Goal: Task Accomplishment & Management: Manage account settings

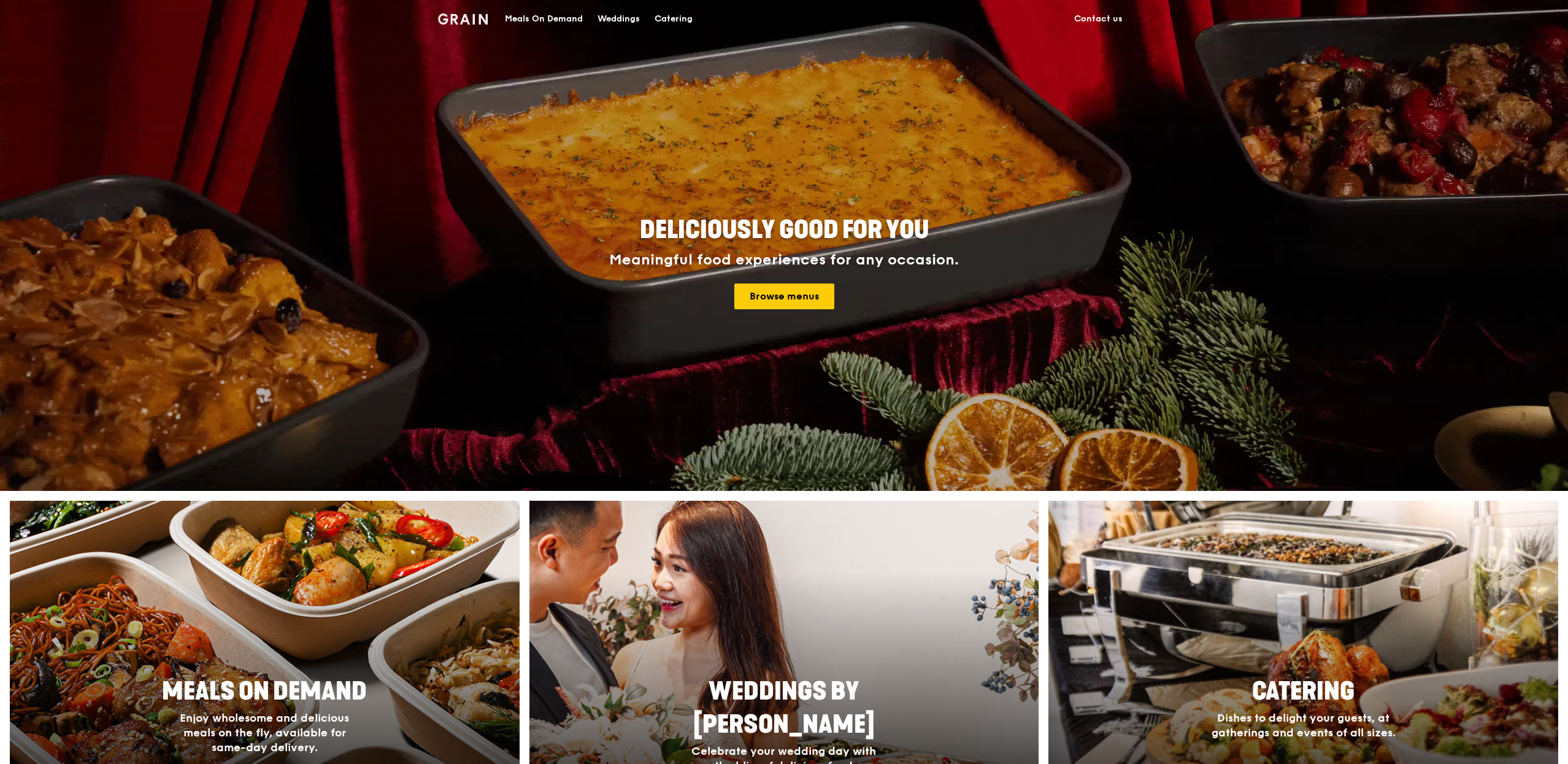
click at [537, 21] on div "Meals On Demand" at bounding box center [543, 19] width 78 height 37
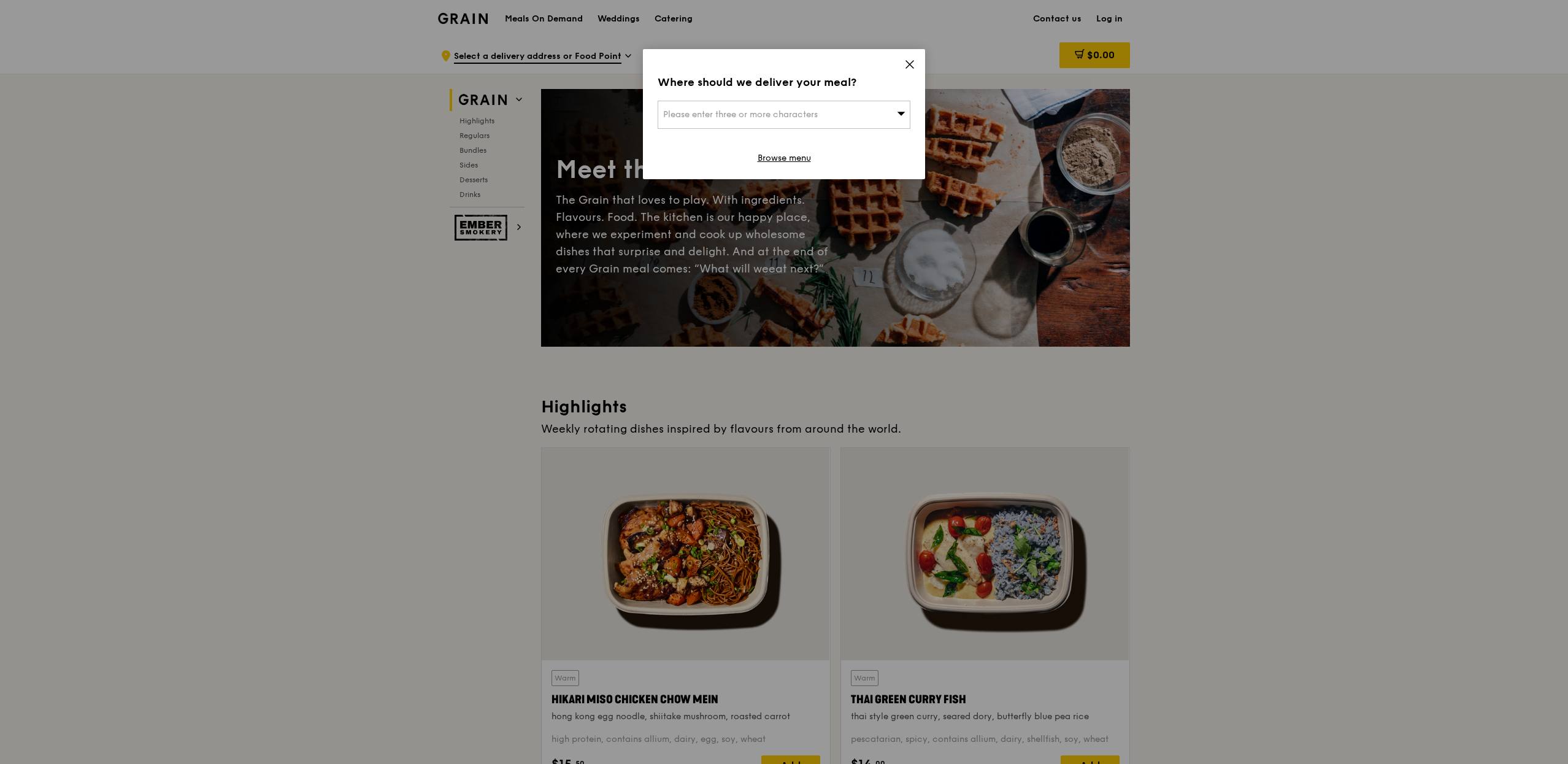
click at [917, 64] on div "Where should we deliver your meal? Please enter three or more characters Browse…" at bounding box center [784, 114] width 282 height 130
click at [913, 64] on icon at bounding box center [909, 64] width 11 height 11
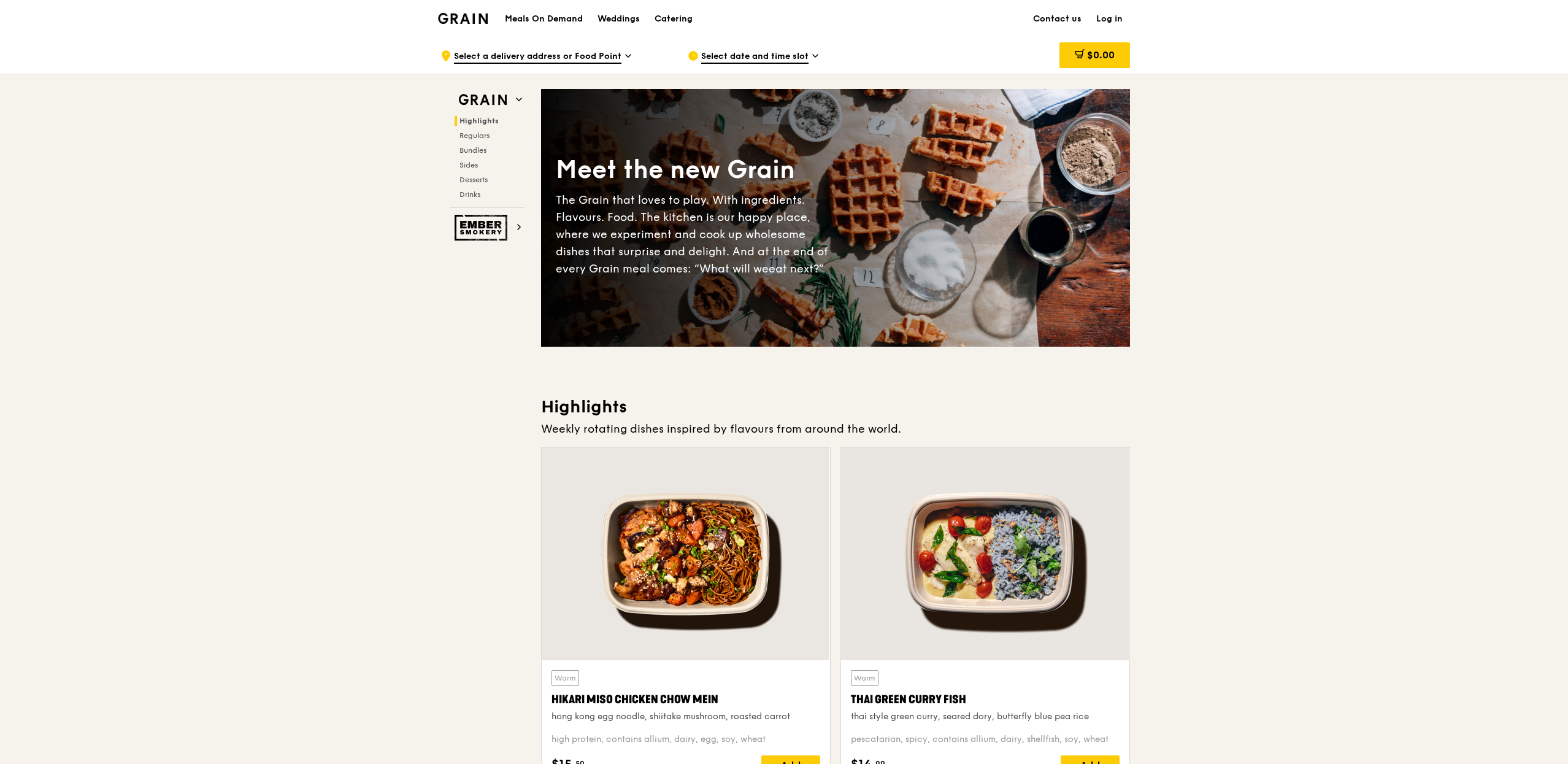
click at [1125, 22] on link "Log in" at bounding box center [1109, 19] width 41 height 37
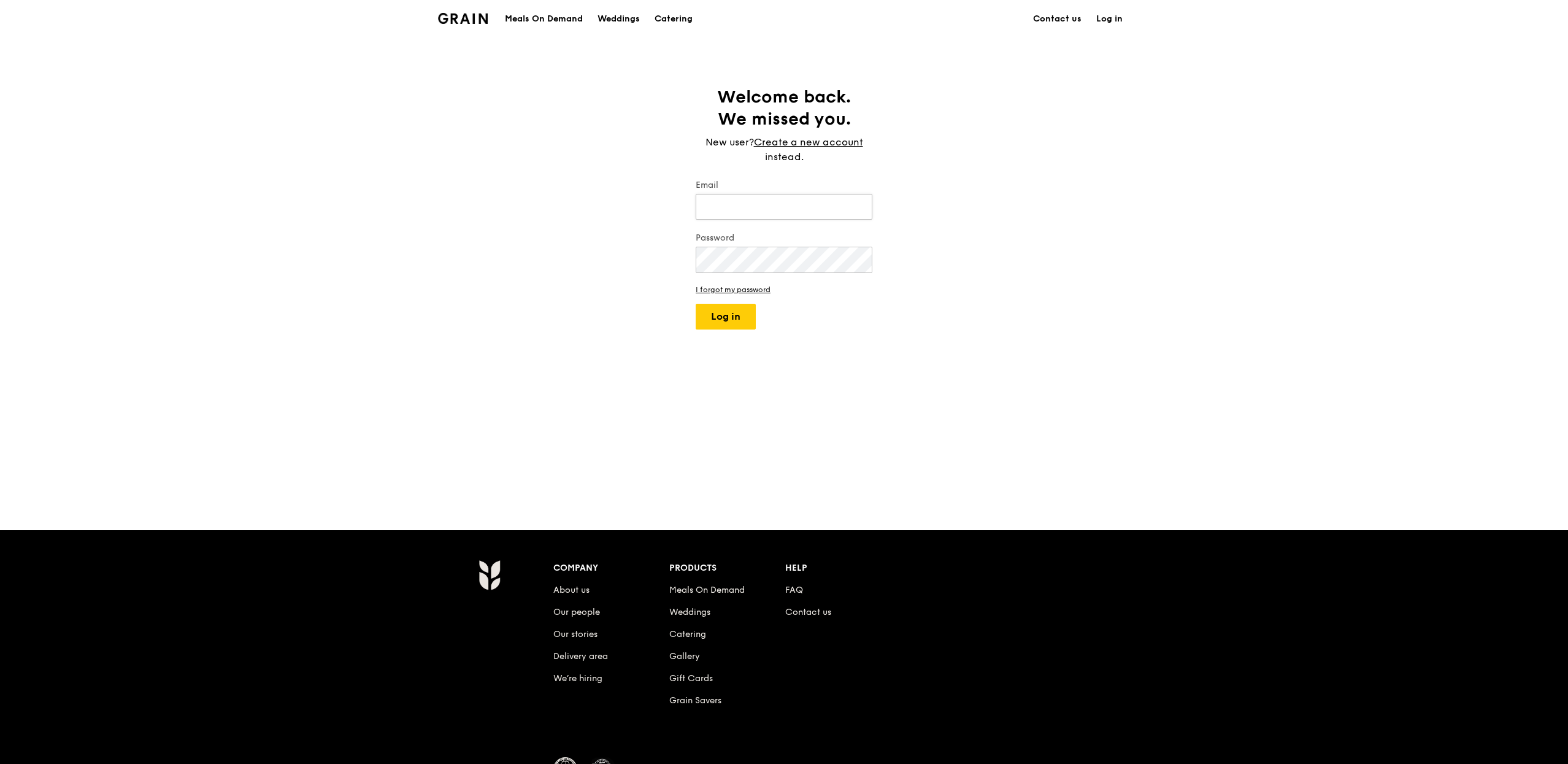
click at [830, 215] on input "Email" at bounding box center [783, 206] width 176 height 26
type input "[PERSON_NAME][EMAIL_ADDRESS][DOMAIN_NAME]"
click at [743, 325] on button "Log in" at bounding box center [726, 316] width 60 height 26
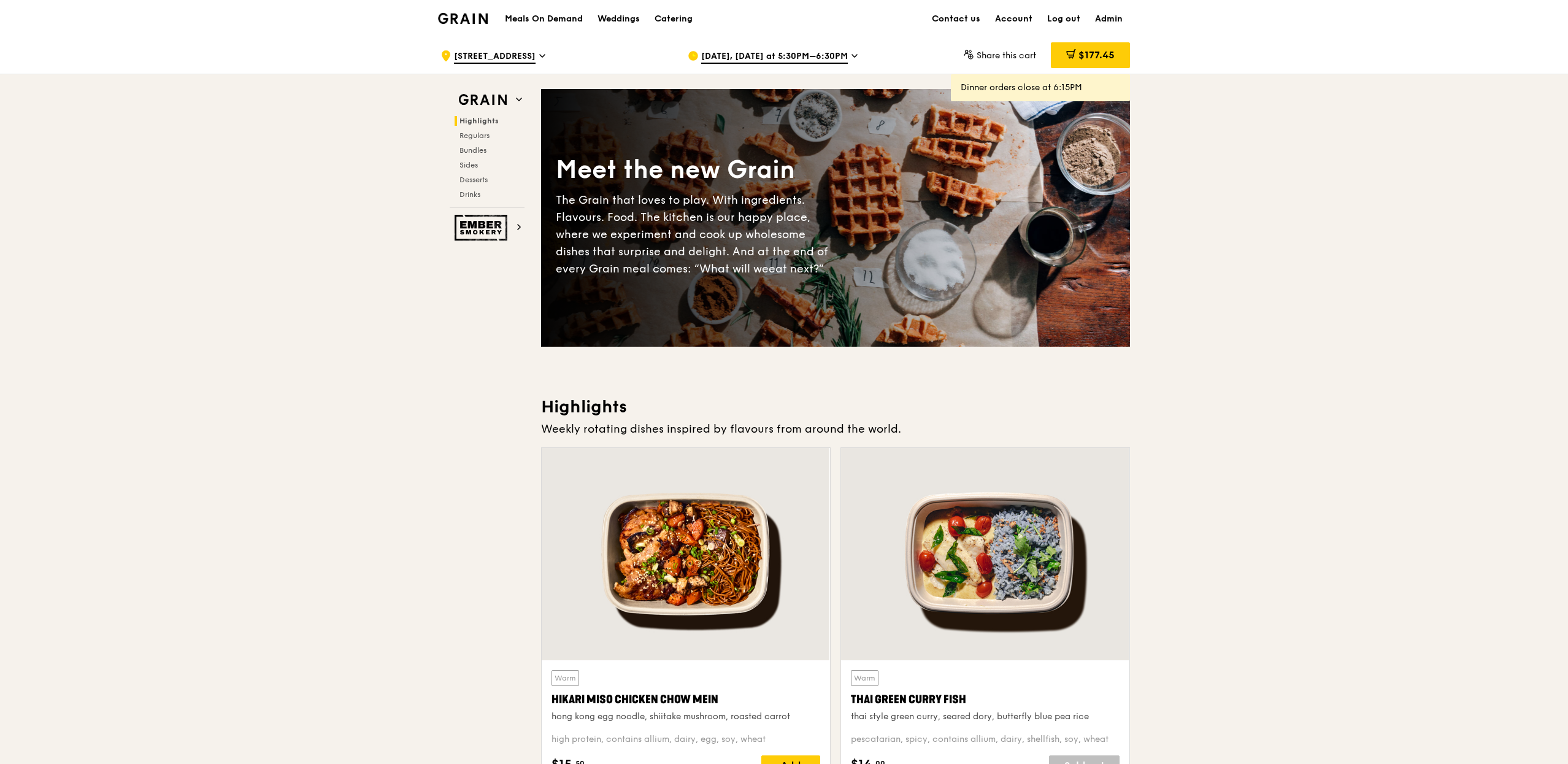
click at [1100, 21] on link "Admin" at bounding box center [1109, 19] width 43 height 37
select select "100"
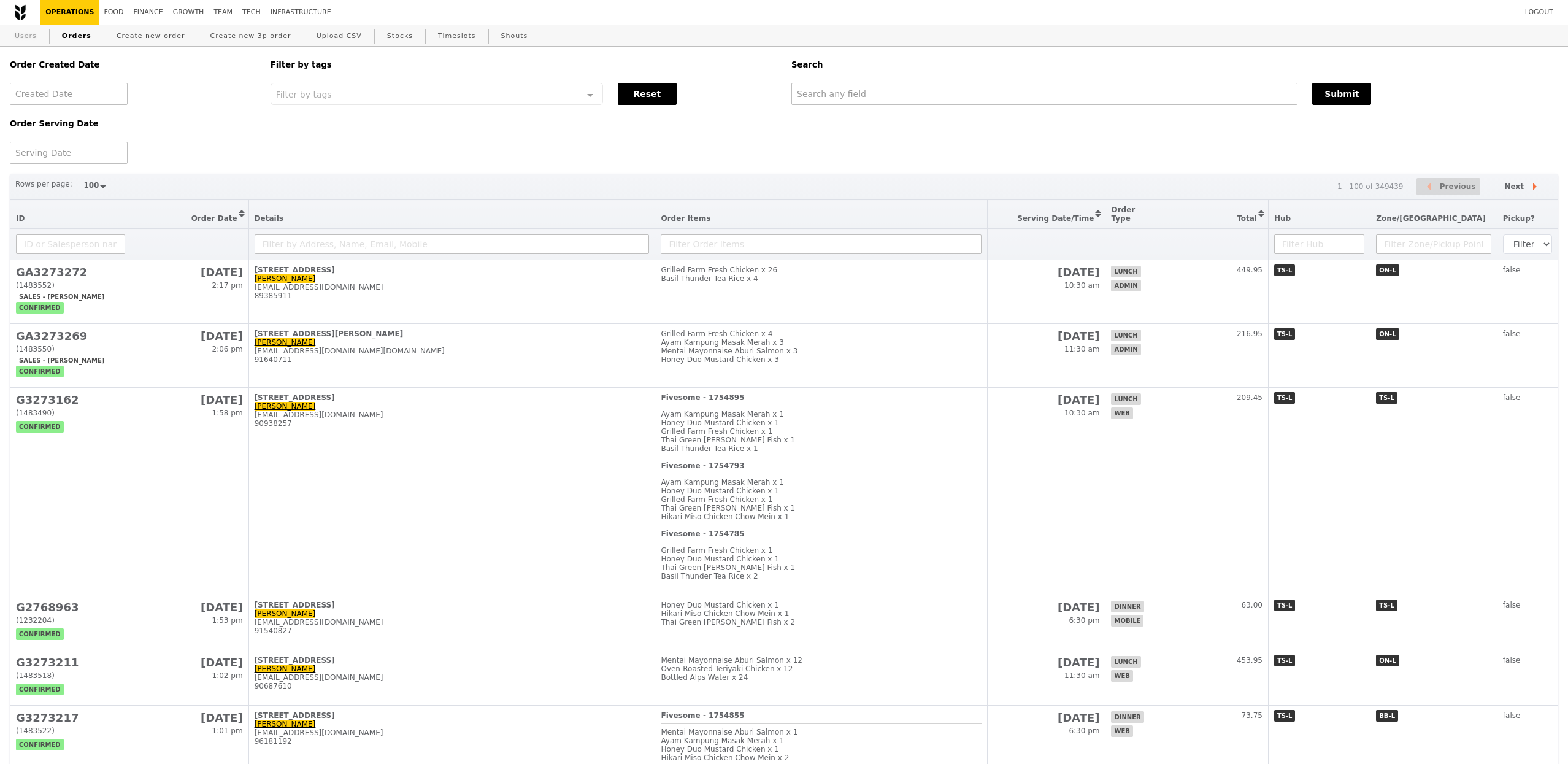
click at [24, 37] on link "Users" at bounding box center [26, 36] width 32 height 22
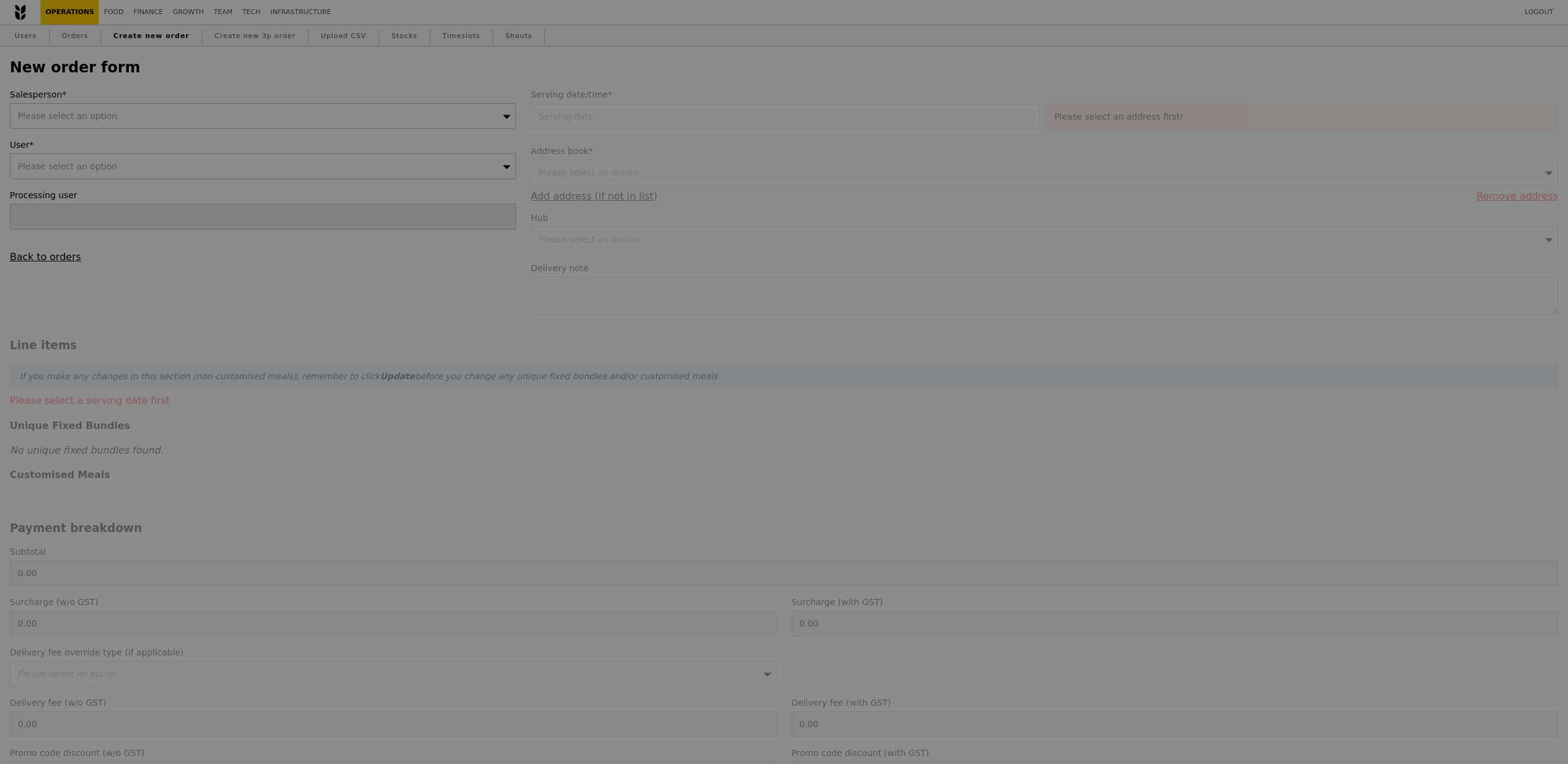
type input "Confirm"
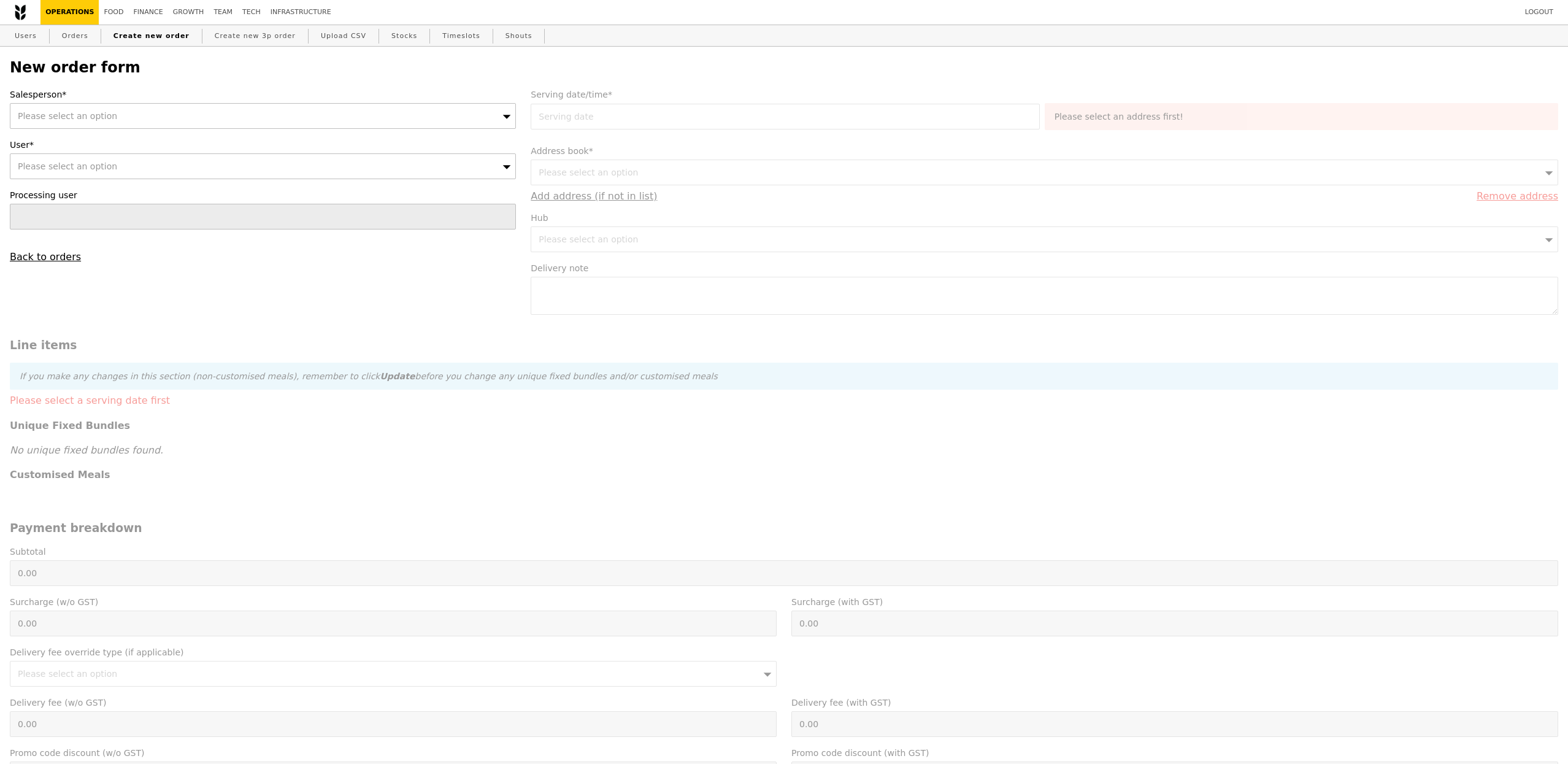
click at [166, 124] on div "Please select an option" at bounding box center [262, 116] width 506 height 26
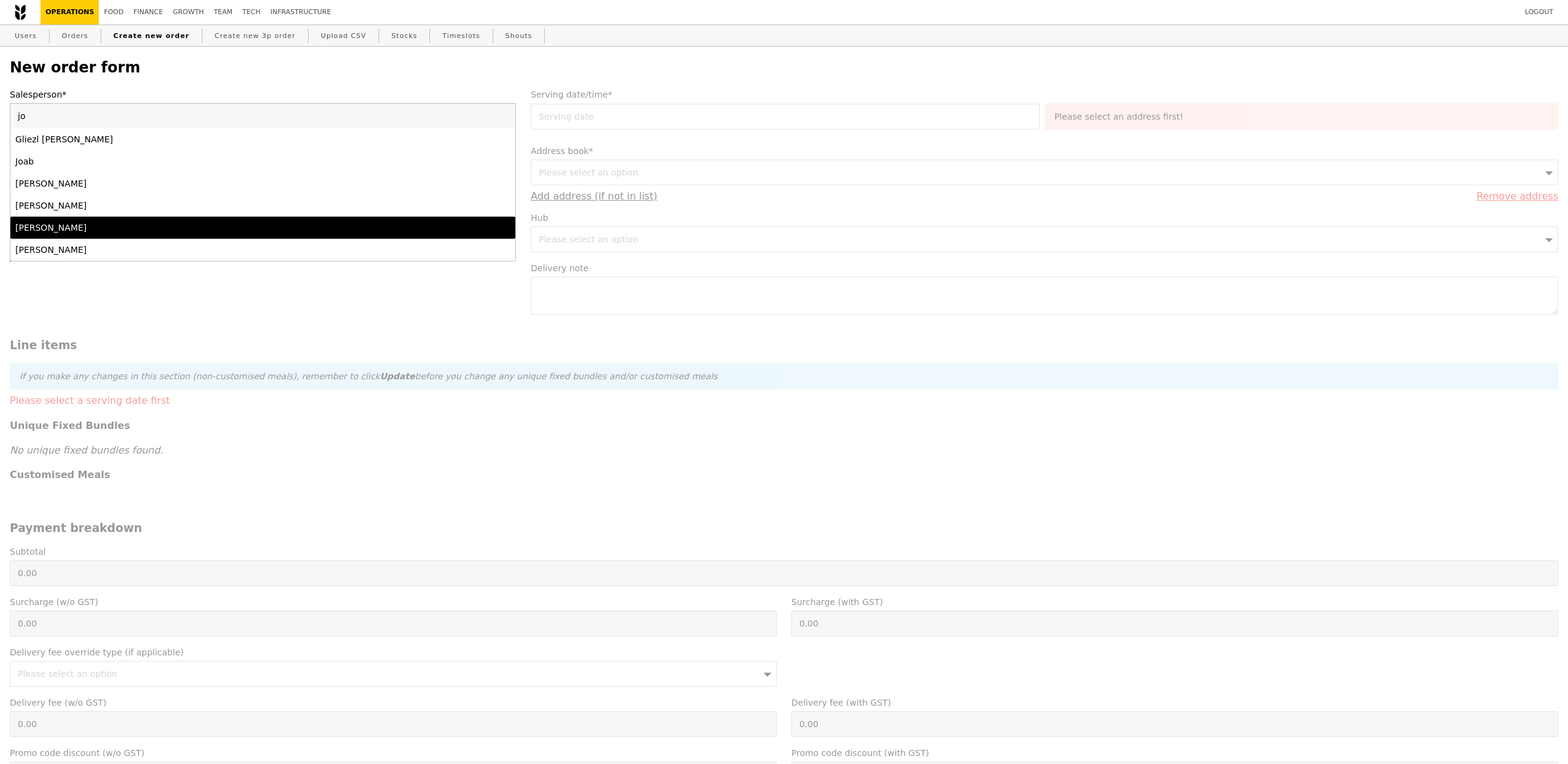
type input "jo"
click at [157, 219] on li "[PERSON_NAME]" at bounding box center [262, 228] width 505 height 22
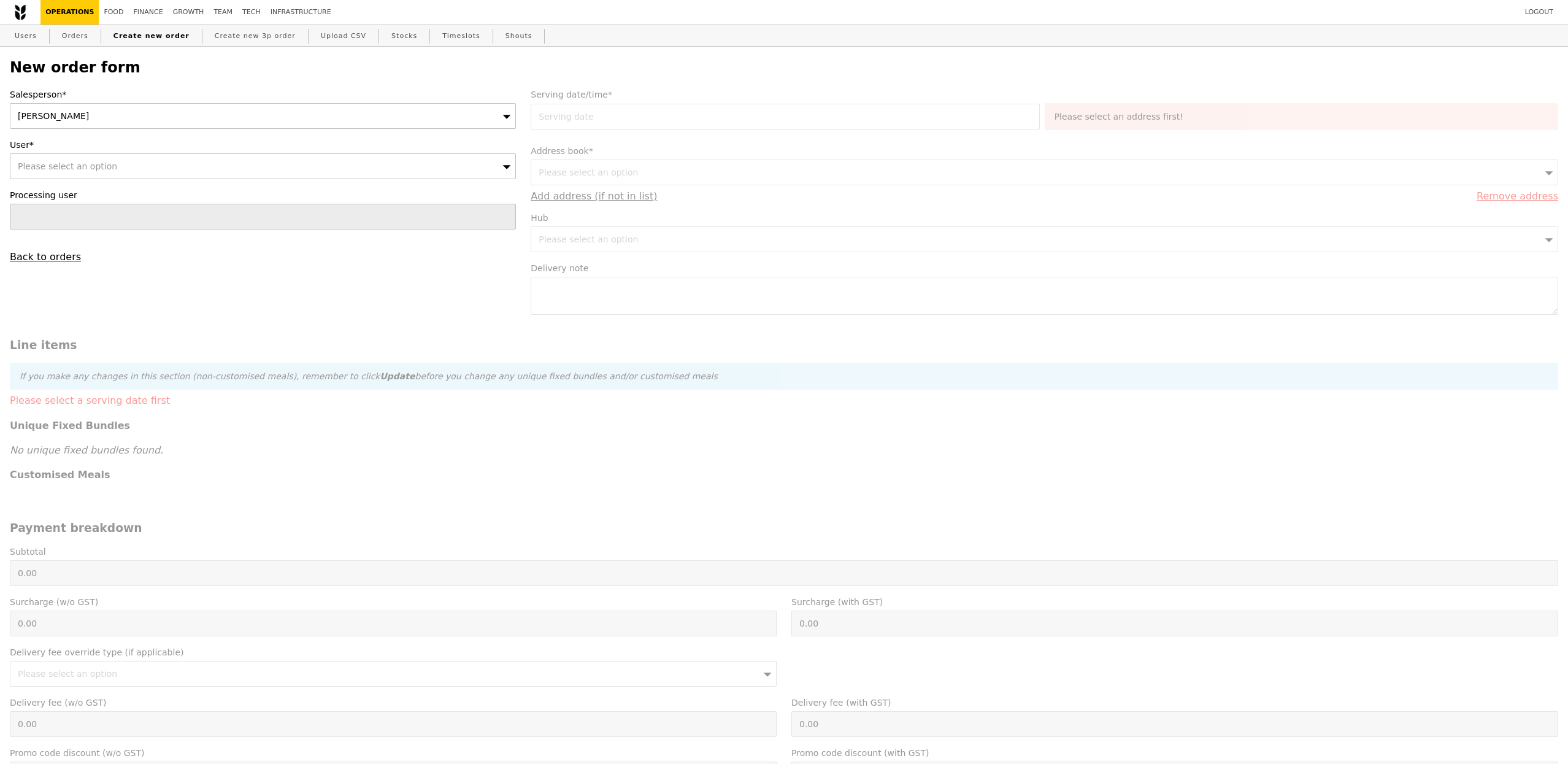
click at [161, 176] on div "Please select an option" at bounding box center [262, 166] width 506 height 26
type input "trac"
type input "Confirm"
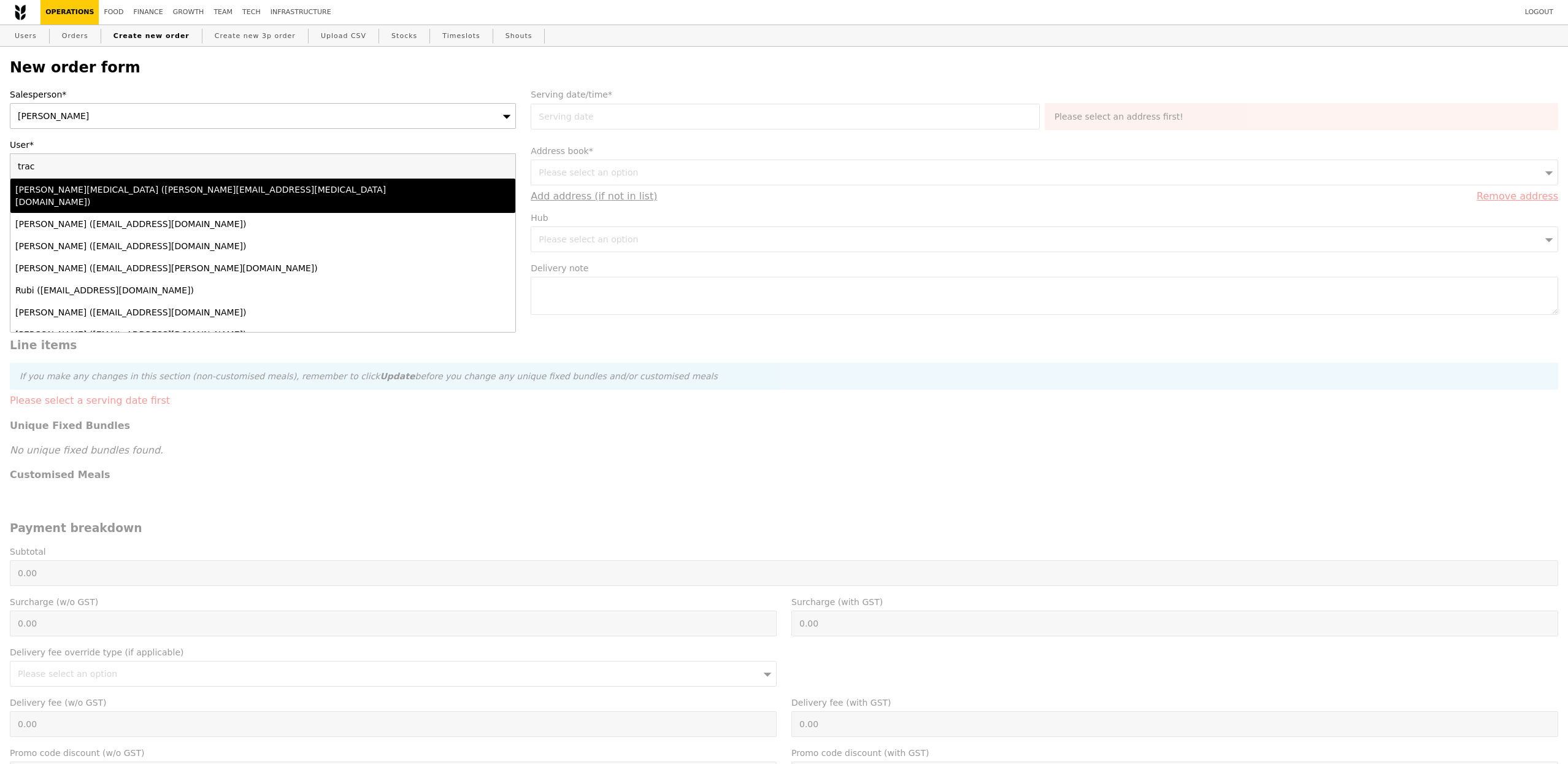
type input "trac"
click at [169, 191] on div "[PERSON_NAME][MEDICAL_DATA] ([PERSON_NAME][EMAIL_ADDRESS][MEDICAL_DATA][DOMAIN_…" at bounding box center [201, 196] width 371 height 24
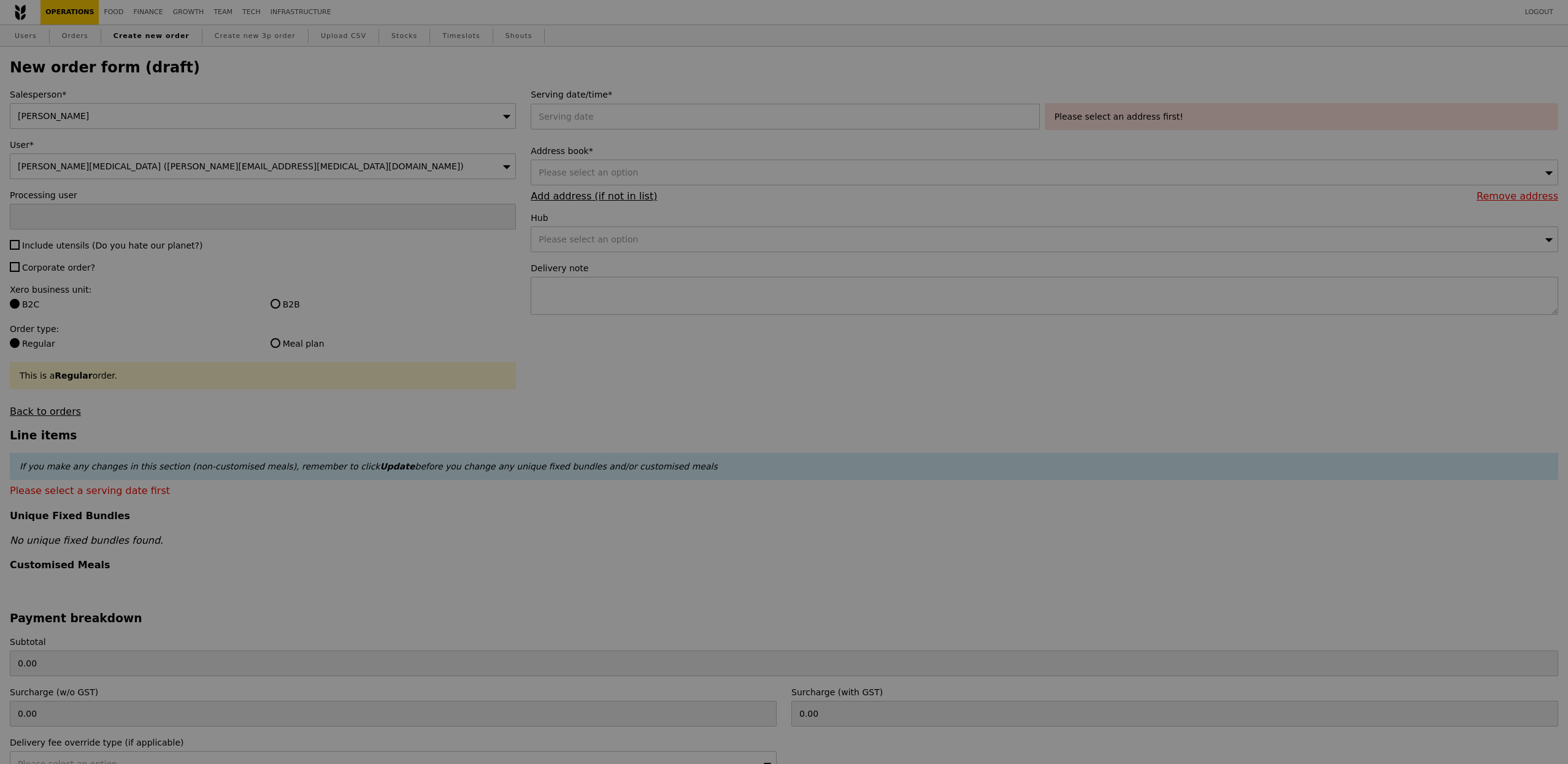
type input "Confirm"
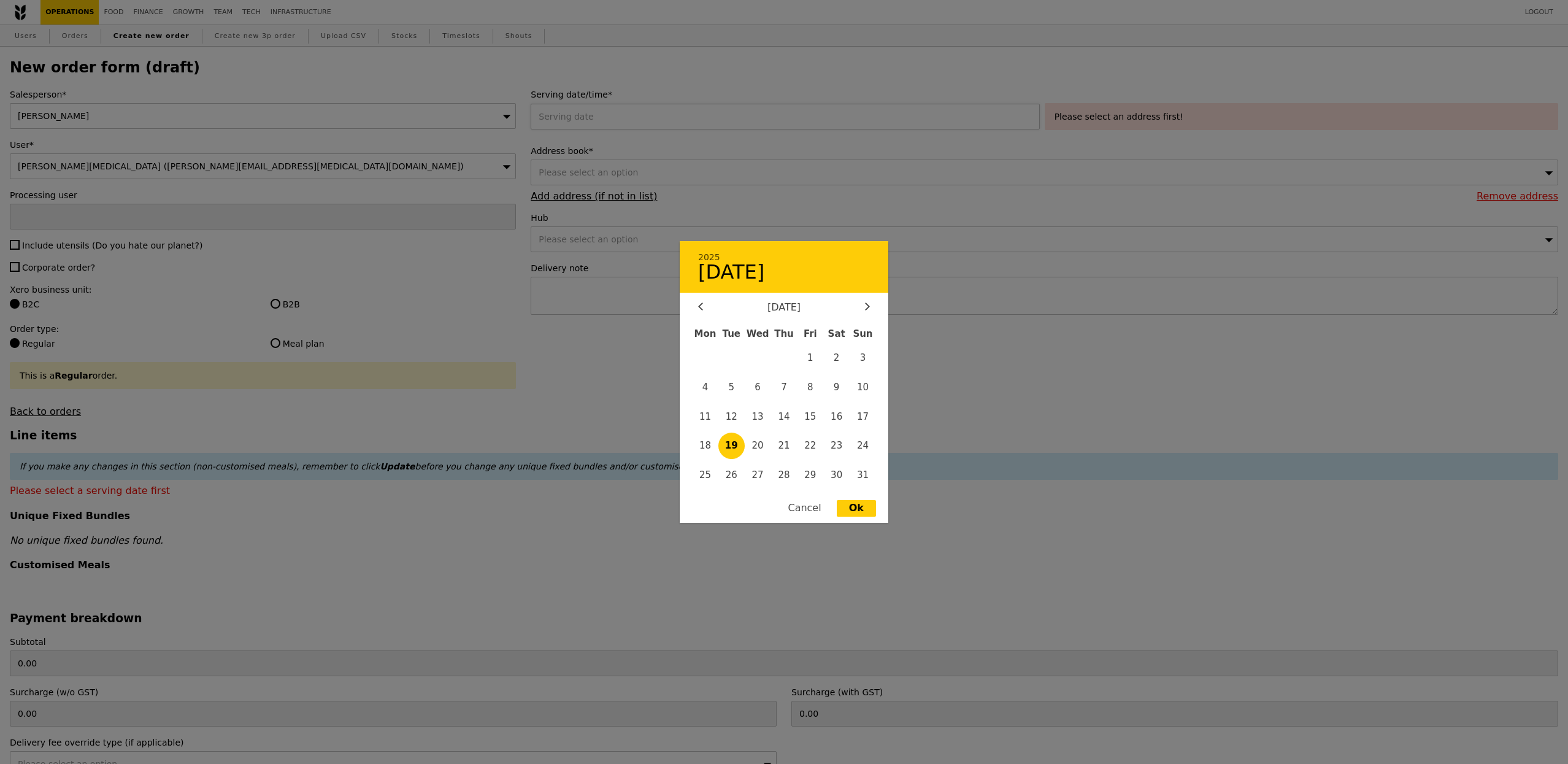
click at [730, 124] on div "2025 [DATE] [DATE] Mon Tue Wed Thu Fri Sat Sun 1 2 3 4 5 6 7 8 9 10 11 12 13 14…" at bounding box center [787, 116] width 513 height 26
click at [786, 440] on span "21" at bounding box center [784, 446] width 26 height 26
type input "[DATE]"
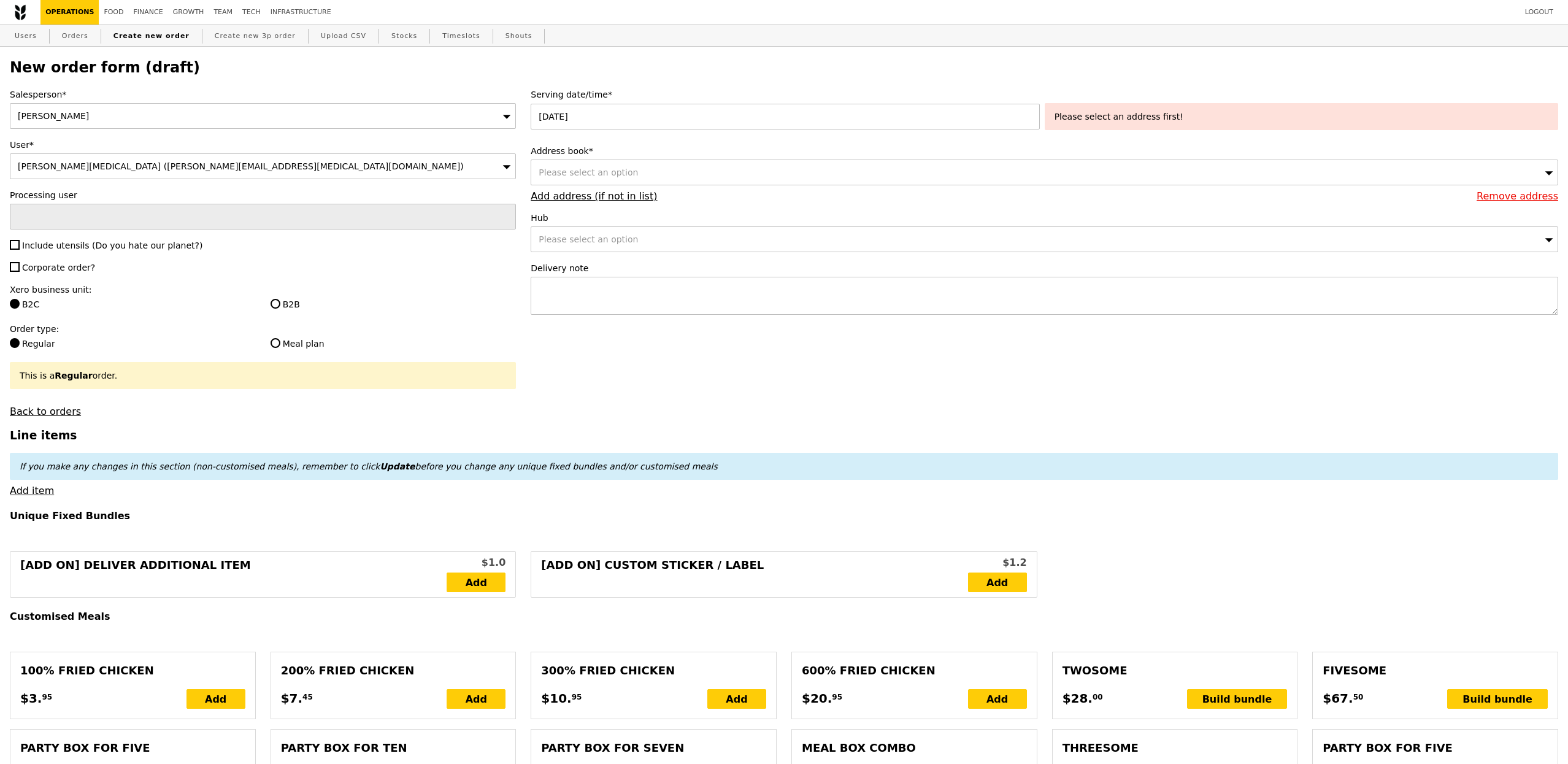
click at [718, 168] on div "Please select an option" at bounding box center [1044, 172] width 1027 height 26
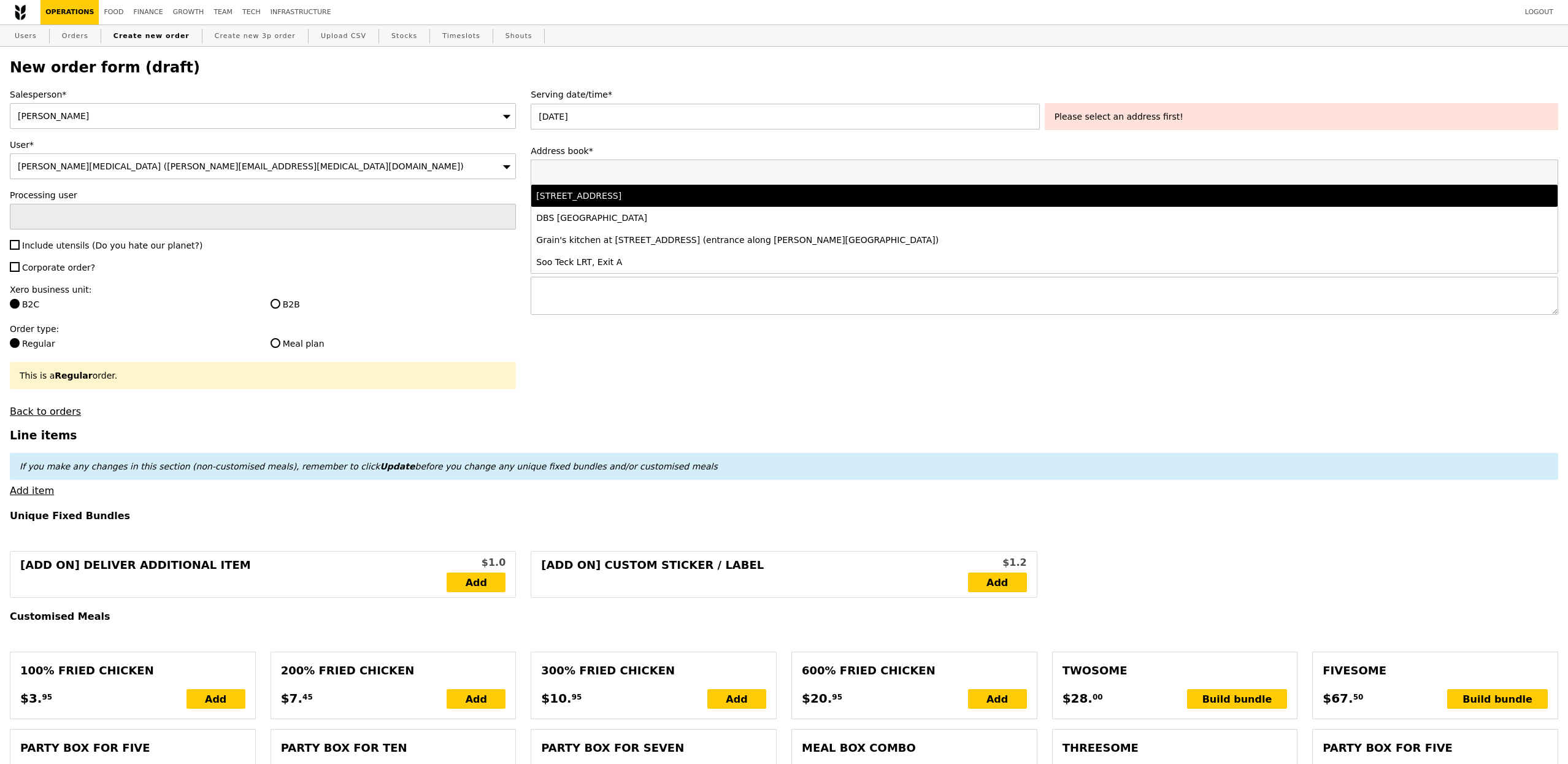
click at [721, 193] on div "[STREET_ADDRESS]" at bounding box center [917, 196] width 762 height 12
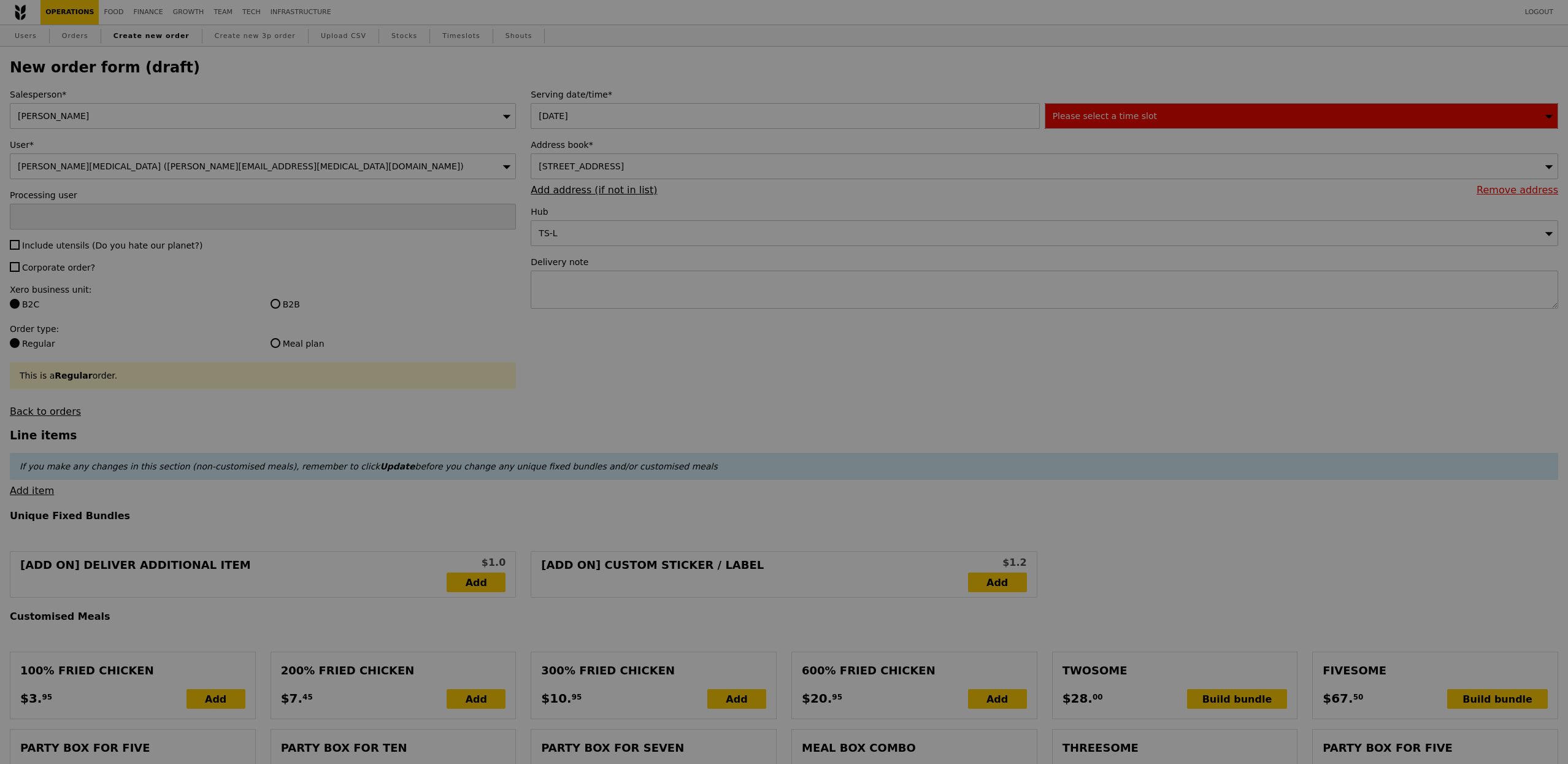
type input "Confirm"
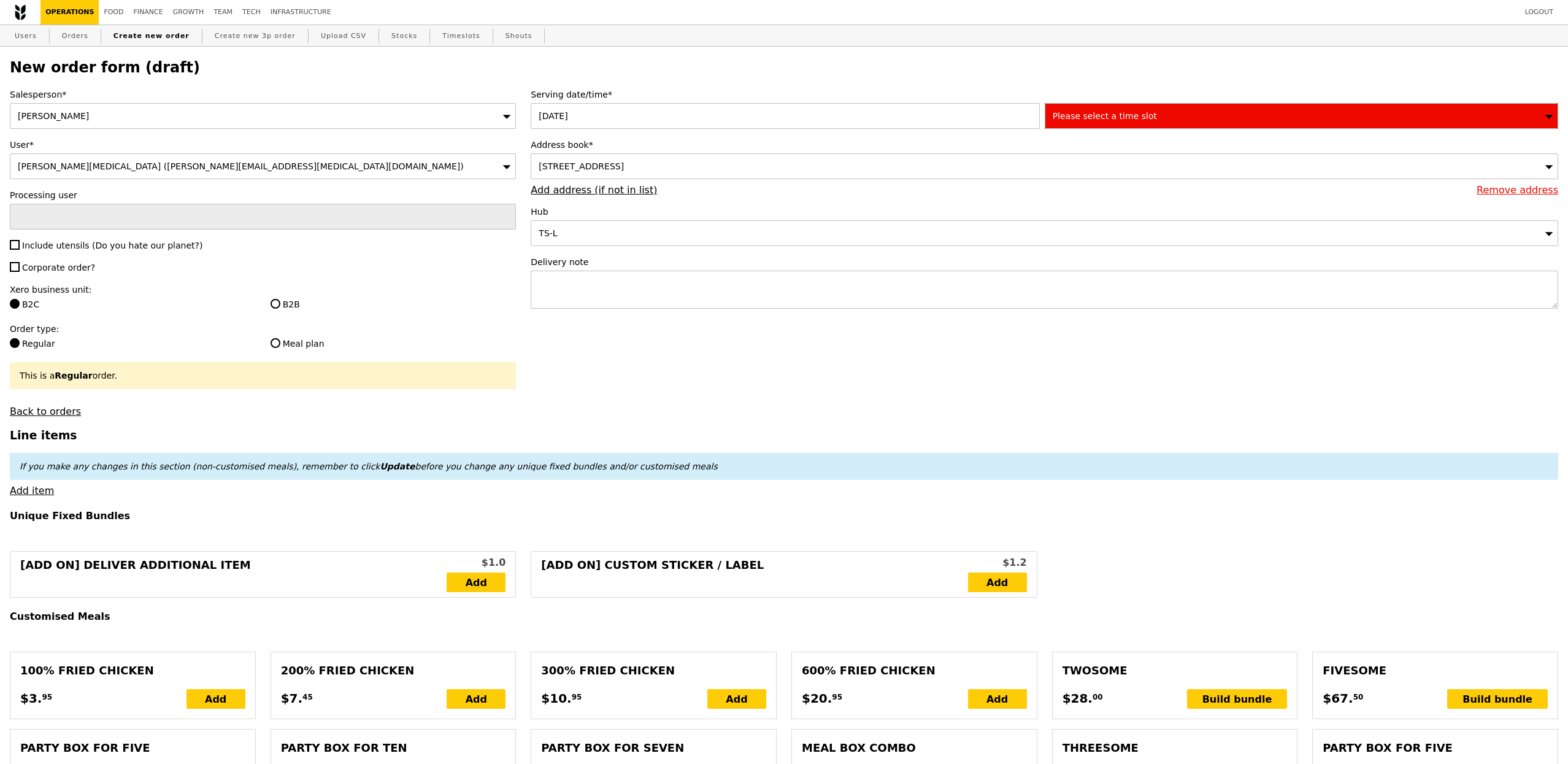
click at [287, 304] on label "B2B" at bounding box center [393, 304] width 246 height 12
click at [280, 304] on input "B2B" at bounding box center [275, 303] width 10 height 10
radio input "true"
type input "Loading..."
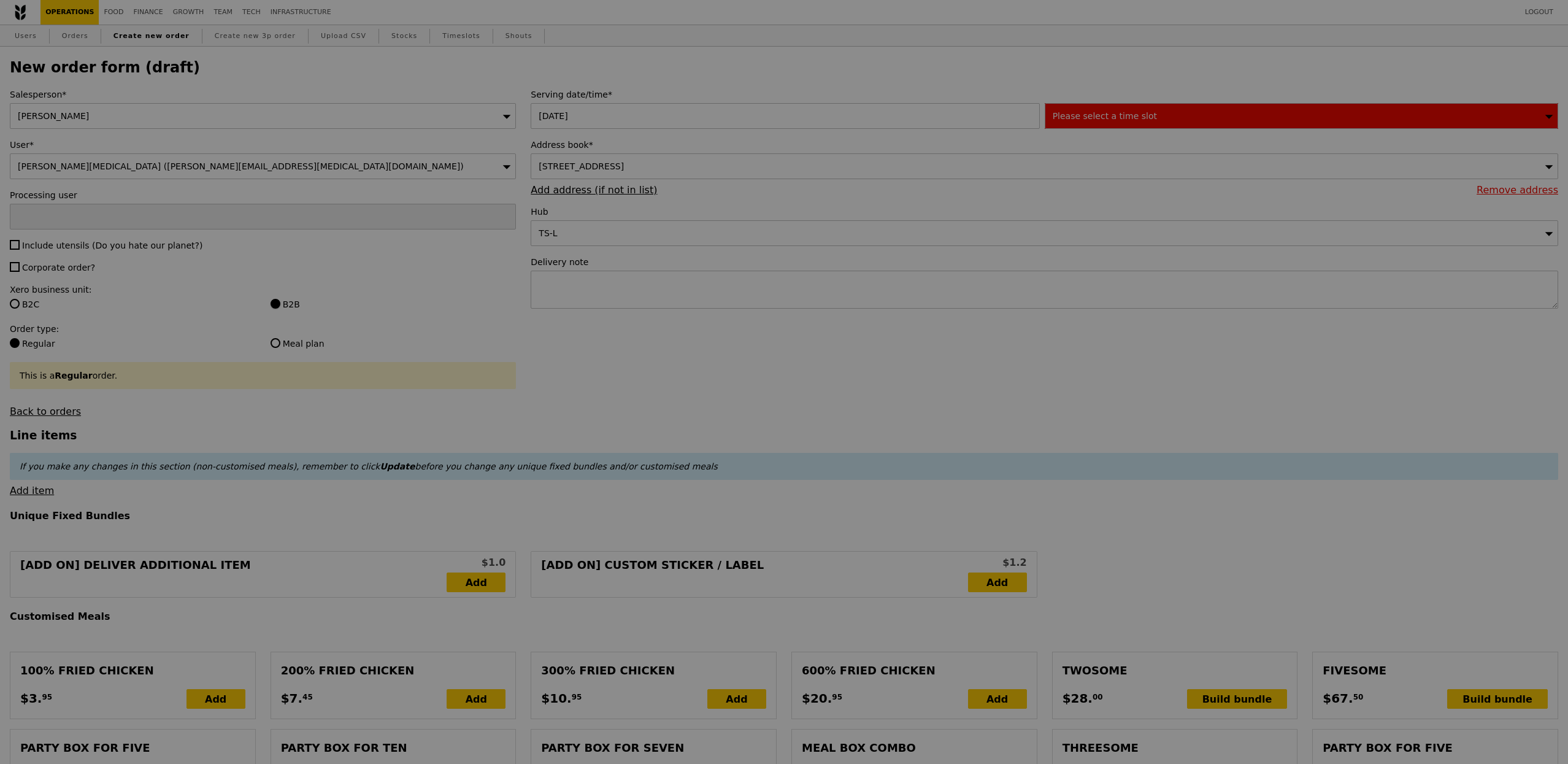
type input "1.79"
type input "1.95"
type input "12.94"
type input "14.10"
type input "16.05"
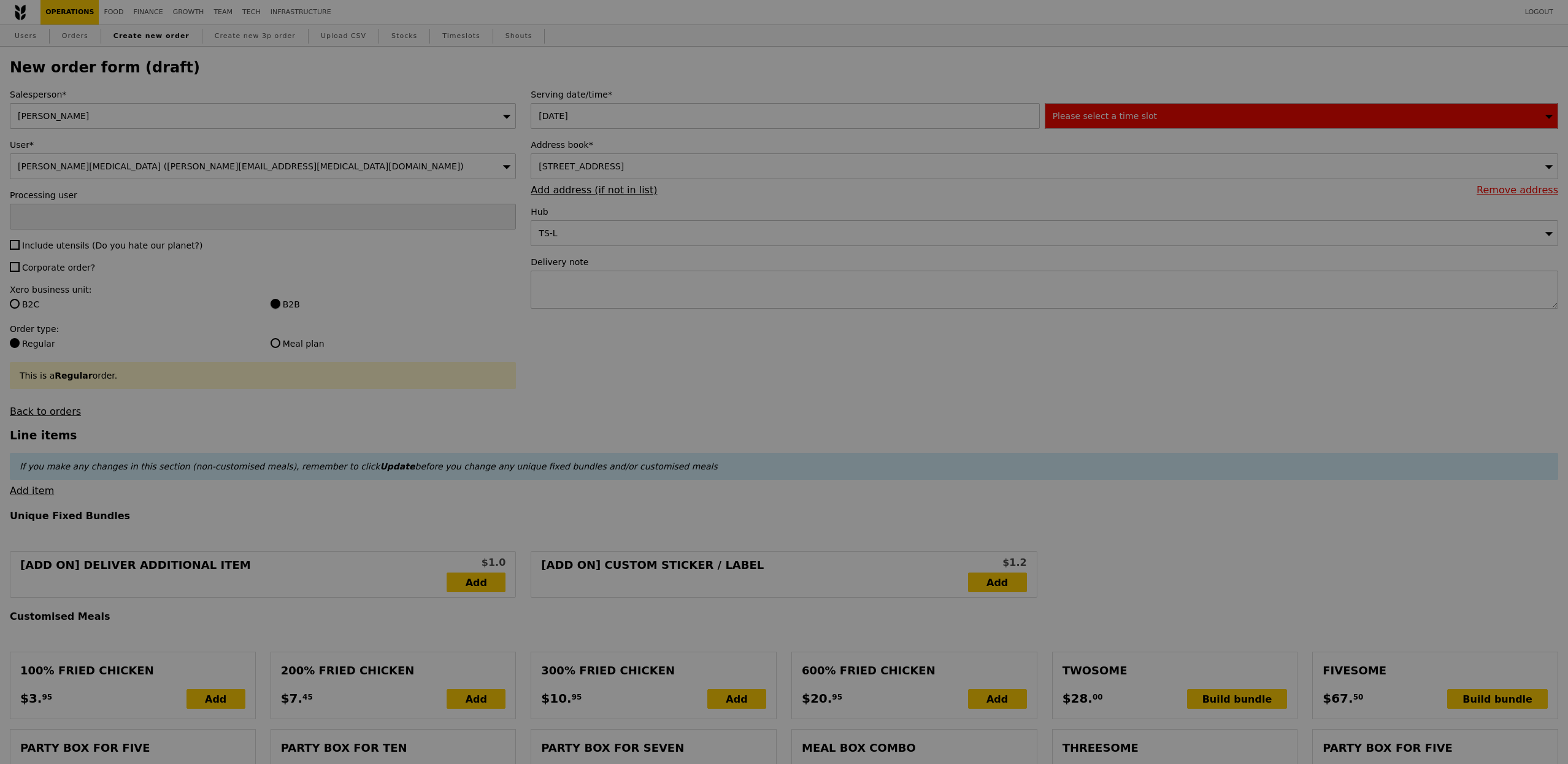
type input "Confirm"
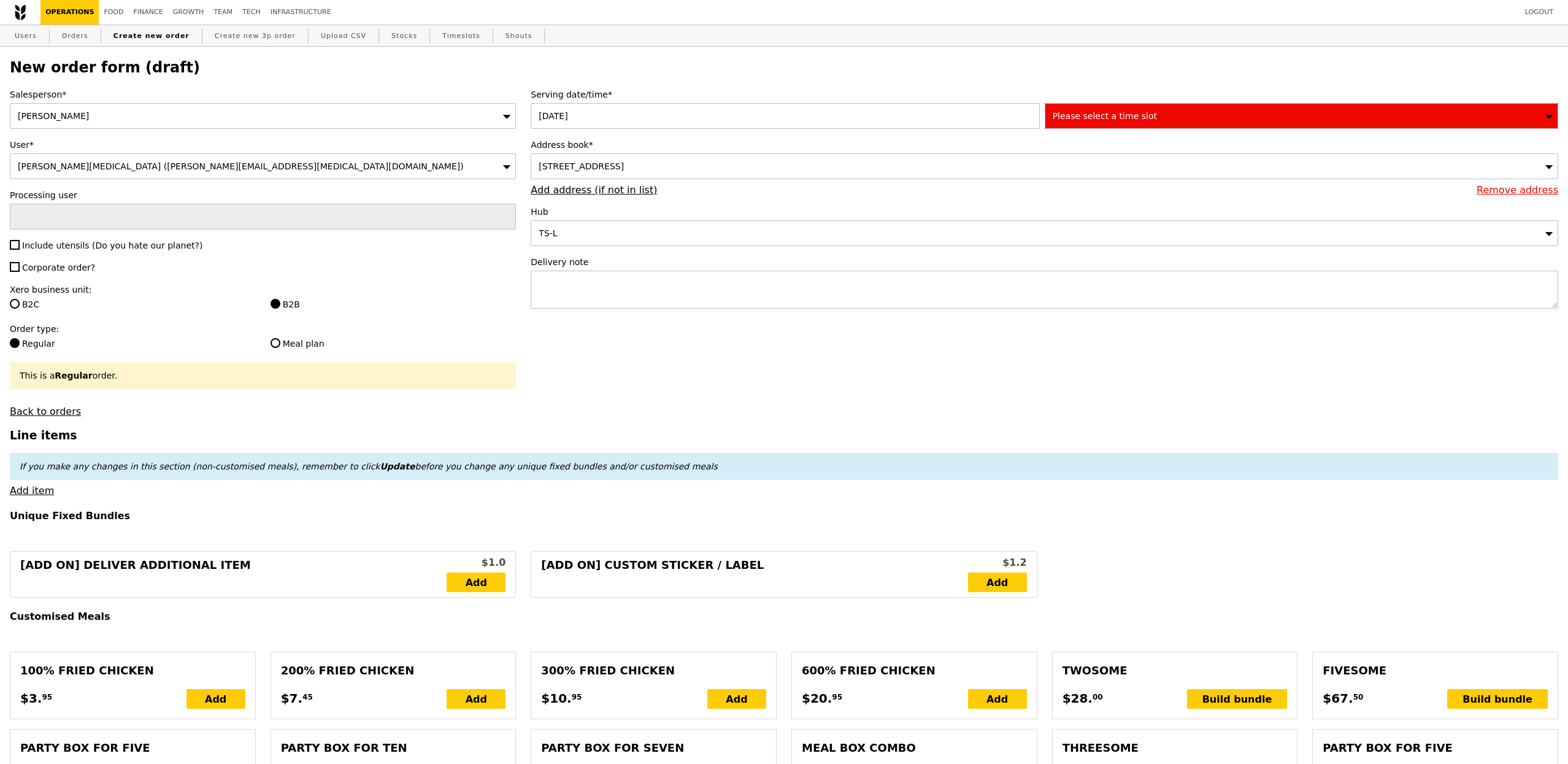
click at [80, 244] on span "Include utensils (Do you hate our planet?)" at bounding box center [112, 245] width 180 height 10
click at [20, 244] on input "Include utensils (Do you hate our planet?)" at bounding box center [14, 245] width 10 height 10
checkbox input "true"
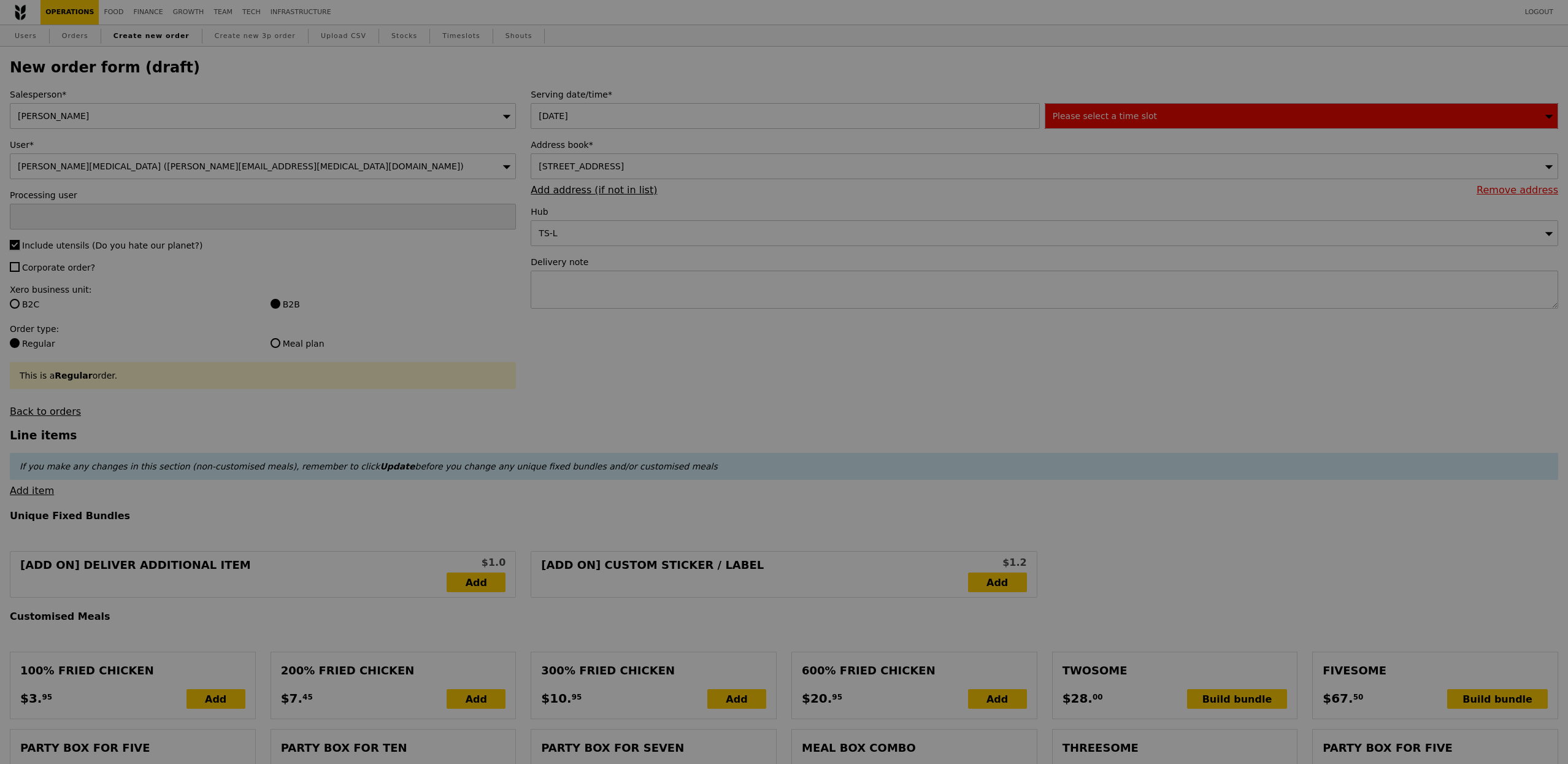
type input "Confirm"
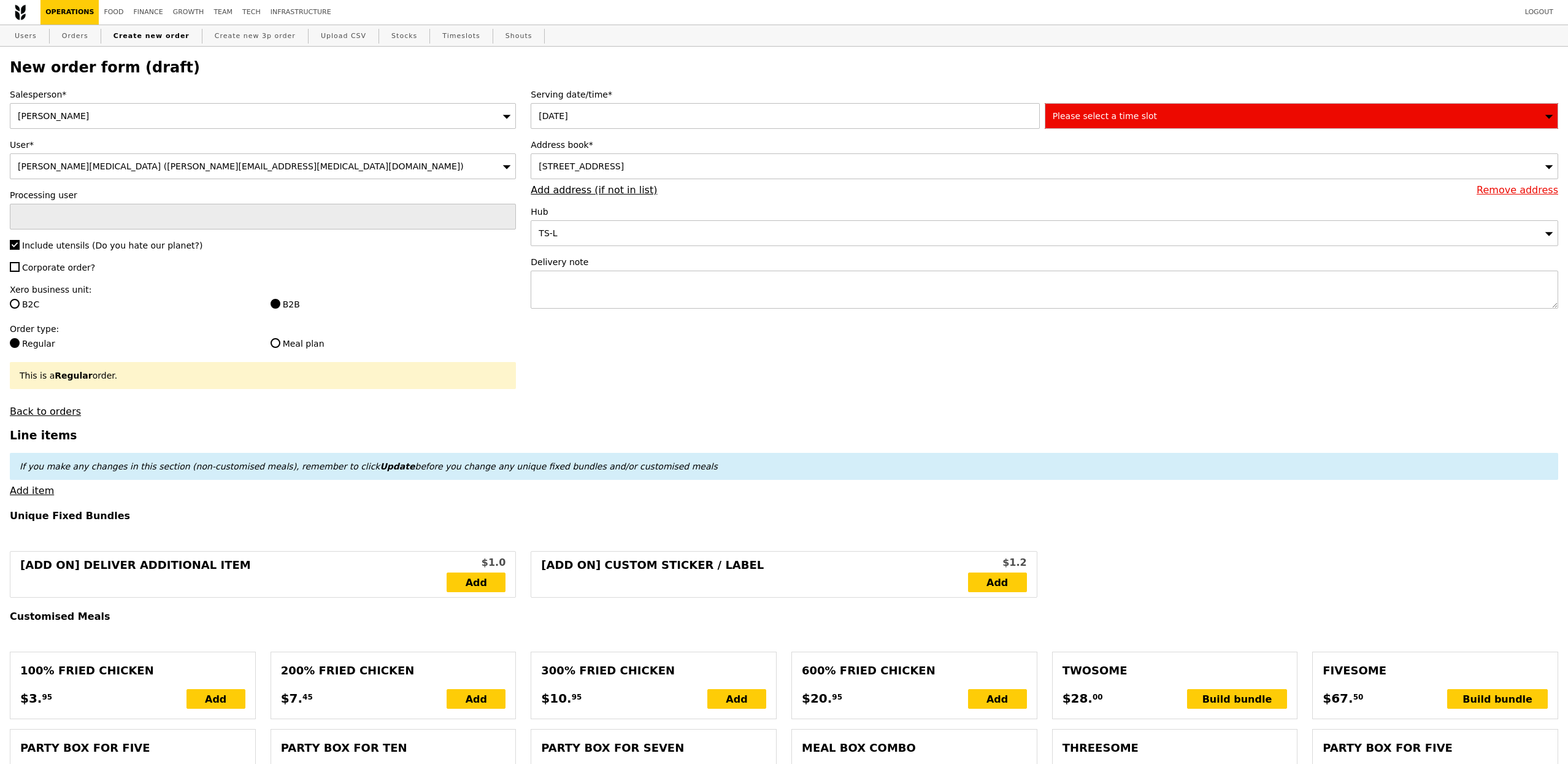
click at [80, 263] on span "Corporate order?" at bounding box center [58, 267] width 73 height 10
click at [20, 263] on input "Corporate order?" at bounding box center [14, 266] width 10 height 10
checkbox input "true"
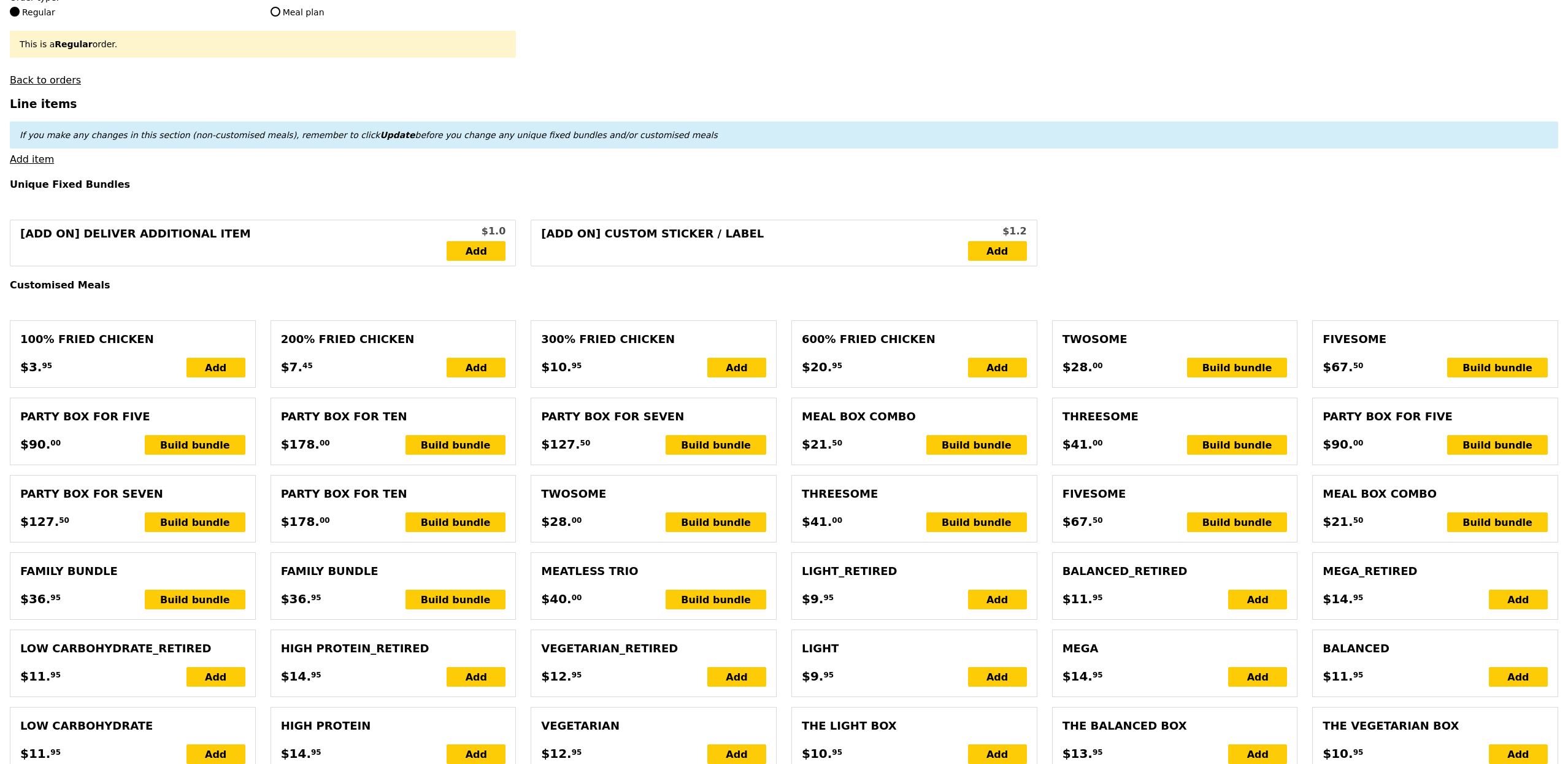
scroll to position [337, 0]
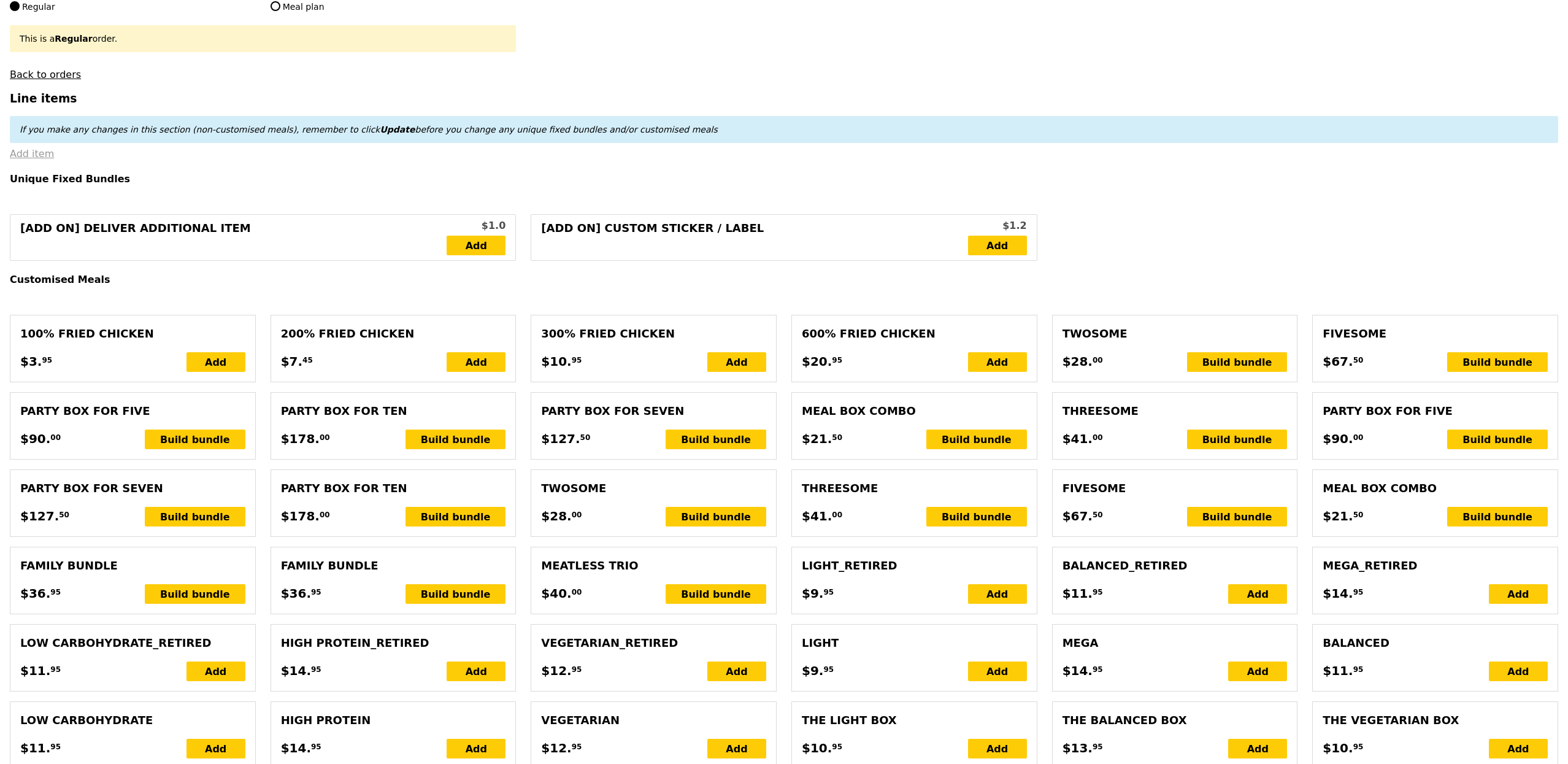
click at [42, 154] on link "Add item" at bounding box center [31, 154] width 44 height 12
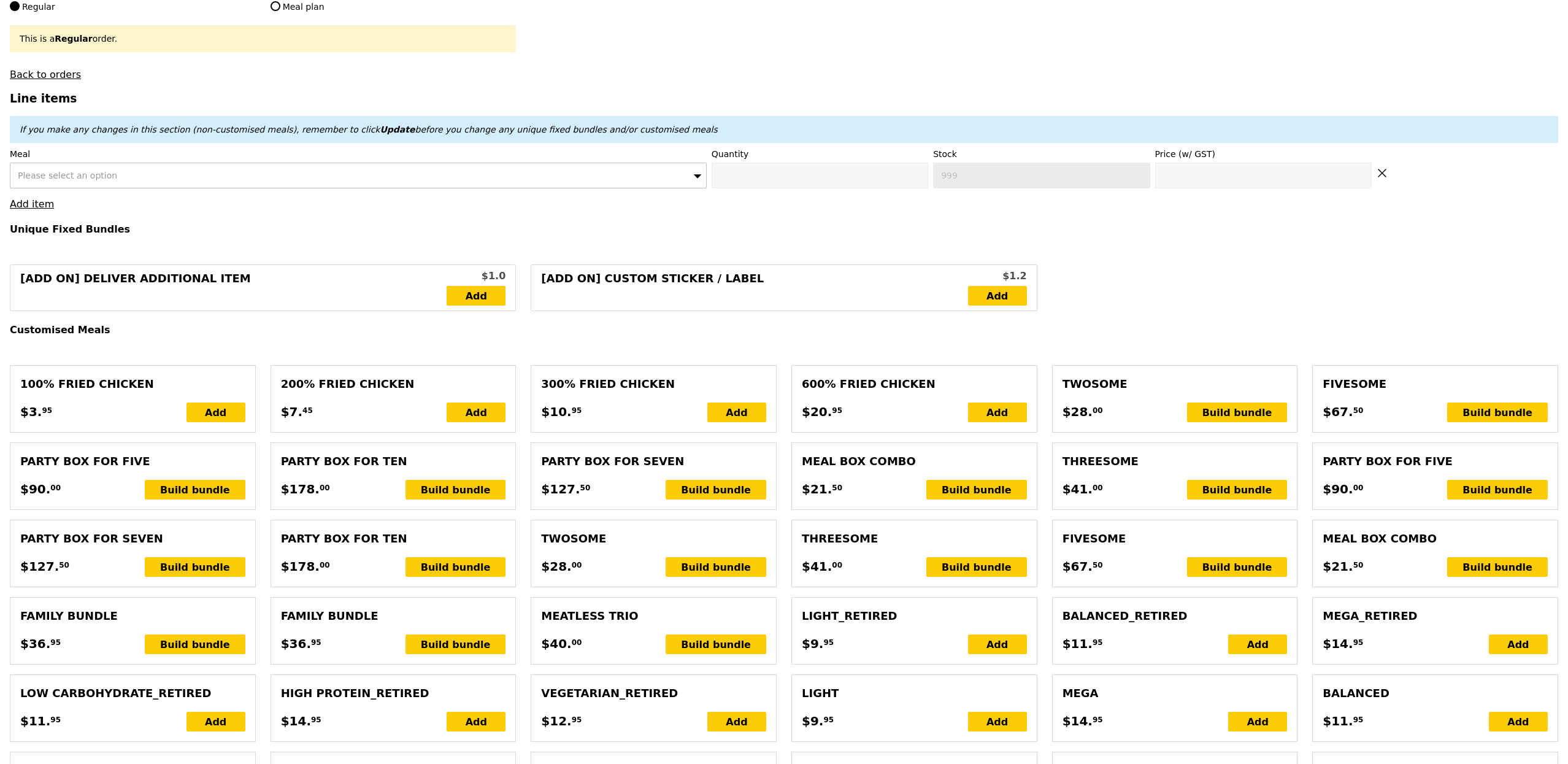
click at [89, 168] on div "Please select an option" at bounding box center [358, 175] width 697 height 26
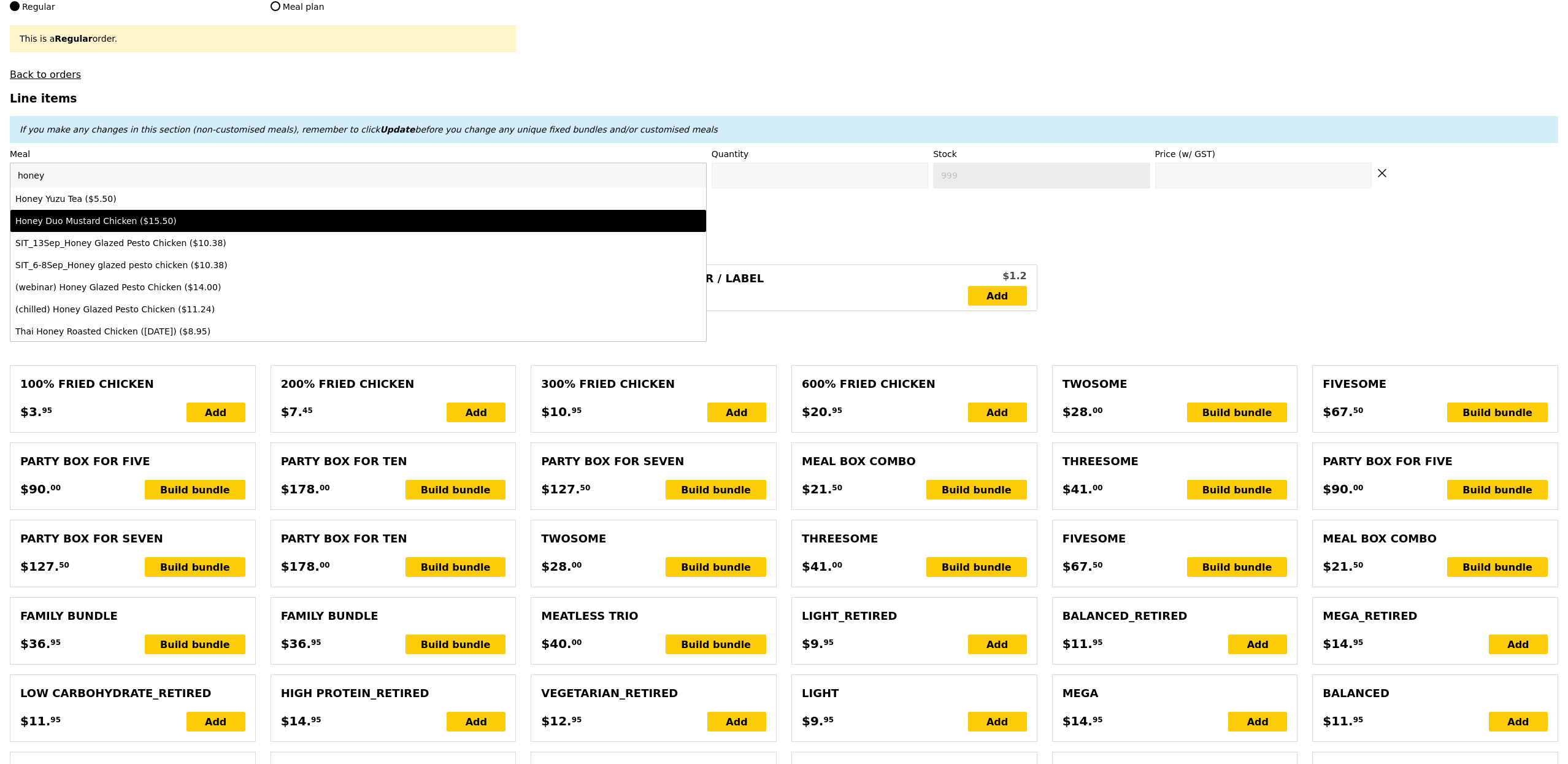
type input "honey"
click at [470, 231] on li "Honey Duo Mustard Chicken ($15.50)" at bounding box center [358, 221] width 695 height 22
type input "Confirm anyway"
type input "0"
type input "478"
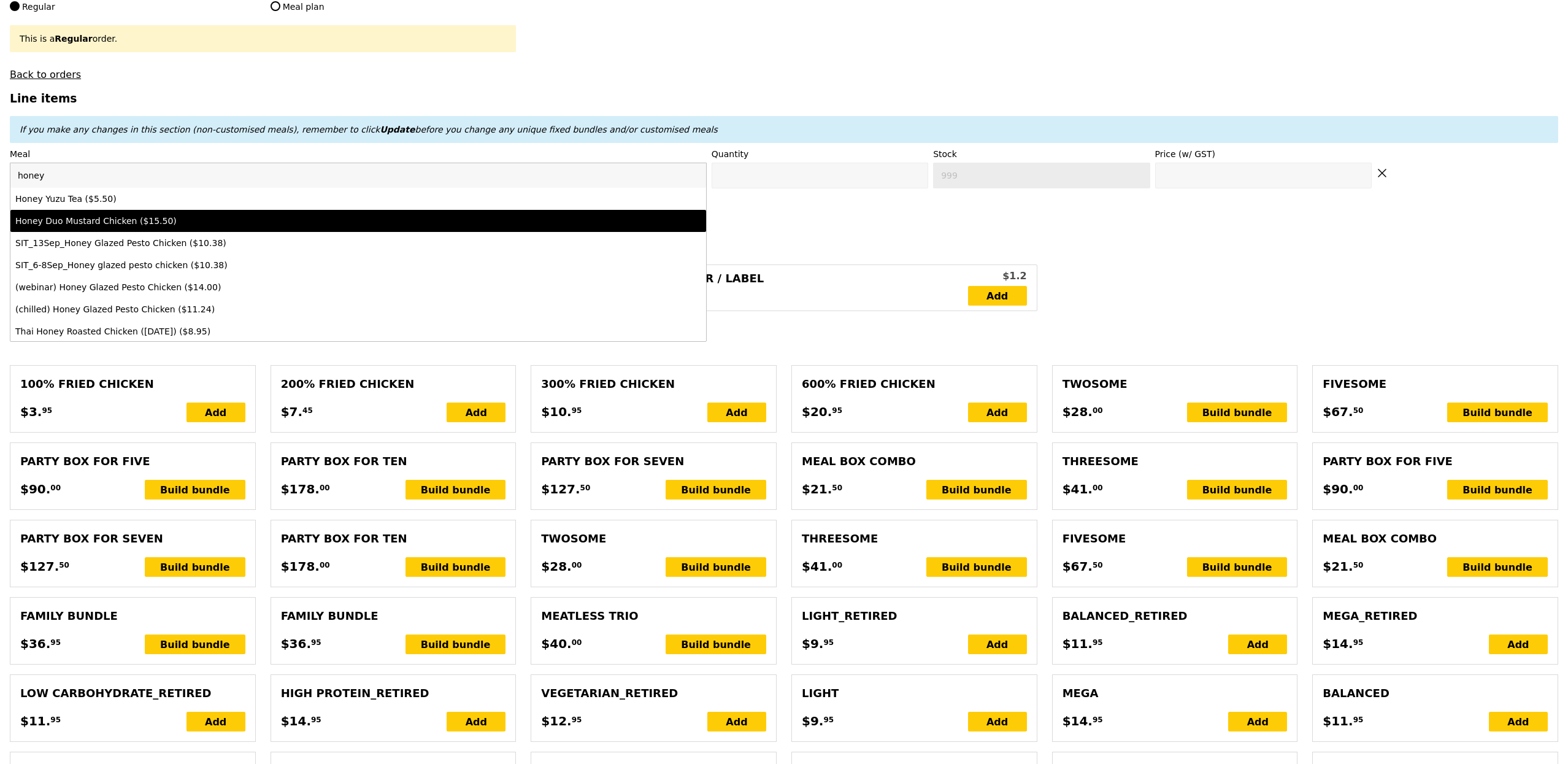
type input "15.5"
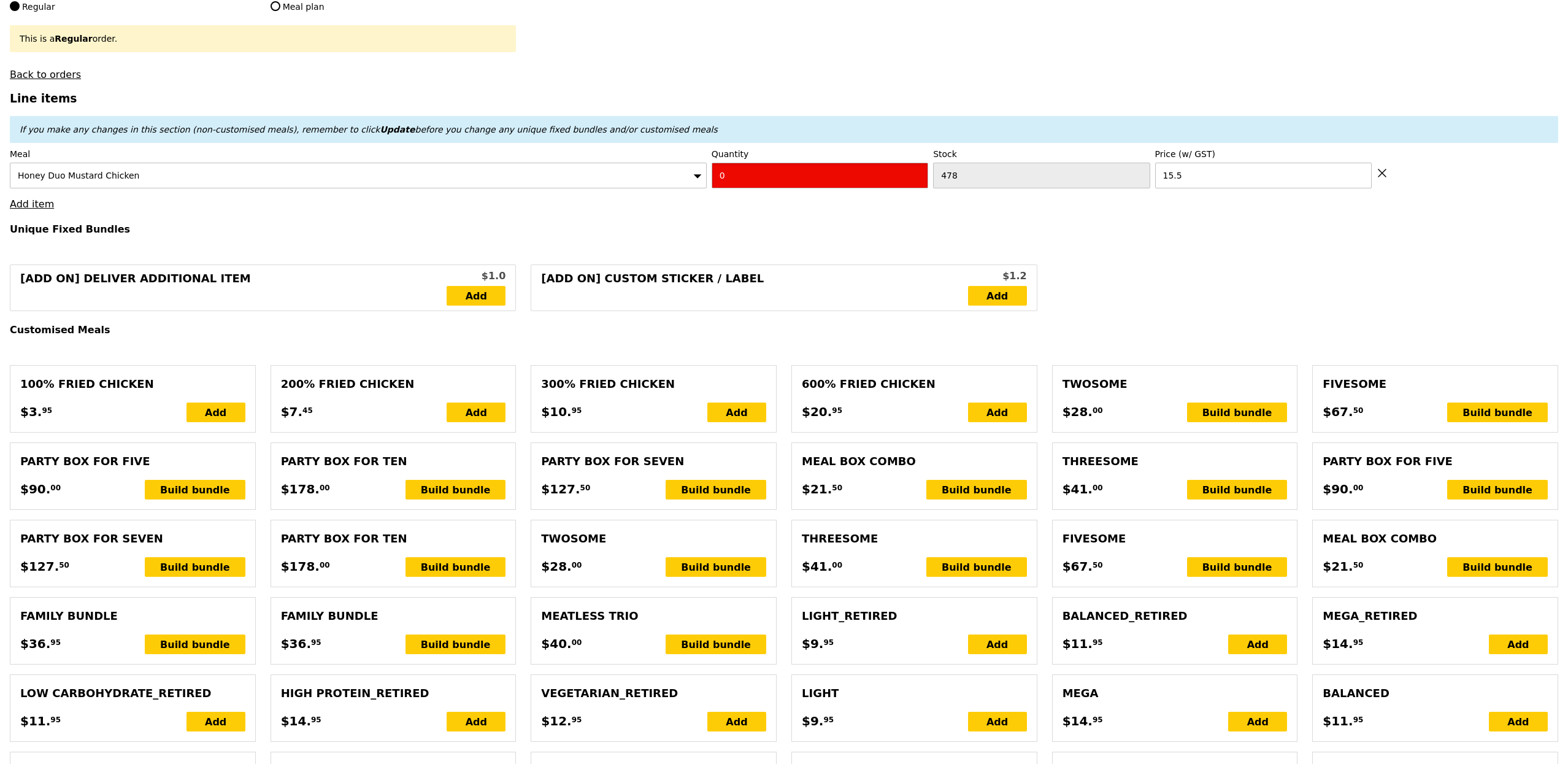
click at [818, 180] on input "0" at bounding box center [819, 175] width 217 height 26
type input "Confirm"
type input "10"
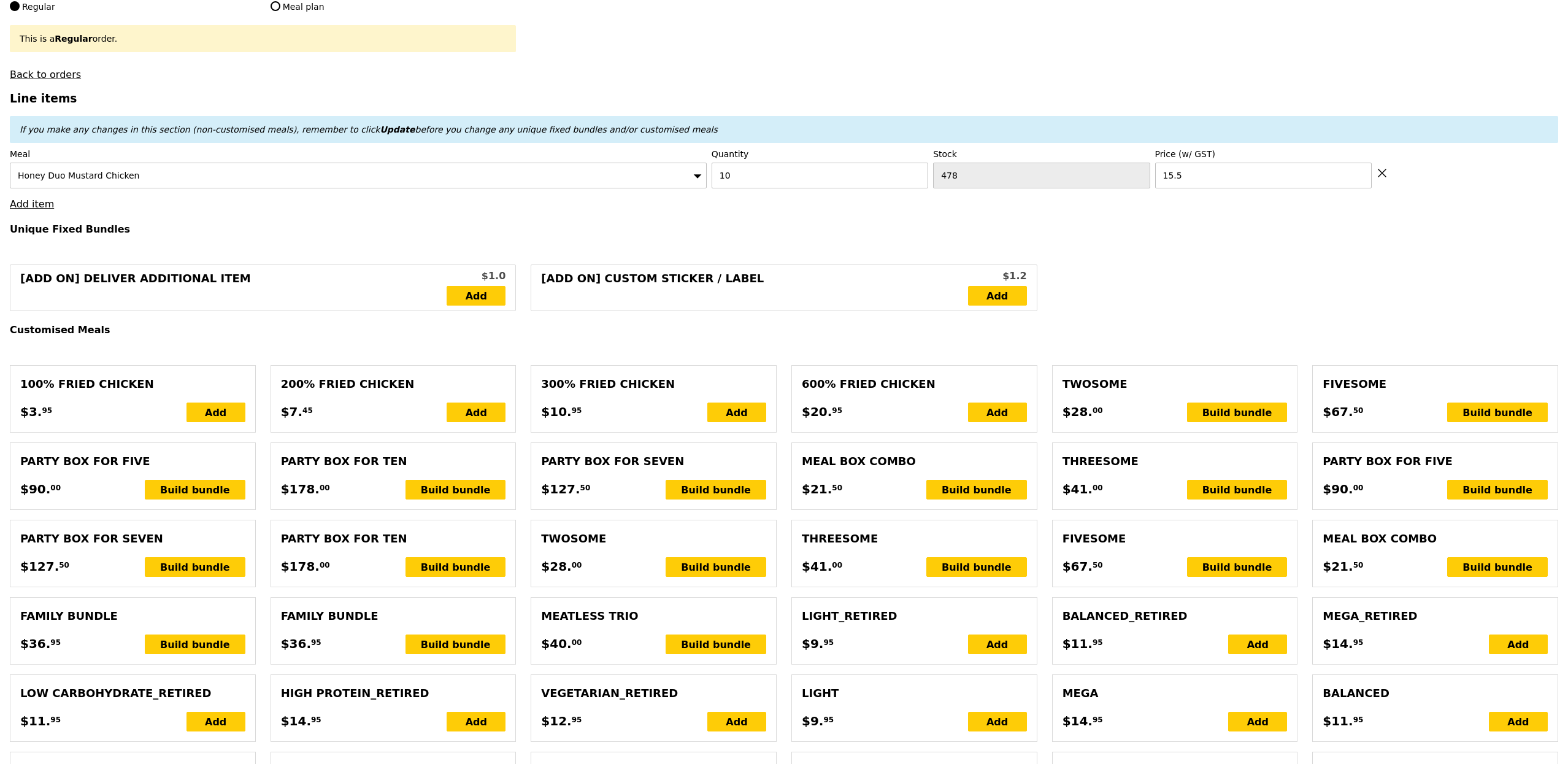
type input "Loading..."
type input "155.00"
type input "3.62"
type input "3.95"
type input "160.90"
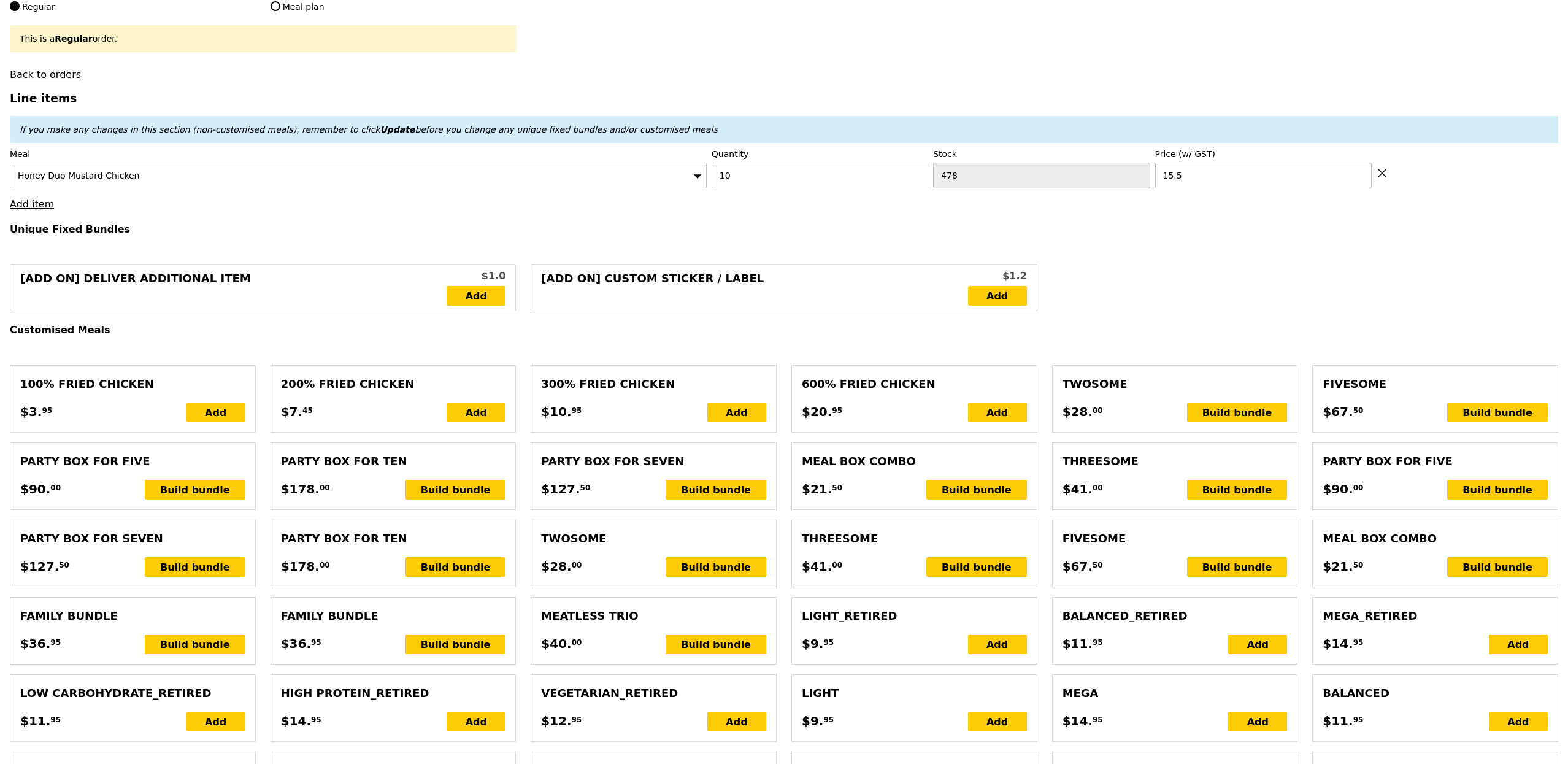
type input "Confirm anyway"
type input "1"
click at [1161, 179] on input "15.5" at bounding box center [1263, 175] width 217 height 26
type input "18.86"
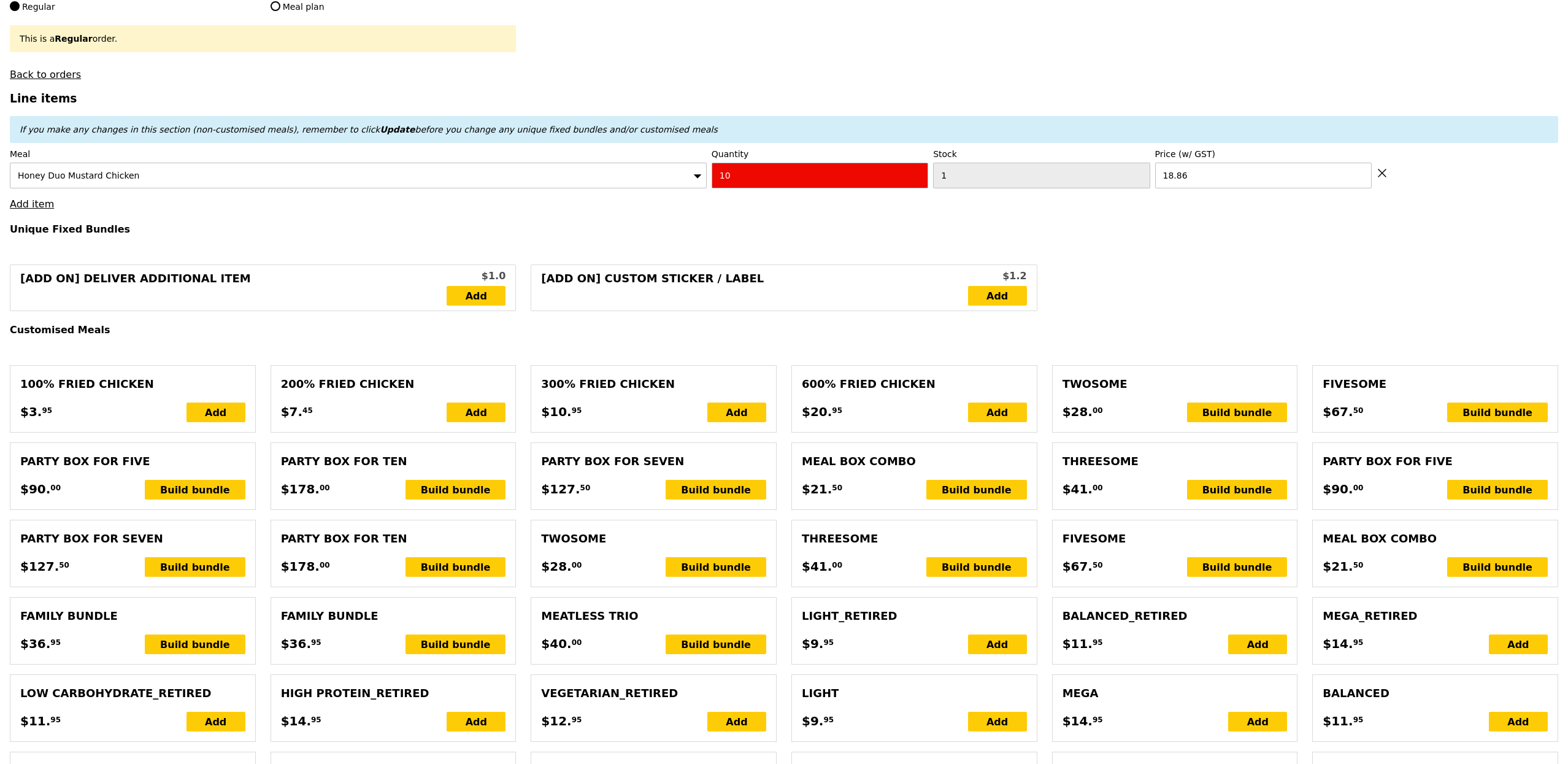
type input "Loading..."
click at [1006, 184] on input "1" at bounding box center [1041, 175] width 217 height 26
type input "188.60"
type input "194.50"
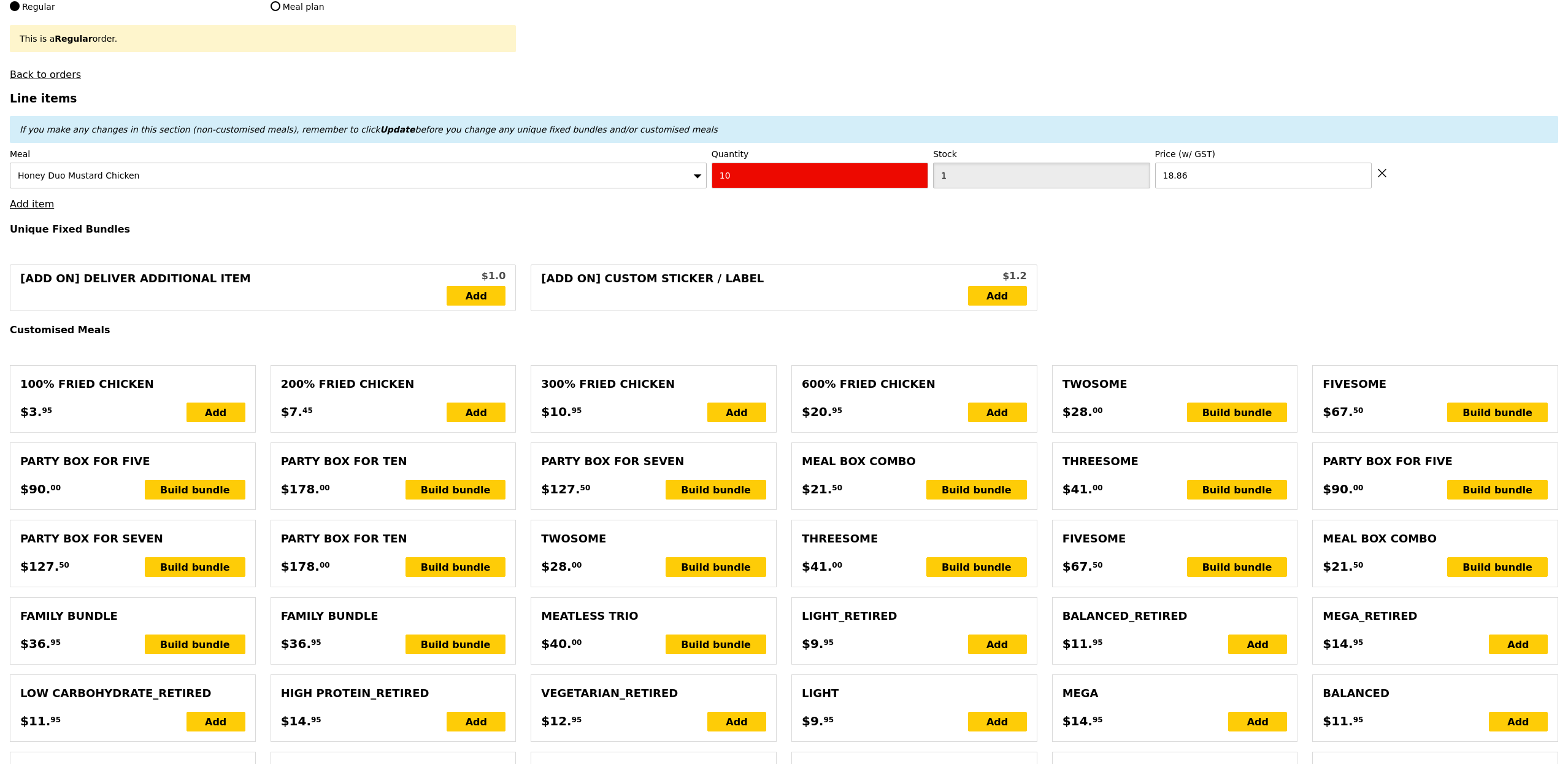
type input "Confirm anyway"
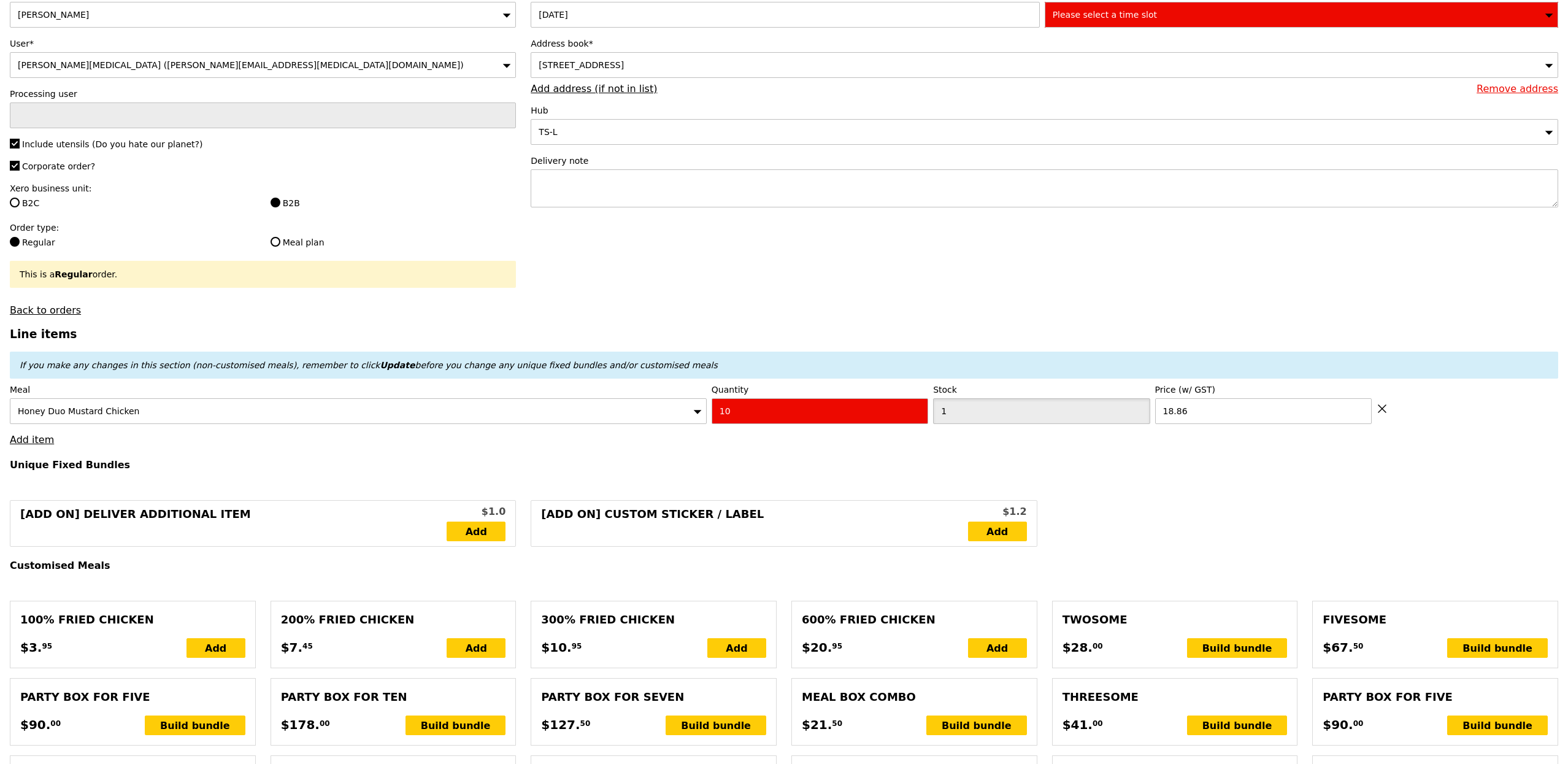
scroll to position [102, 0]
click at [23, 444] on link "Add item" at bounding box center [31, 439] width 44 height 12
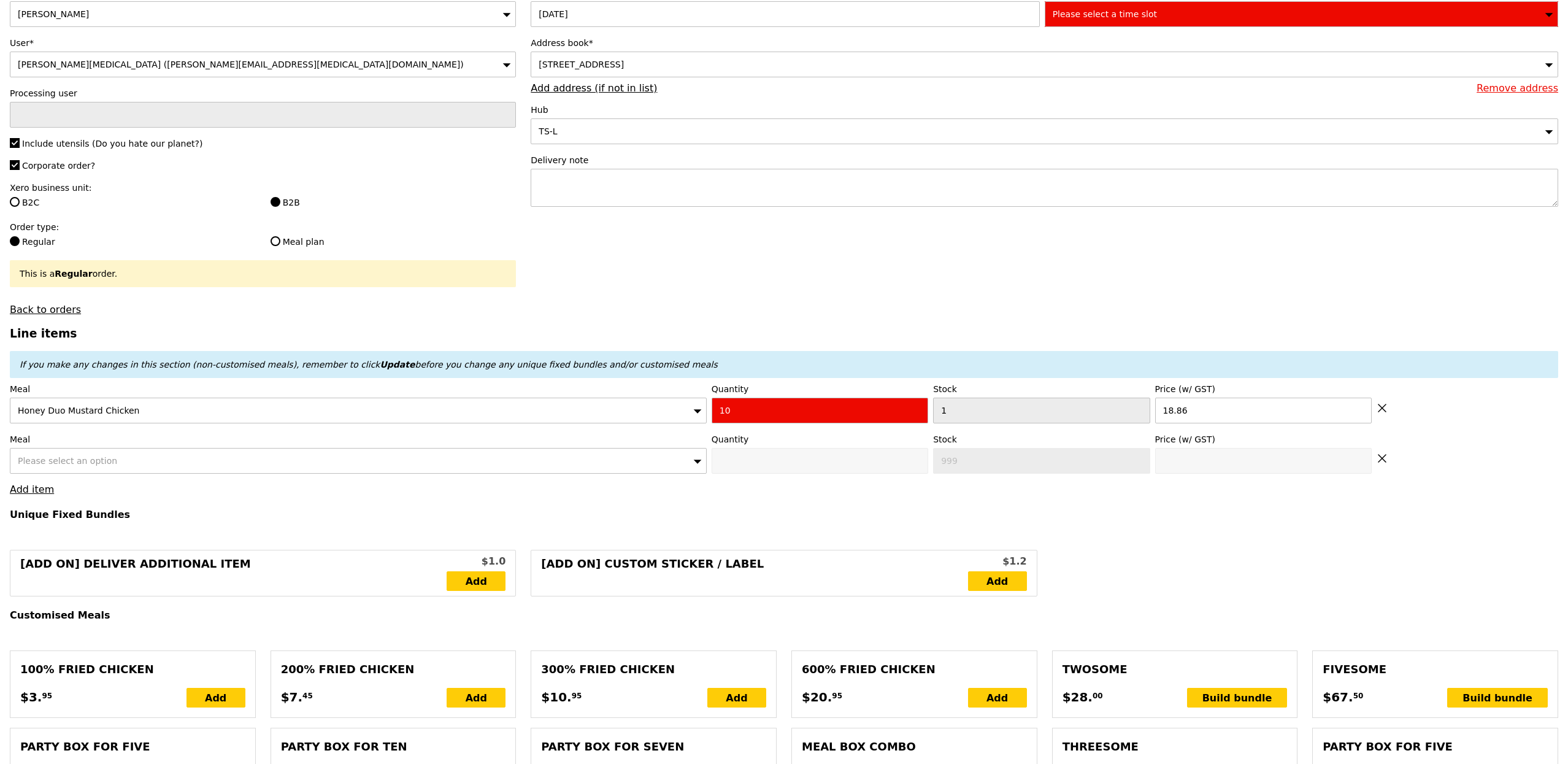
click at [161, 469] on div "Please select an option" at bounding box center [358, 460] width 697 height 26
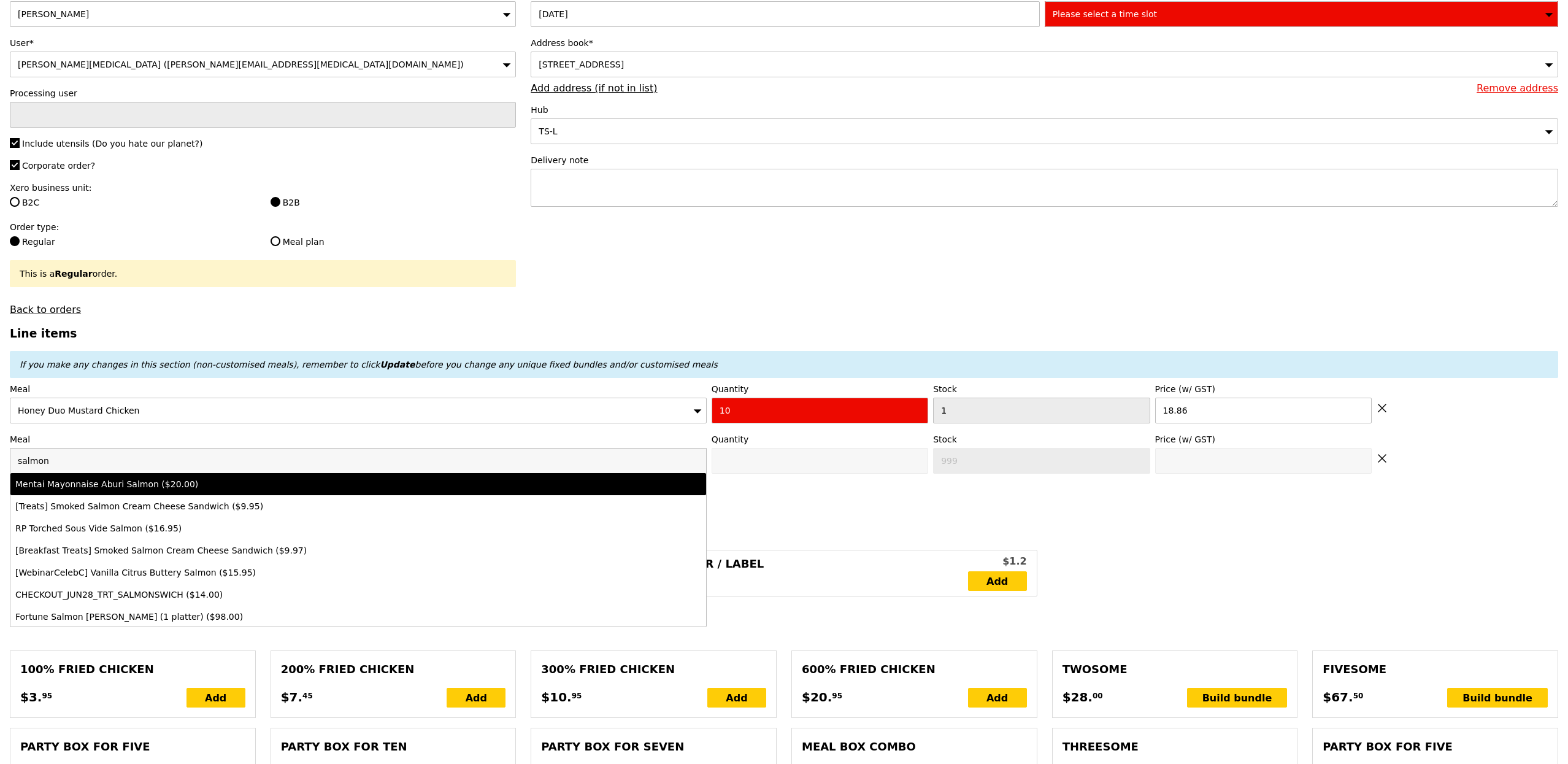
type input "salmon"
click at [241, 487] on div "Mentai Mayonnaise Aburi Salmon ($20.00)" at bounding box center [272, 484] width 514 height 12
type input "0"
type input "2"
type input "20.0"
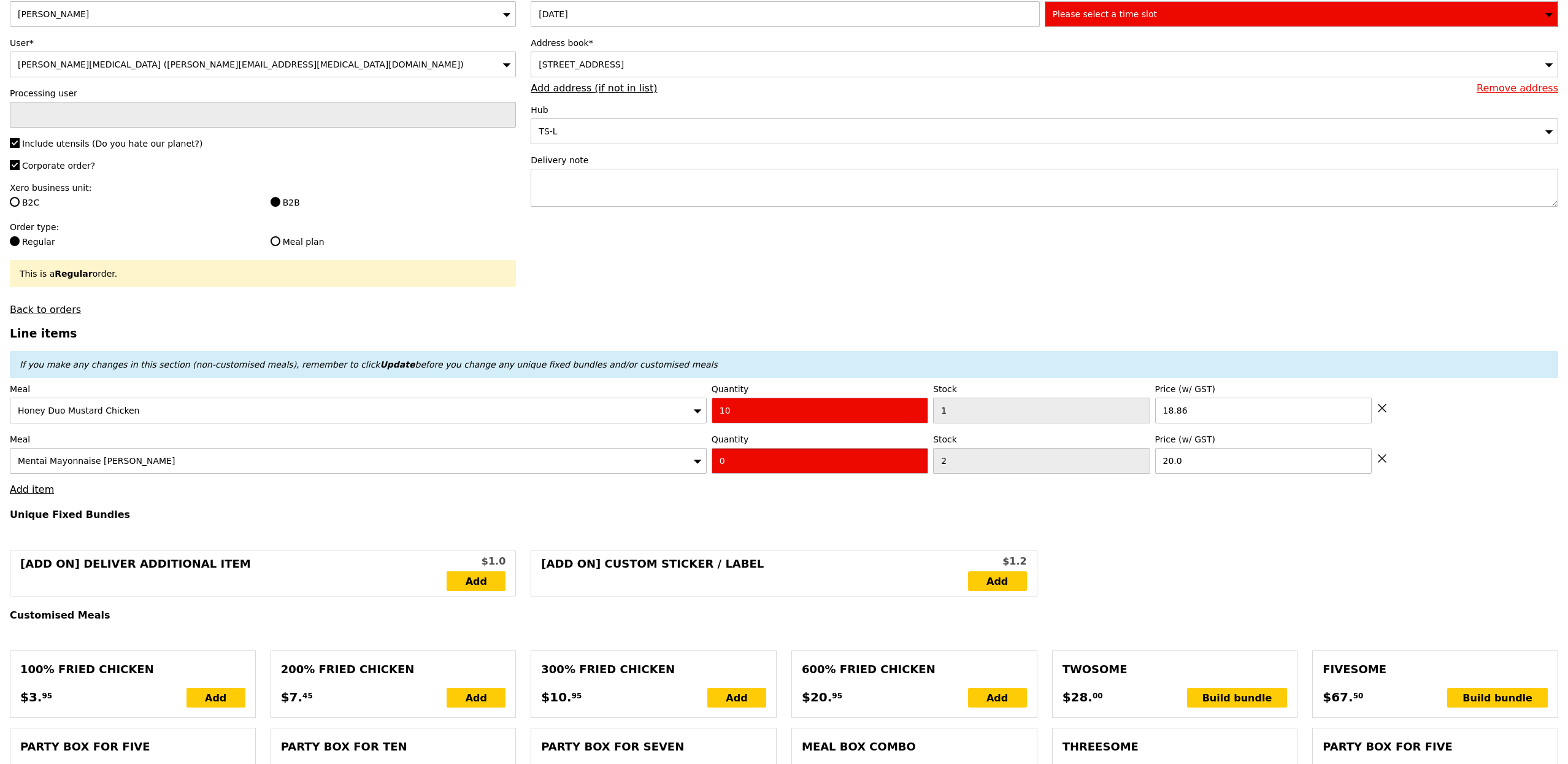
click at [896, 457] on input "0" at bounding box center [819, 460] width 217 height 26
type input "10"
click at [735, 188] on textarea at bounding box center [1044, 188] width 1027 height 38
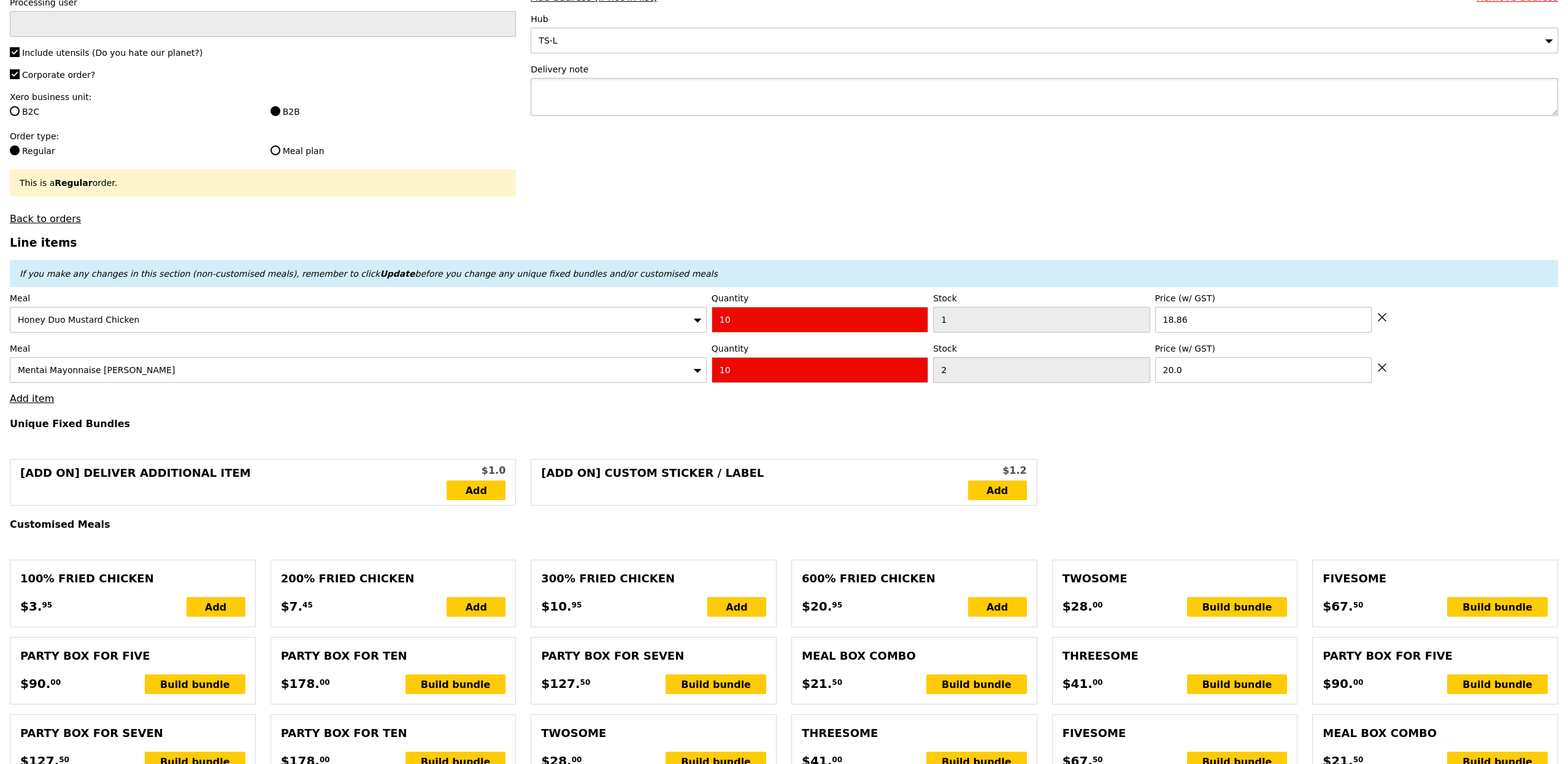
scroll to position [227, 0]
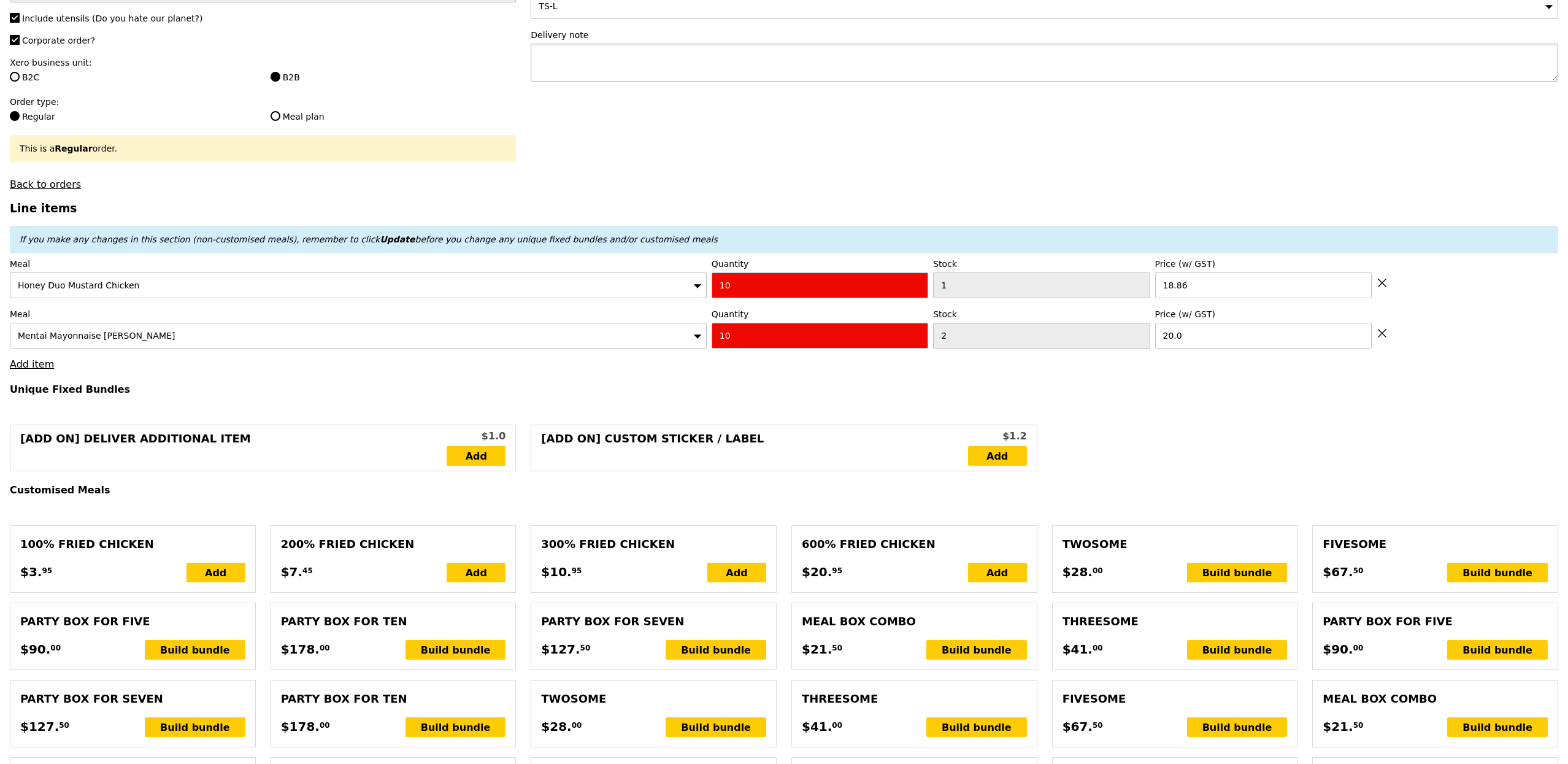
type input "Loading..."
type input "388.60"
type input "394.50"
type input "Confirm anyway"
click at [30, 370] on link "Add item" at bounding box center [31, 364] width 44 height 12
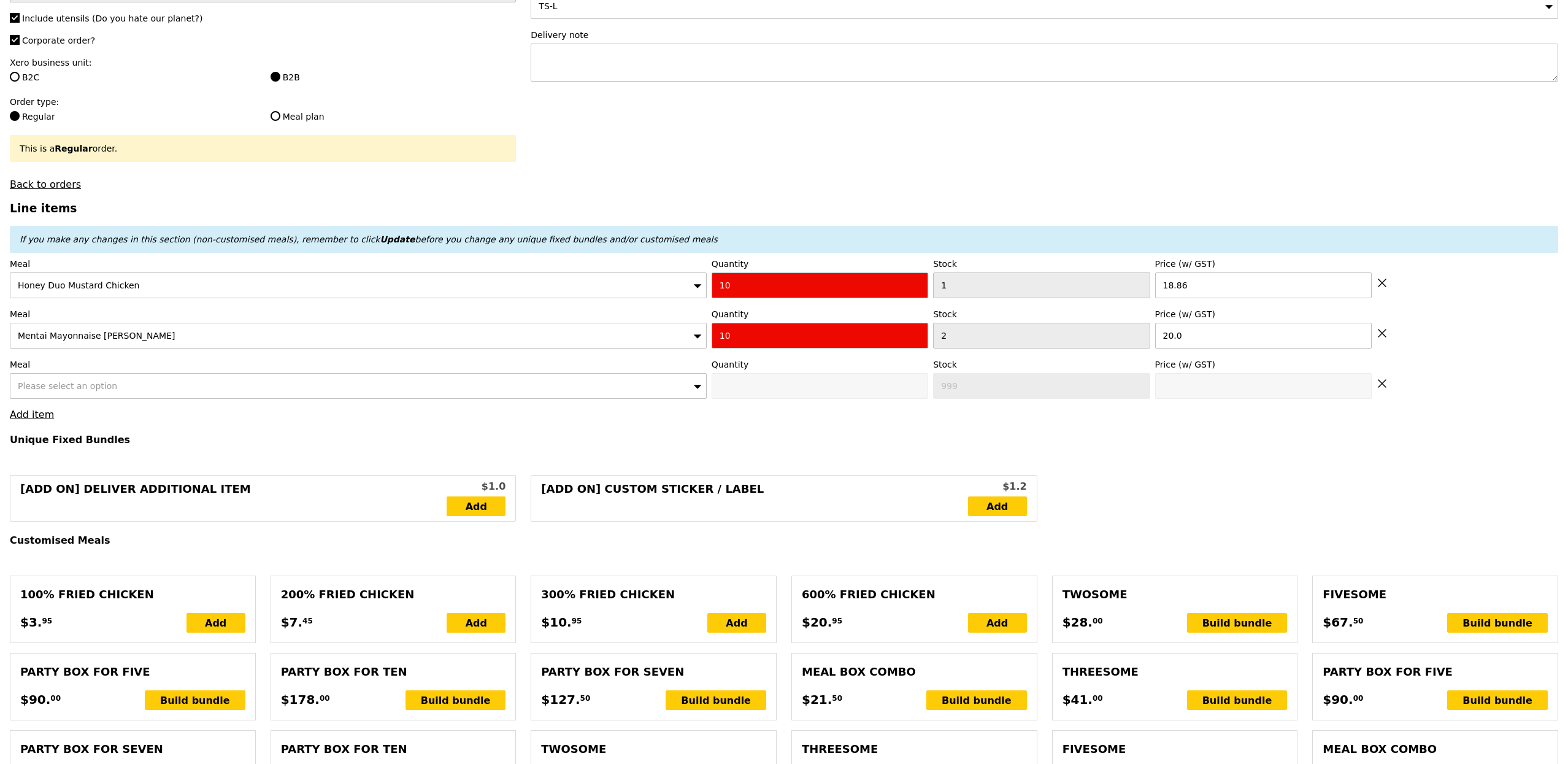
click at [126, 392] on div "Please select an option" at bounding box center [358, 385] width 697 height 26
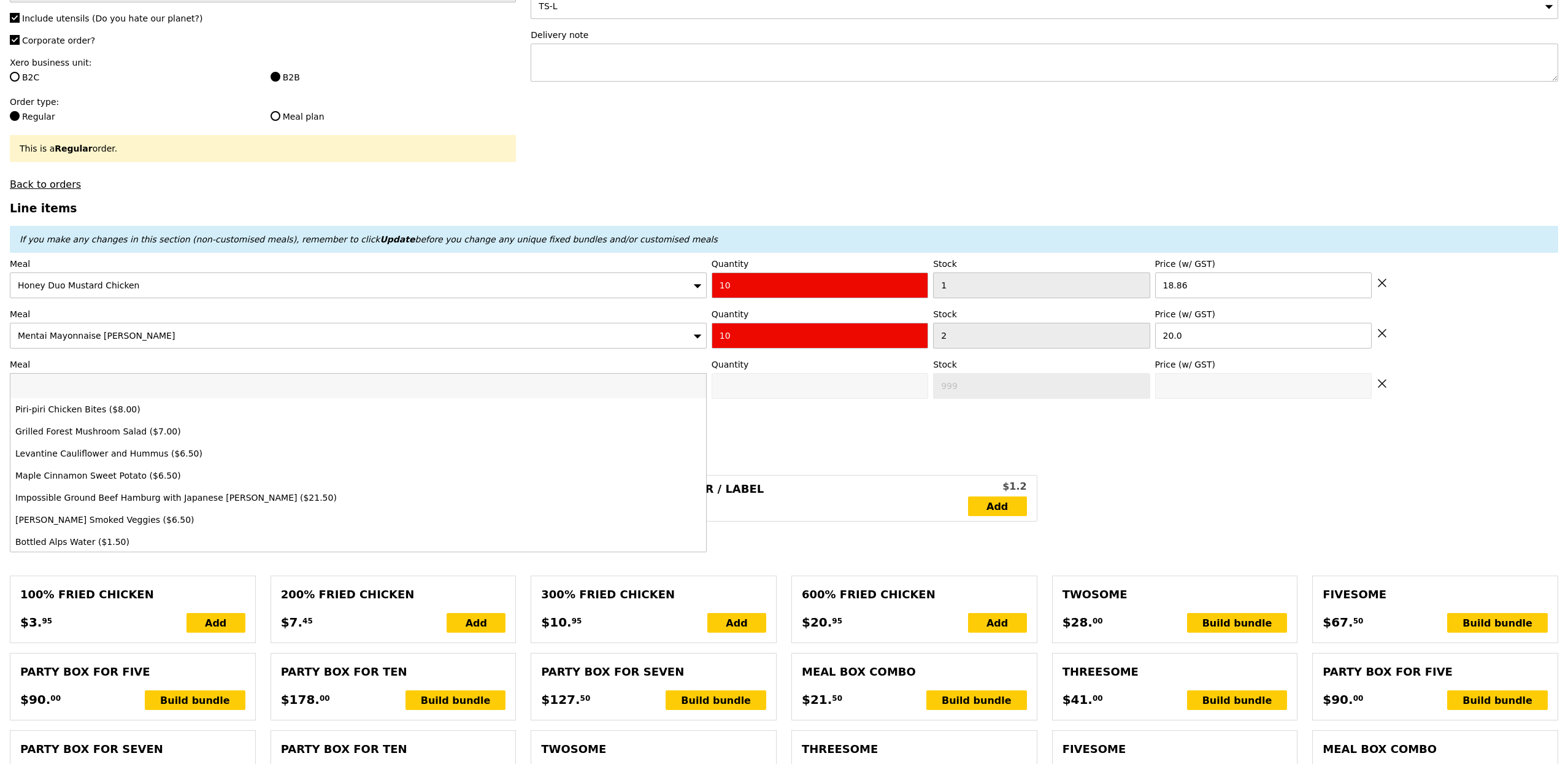
type input "o"
type input "g"
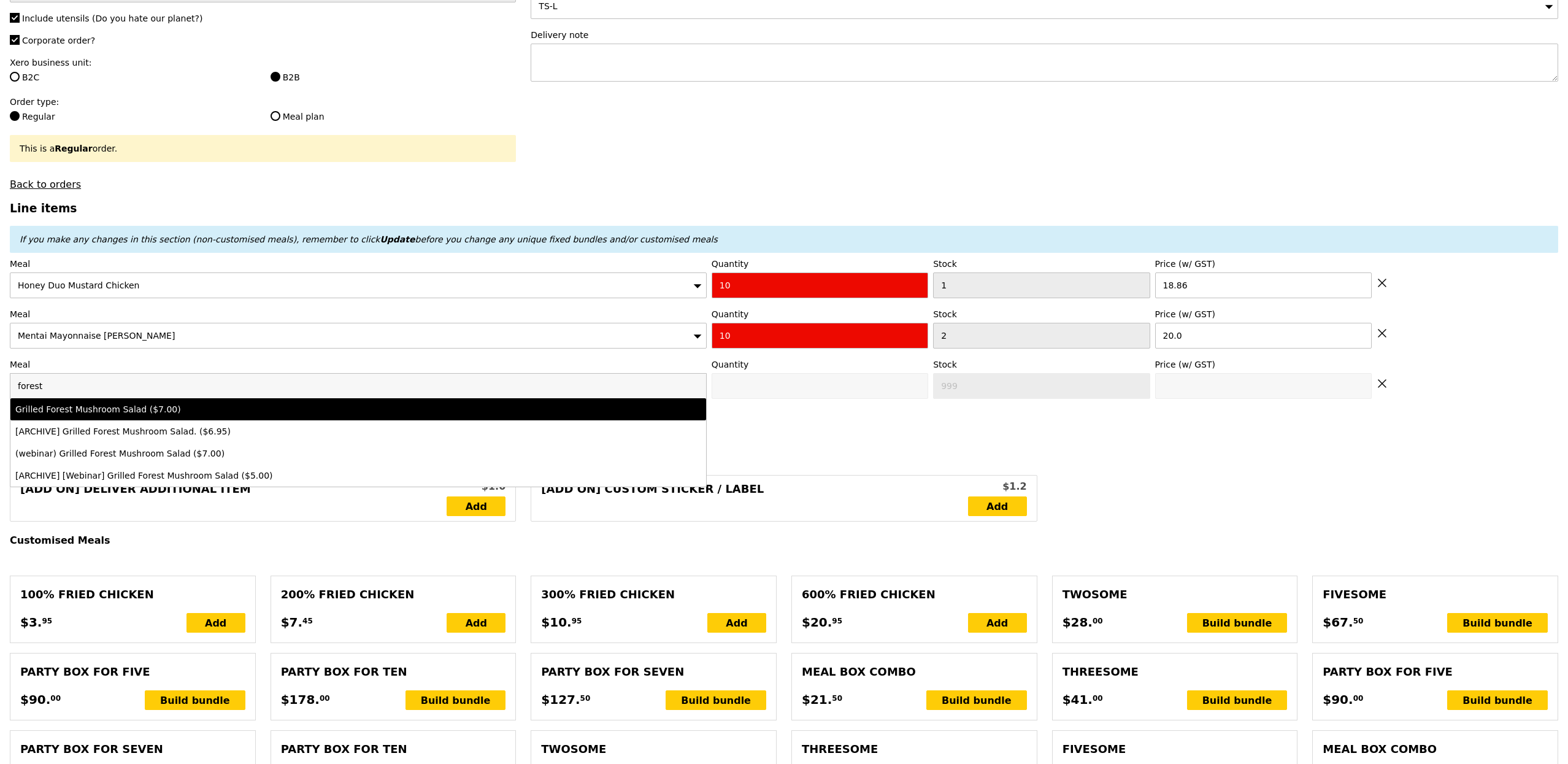
type input "forest"
click at [163, 420] on li "Grilled Forest Mushroom Salad ($7.00)" at bounding box center [358, 410] width 695 height 22
type input "0"
type input "88"
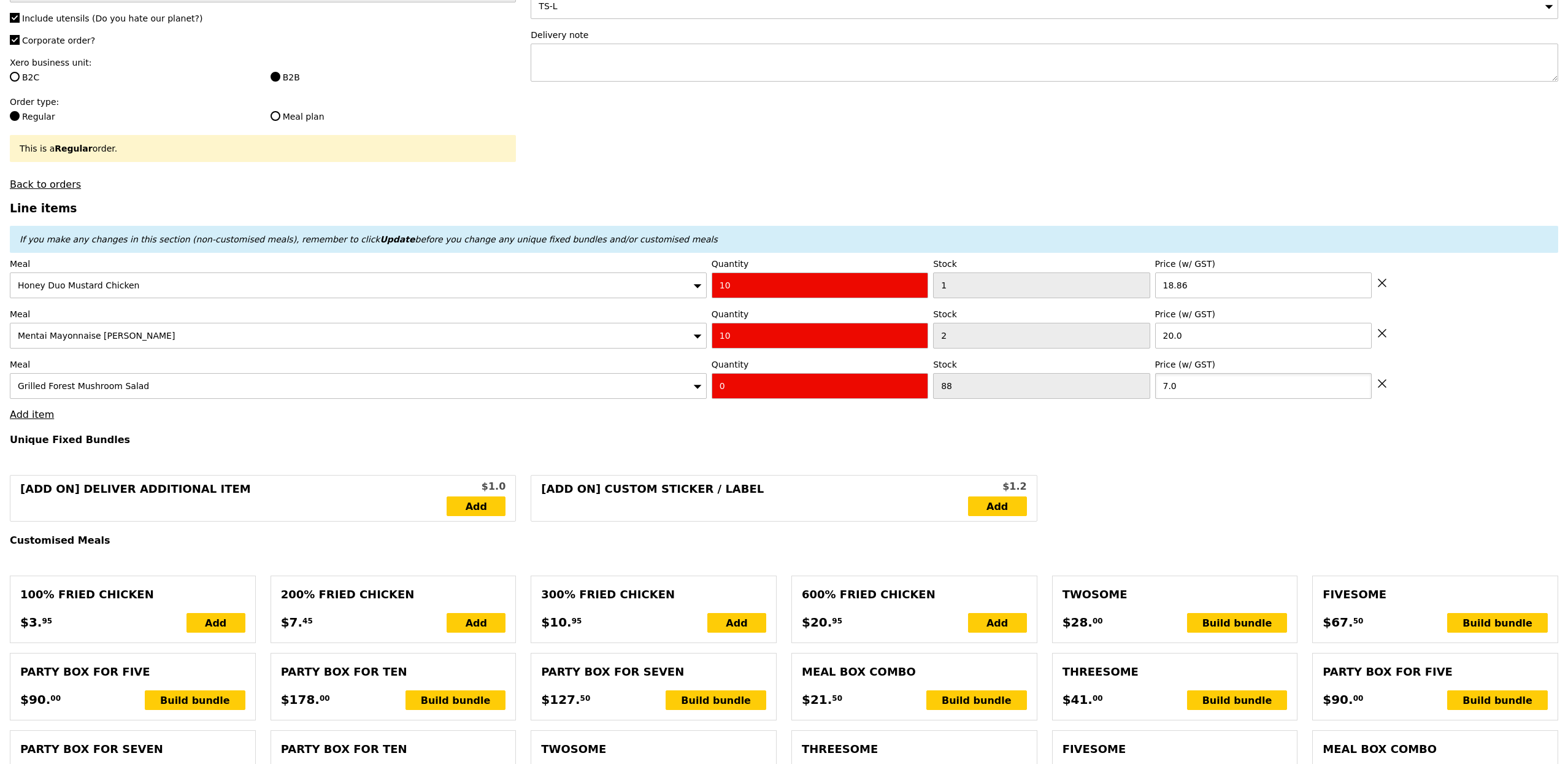
click at [1175, 387] on input "7.0" at bounding box center [1263, 385] width 217 height 26
type input "0"
click at [33, 414] on link "Add item" at bounding box center [31, 415] width 44 height 12
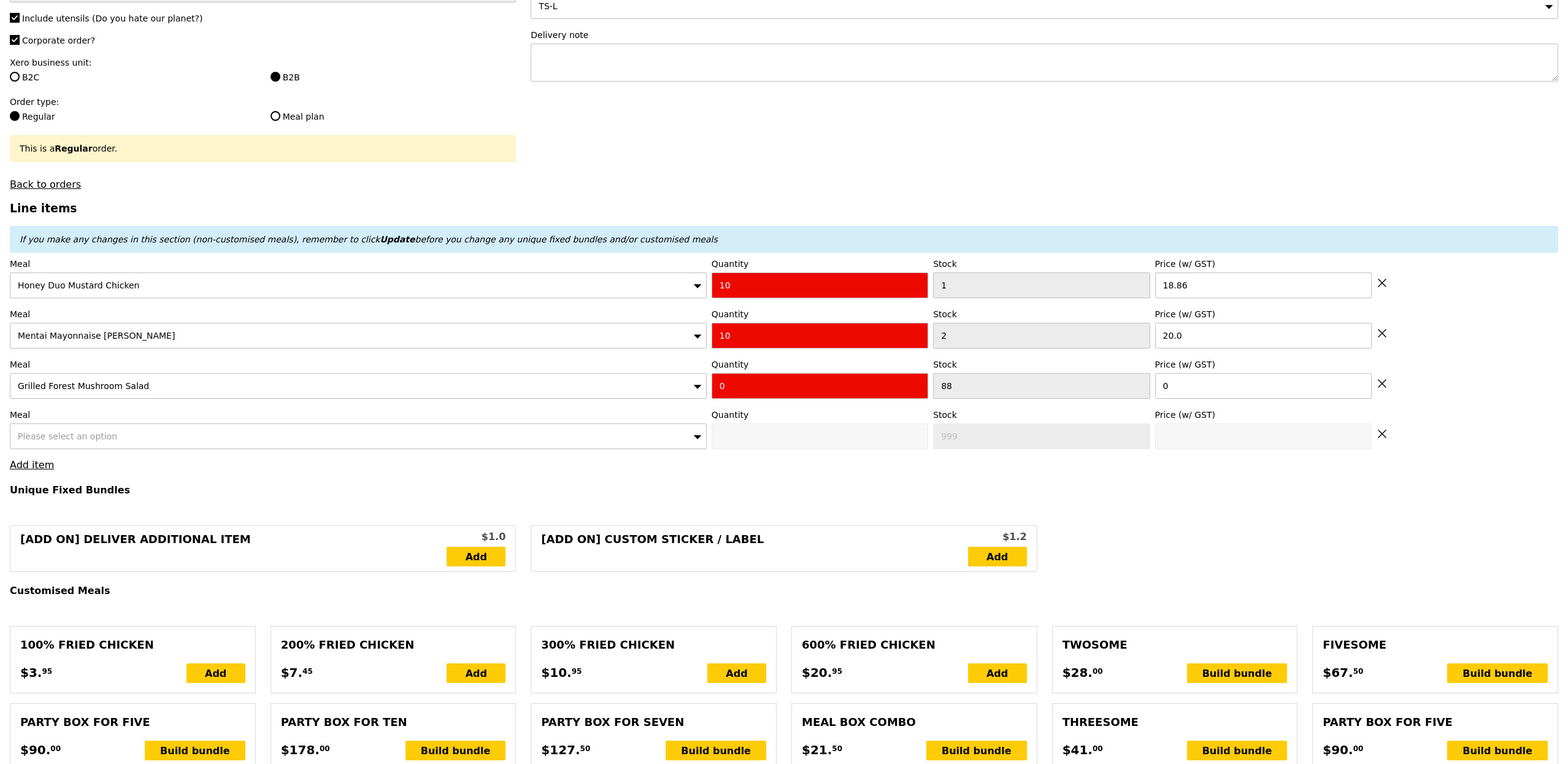
click at [87, 436] on span "Please select an option" at bounding box center [67, 436] width 99 height 10
type input "seasona"
click at [149, 463] on div "Seasonal Fruit Parcel ($7.00)" at bounding box center [272, 459] width 514 height 12
type input "0"
type input "77"
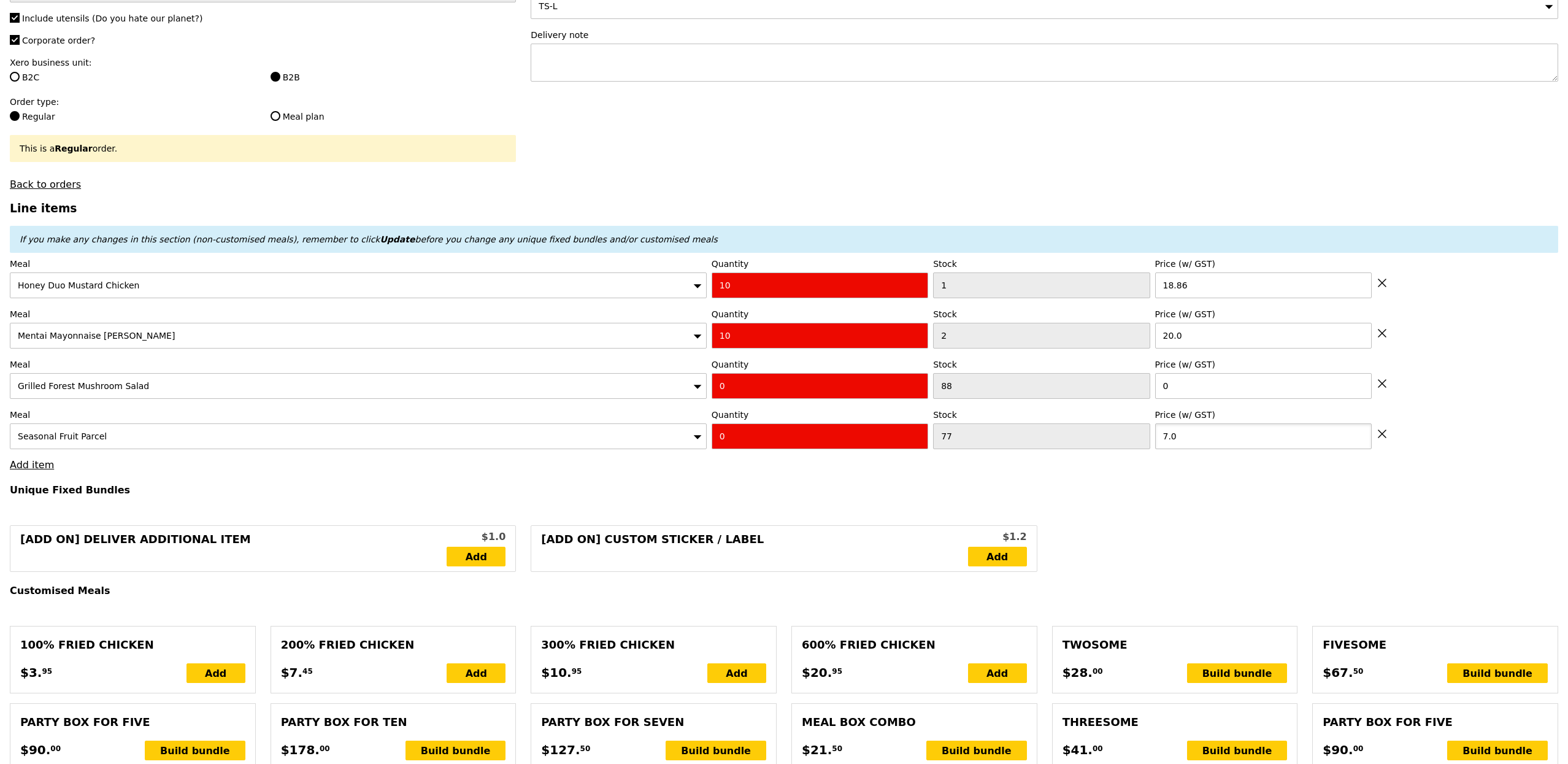
click at [1183, 441] on input "7.0" at bounding box center [1263, 436] width 217 height 26
type input "0"
click at [732, 385] on input "0" at bounding box center [819, 385] width 217 height 26
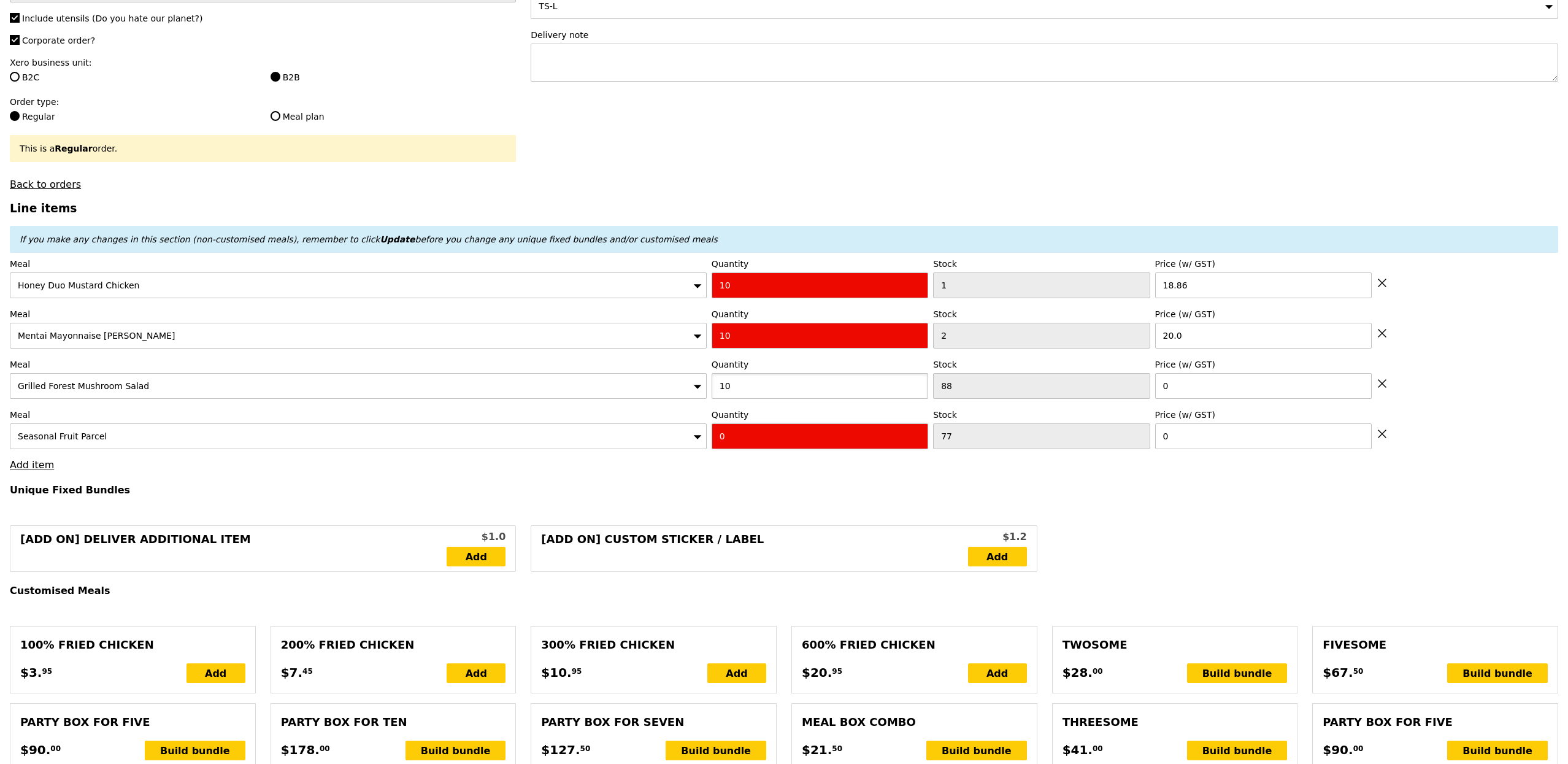
type input "10"
click at [735, 441] on input "0" at bounding box center [819, 436] width 217 height 26
type input "10"
type input "Loading..."
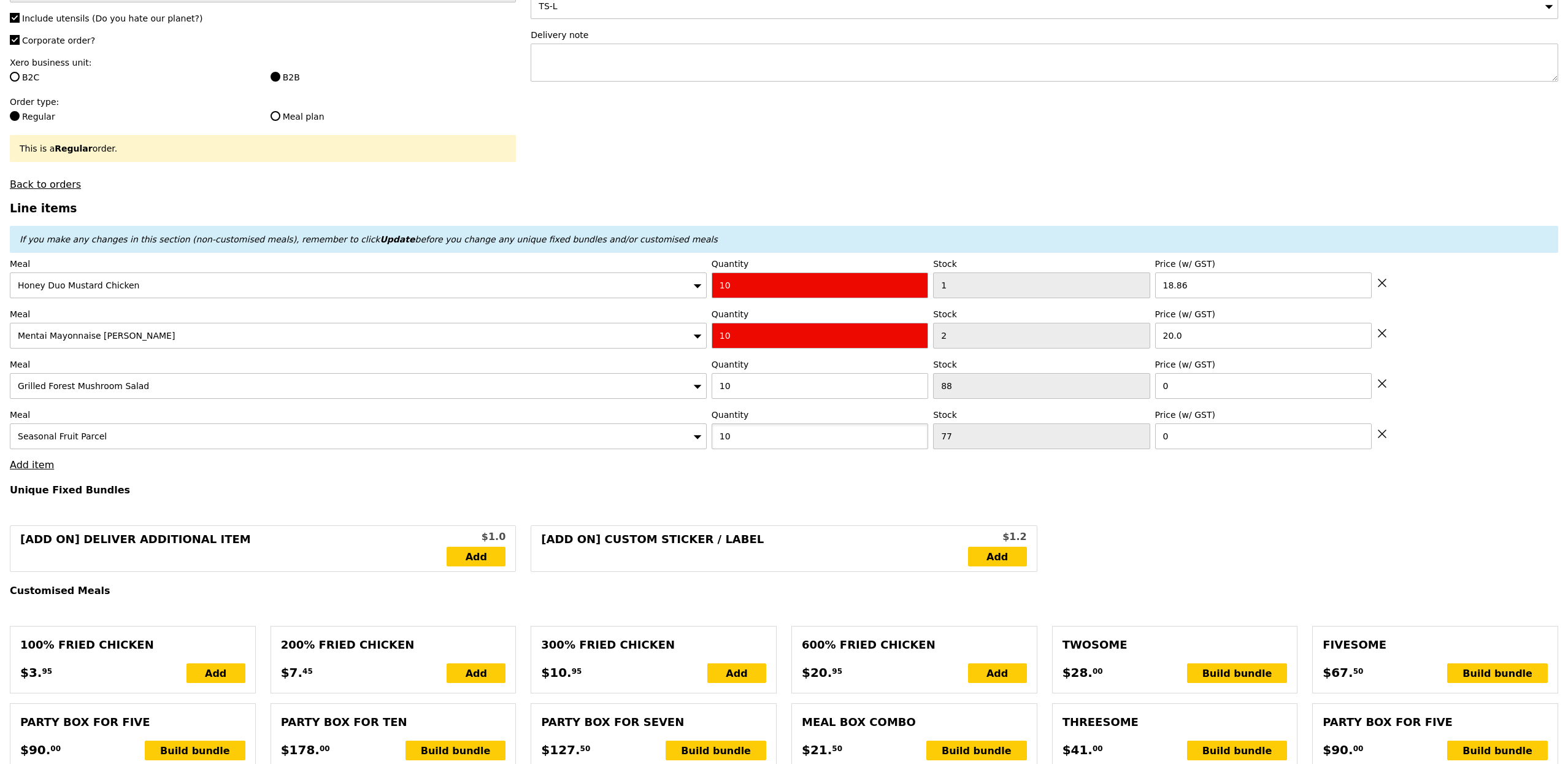
type input "10"
click at [829, 494] on h4 "Unique Fixed Bundles" at bounding box center [784, 490] width 1548 height 12
type input "Confirm anyway"
click at [1212, 334] on input "20.0" at bounding box center [1263, 335] width 217 height 26
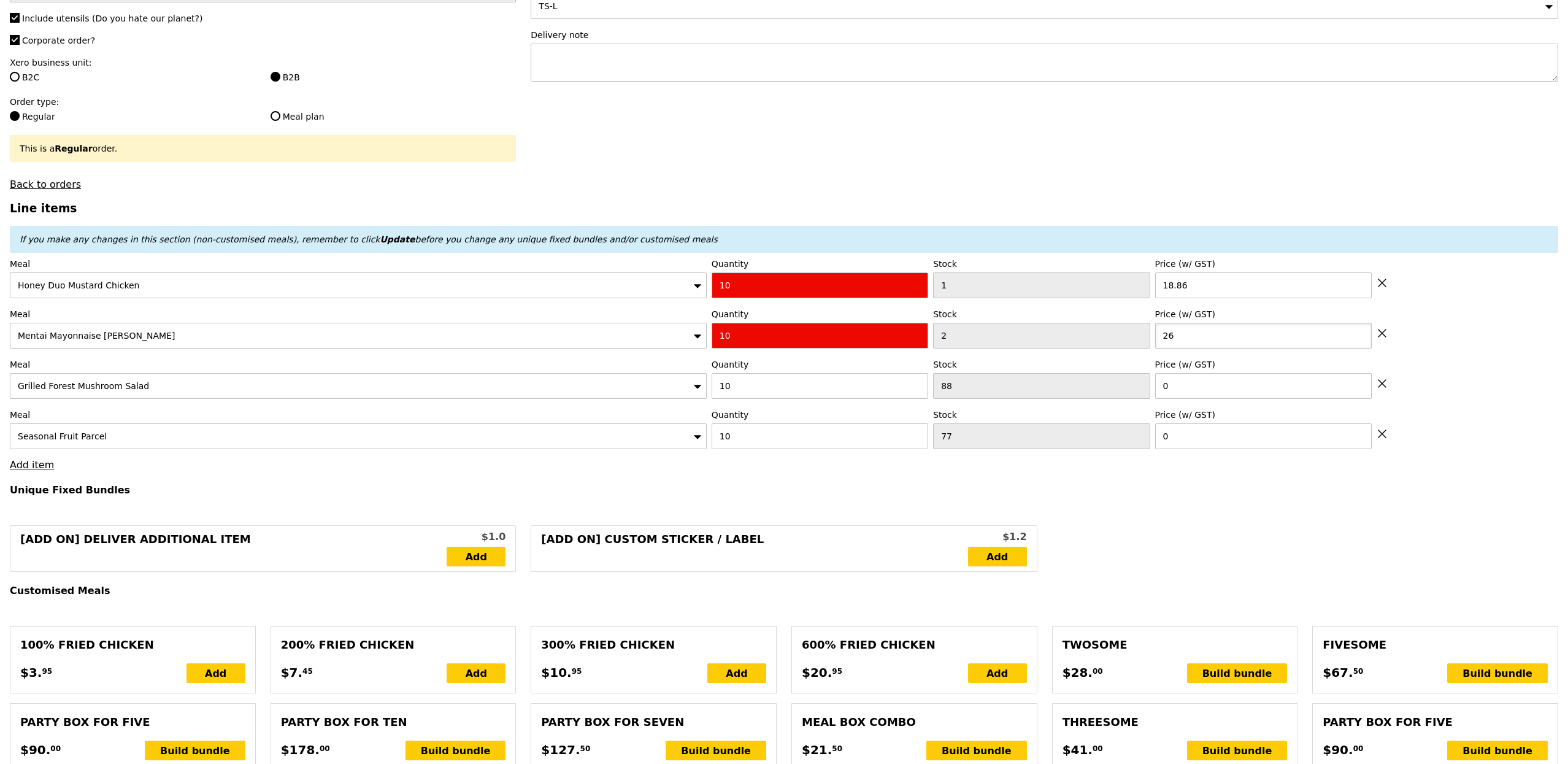
type input "26"
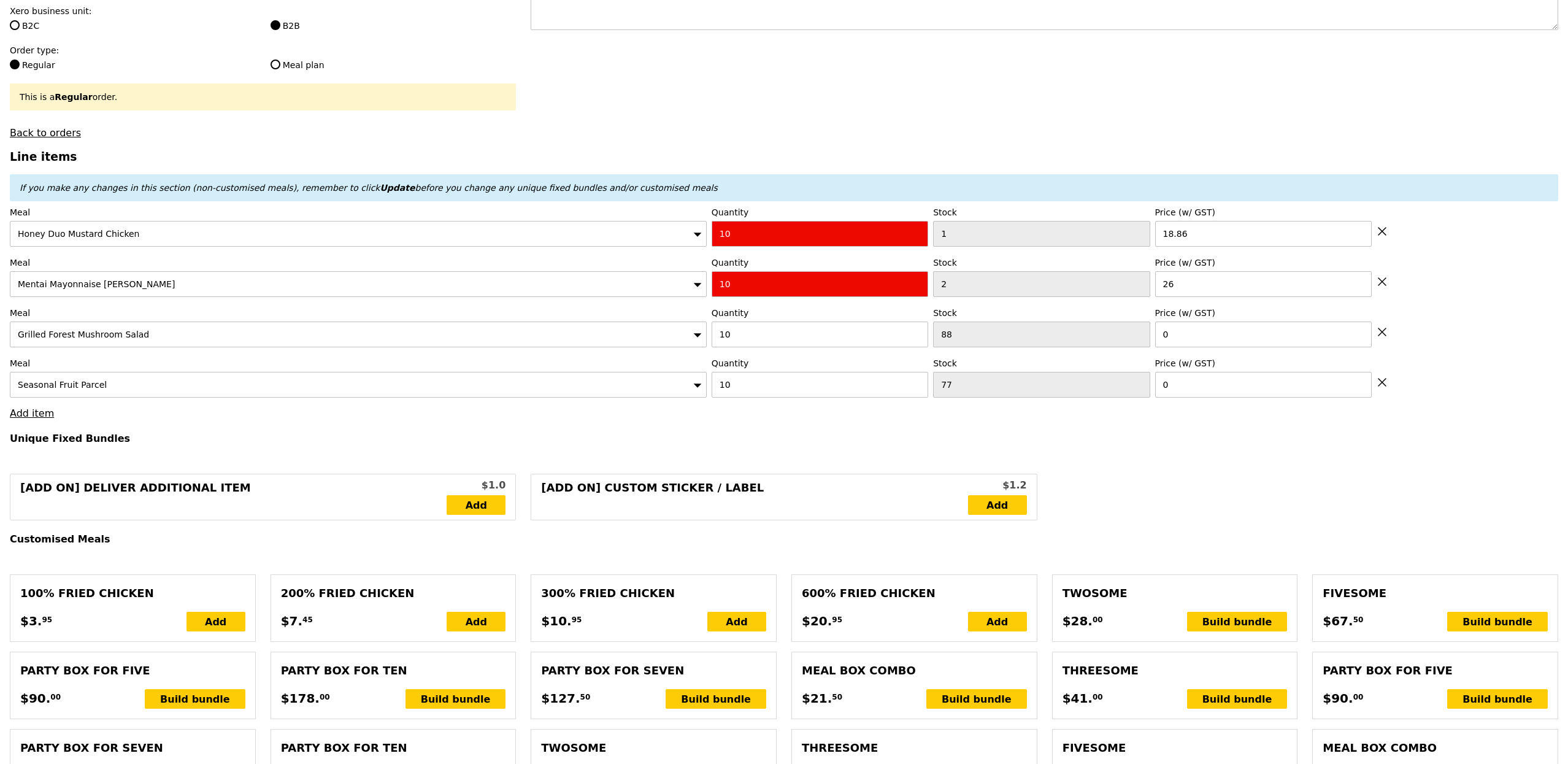
type input "Loading..."
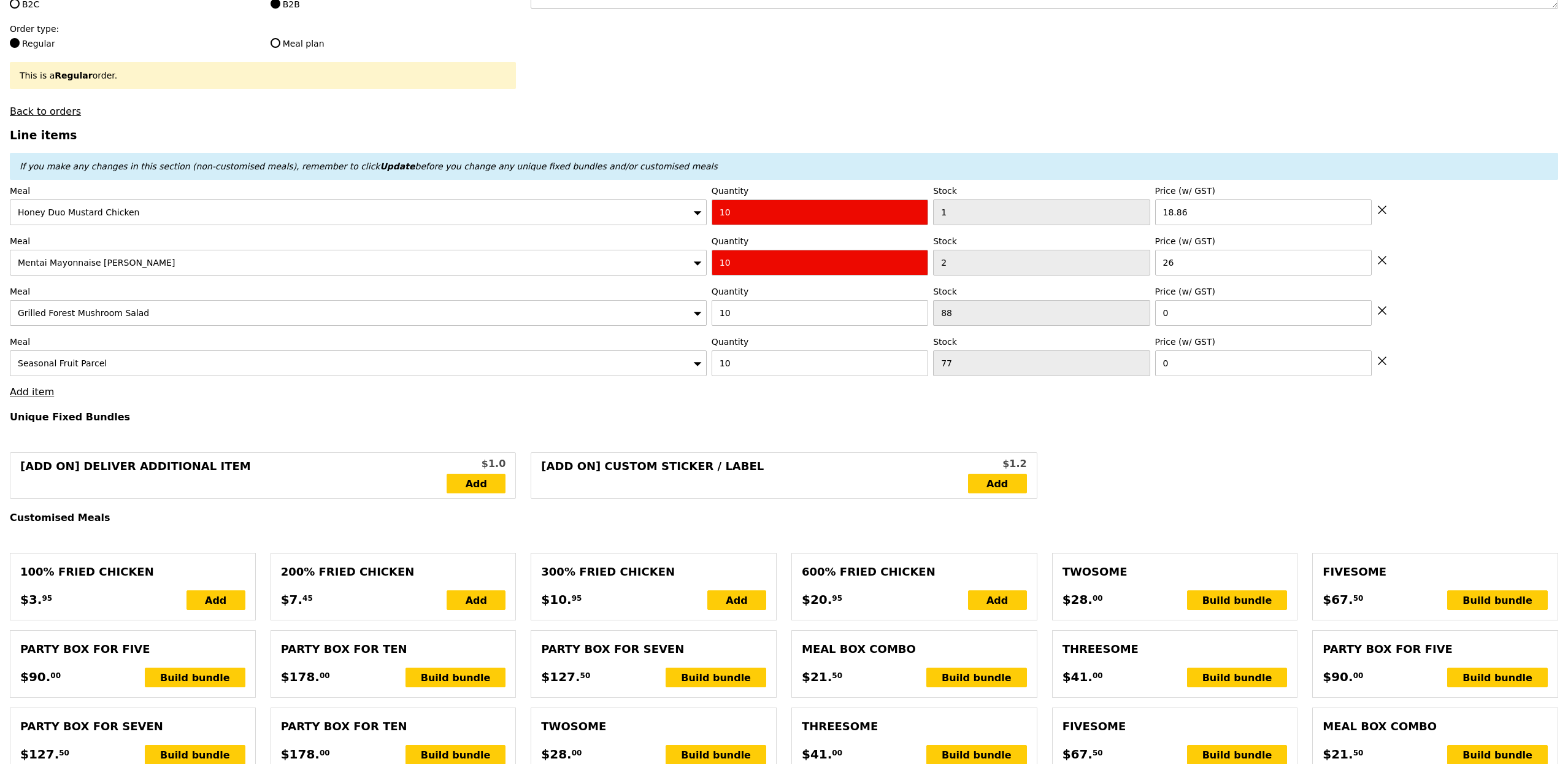
type input "448.60"
type input "454.50"
type input "Confirm anyway"
click at [47, 398] on link "Add item" at bounding box center [31, 392] width 44 height 12
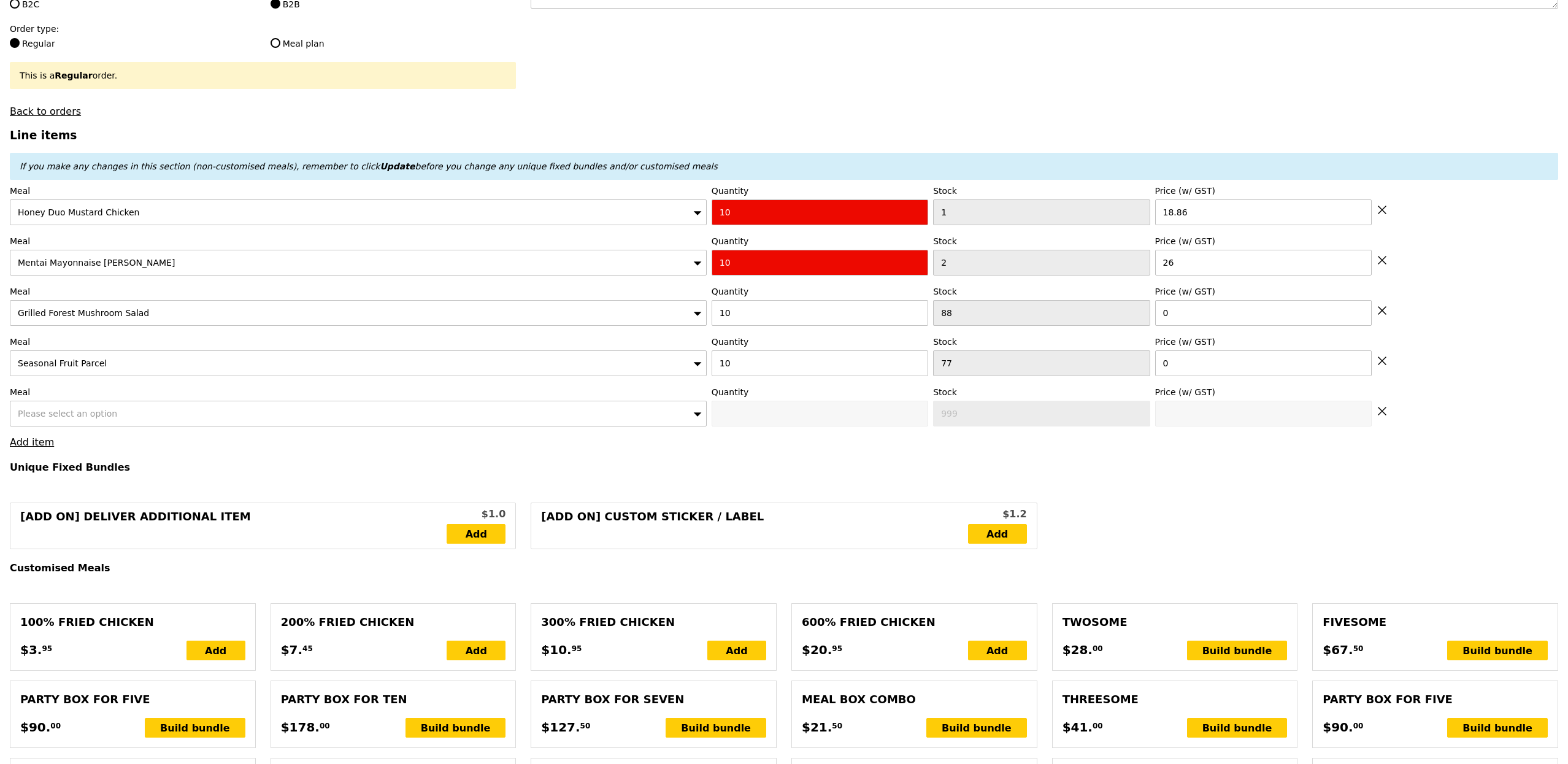
click at [74, 416] on span "Please select an option" at bounding box center [67, 414] width 99 height 10
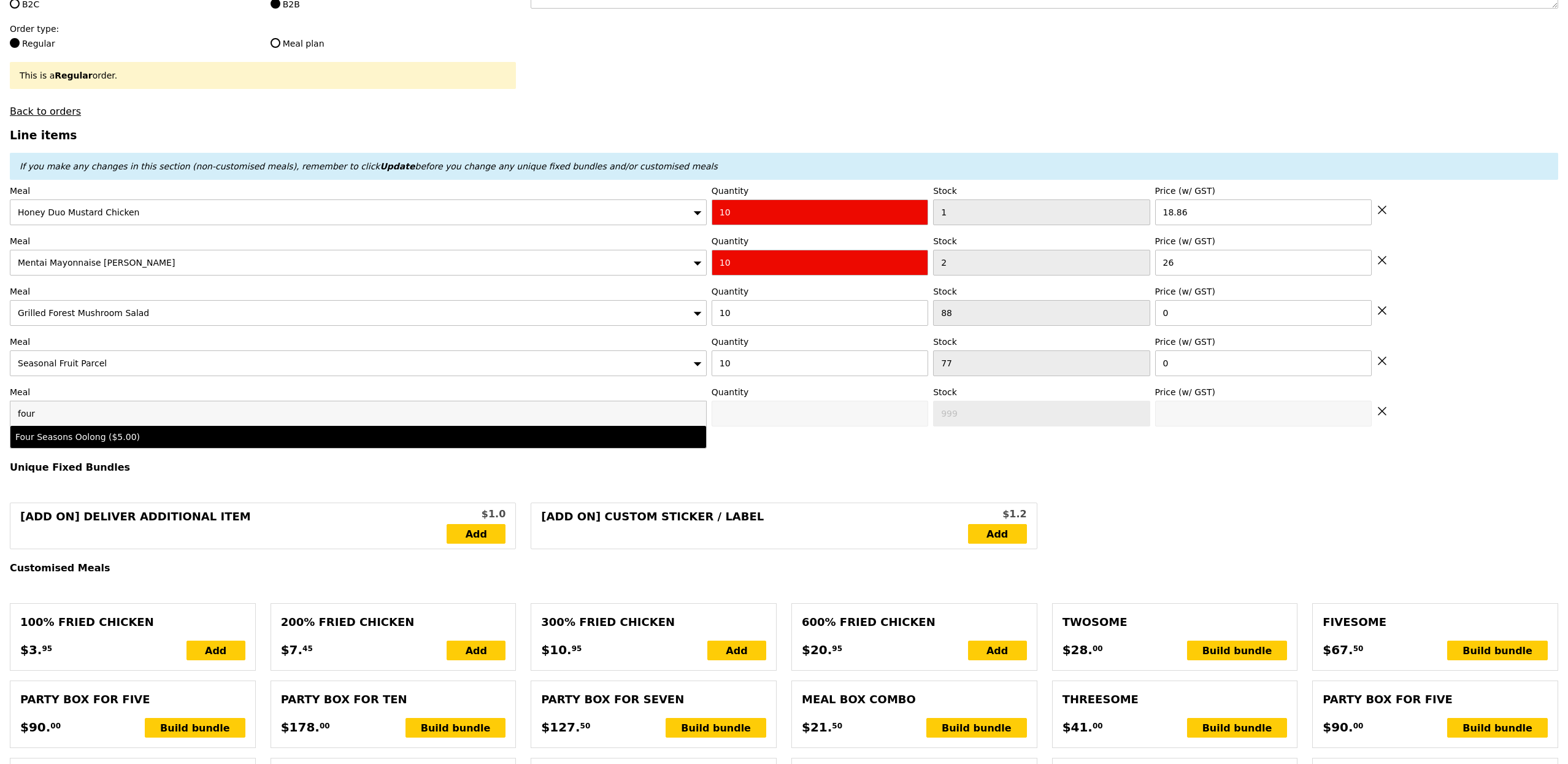
type input "four"
click at [178, 441] on div "Four Seasons Oolong ($5.00)" at bounding box center [272, 436] width 514 height 12
type input "0"
type input "74"
type input "5.0"
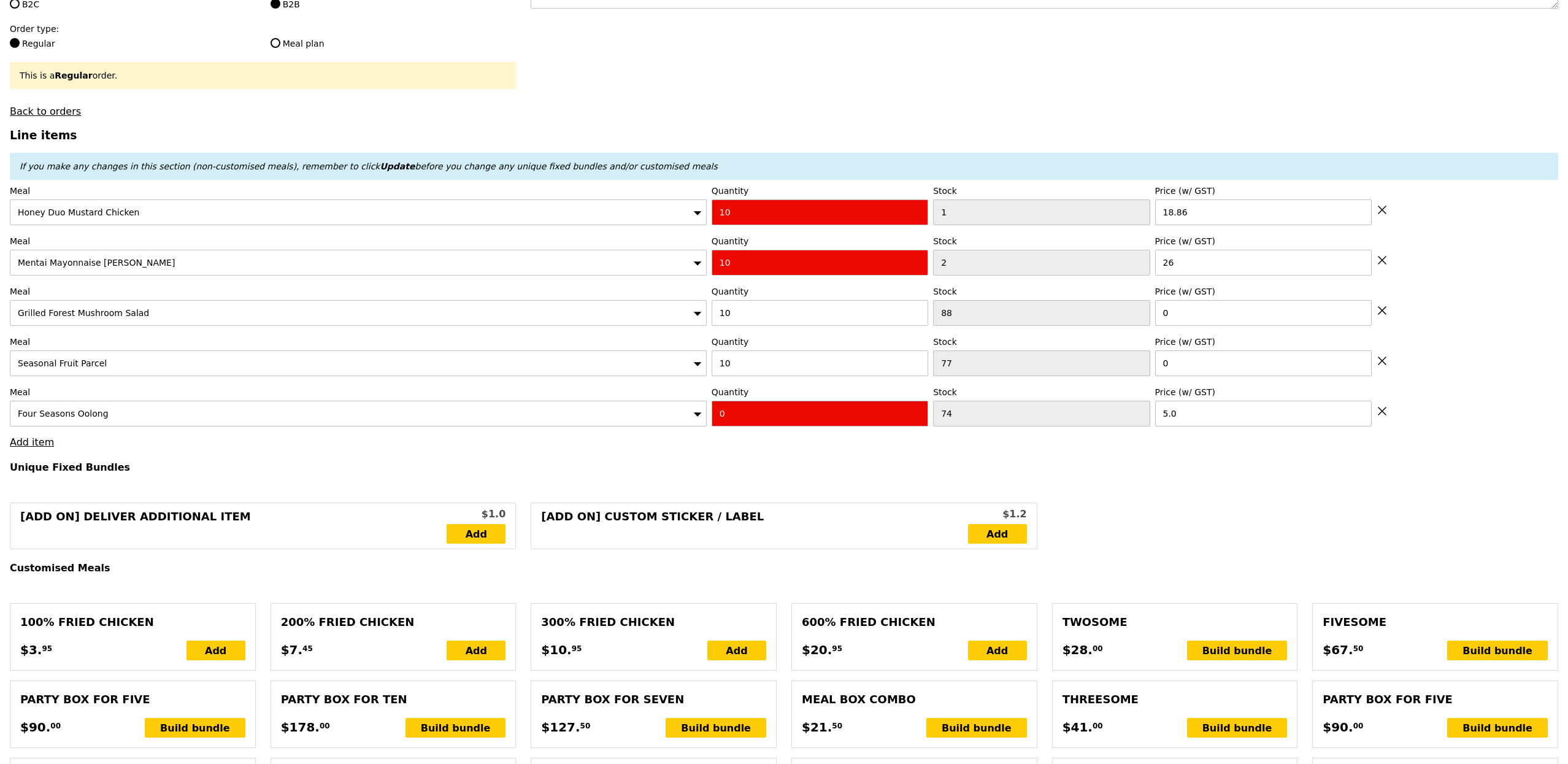
click at [837, 424] on input "0" at bounding box center [819, 413] width 217 height 26
type input "10"
click at [1257, 421] on input "5.0" at bounding box center [1263, 413] width 217 height 26
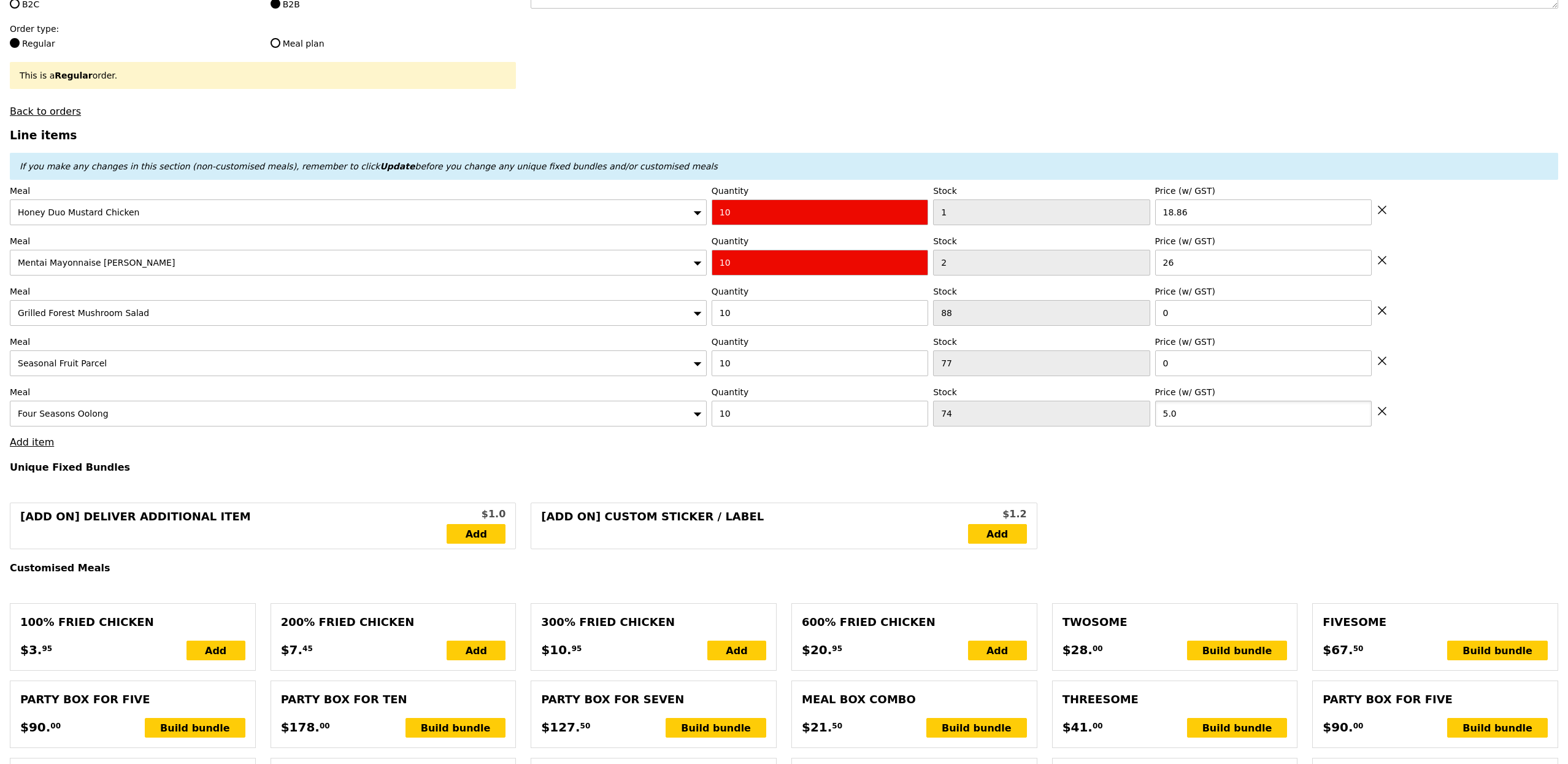
click at [1257, 421] on input "5.0" at bounding box center [1263, 413] width 217 height 26
type input "0"
click at [1009, 473] on h4 "Unique Fixed Bundles" at bounding box center [784, 467] width 1548 height 12
click at [10, 448] on link "Add item" at bounding box center [31, 442] width 44 height 12
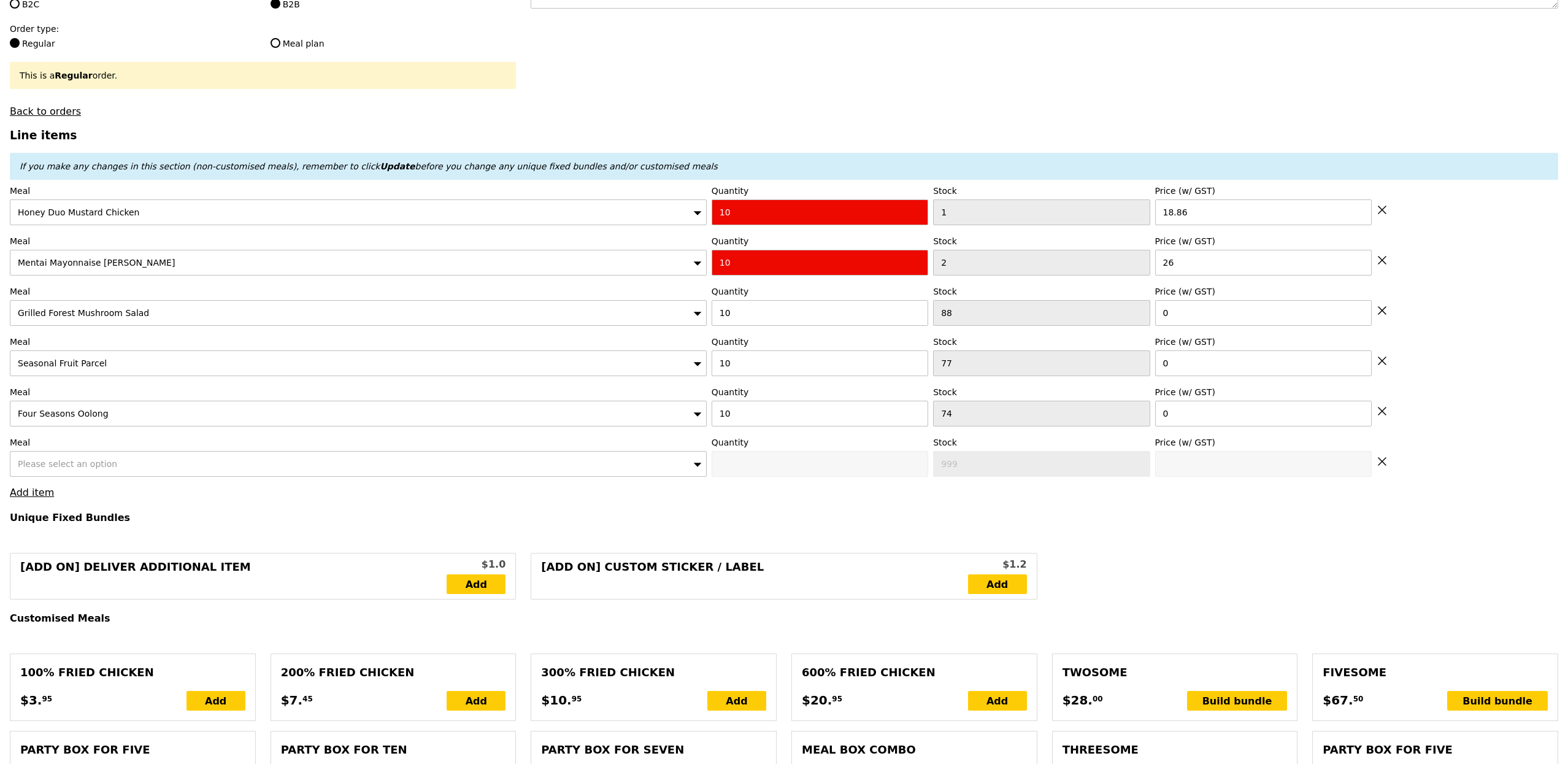
click at [81, 455] on div "Meal Please select an option" at bounding box center [358, 457] width 697 height 41
click at [81, 463] on span "Please select an option" at bounding box center [67, 463] width 99 height 10
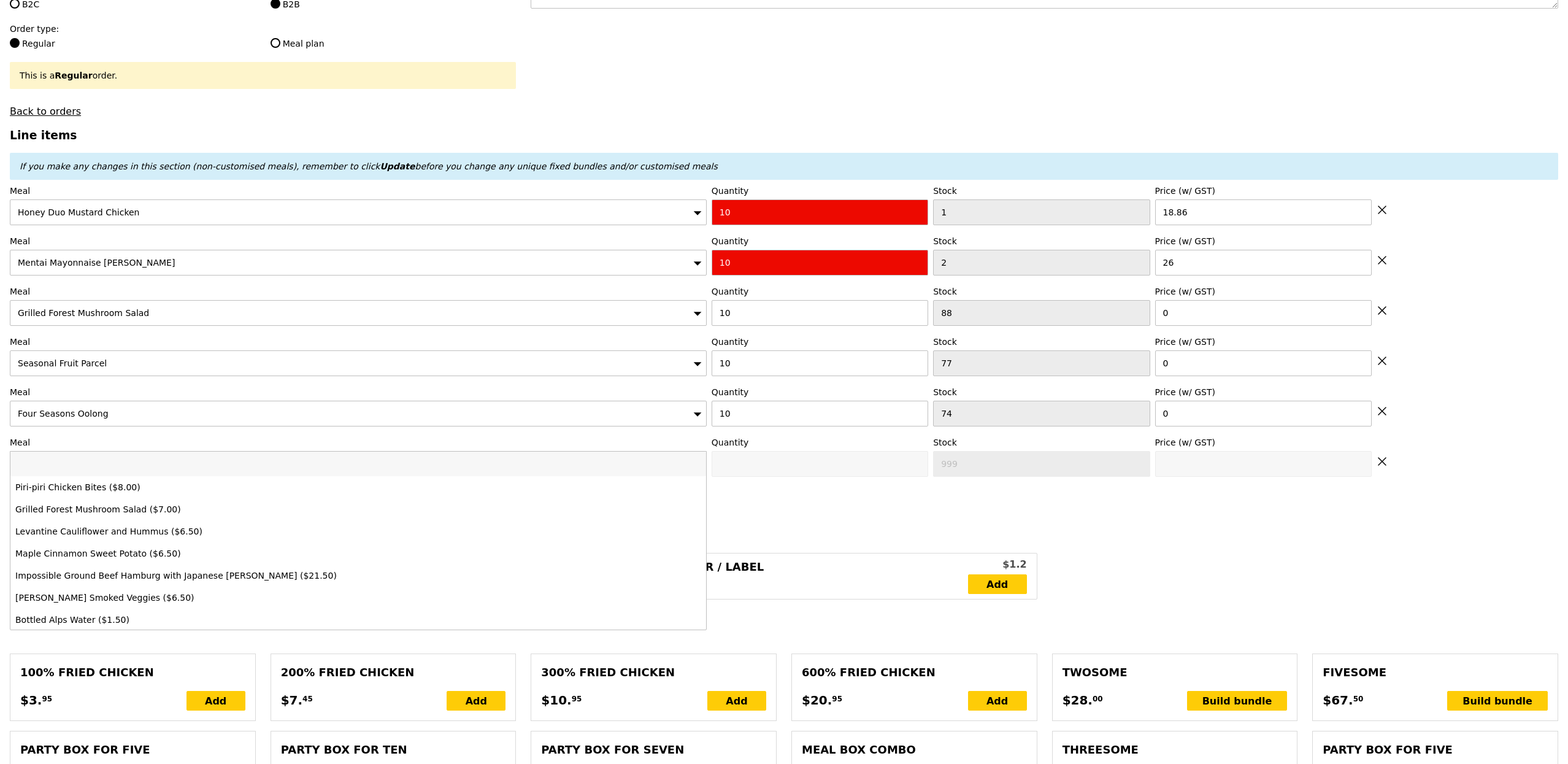
type input "Confirm anyway"
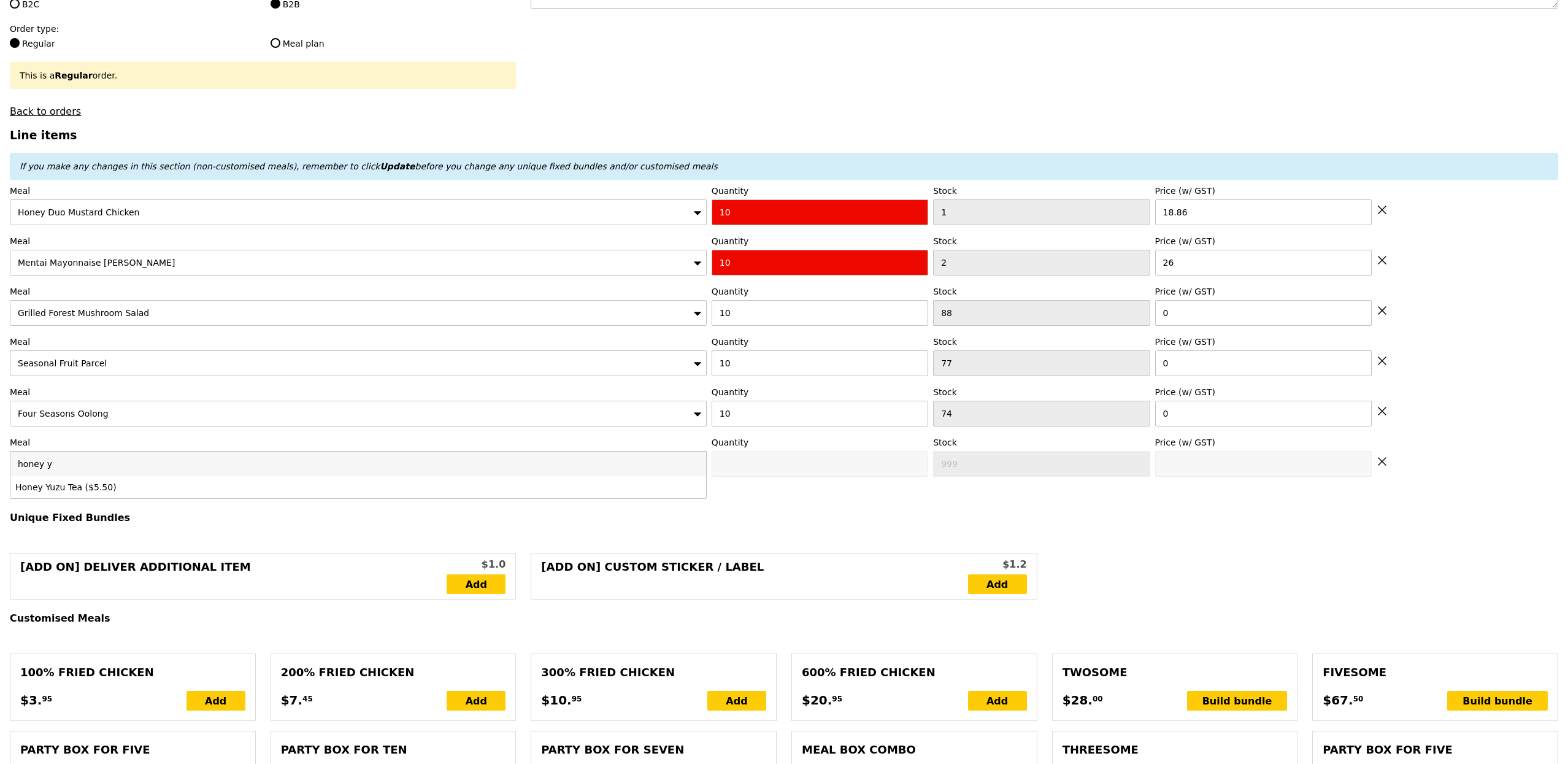
type input "honey y"
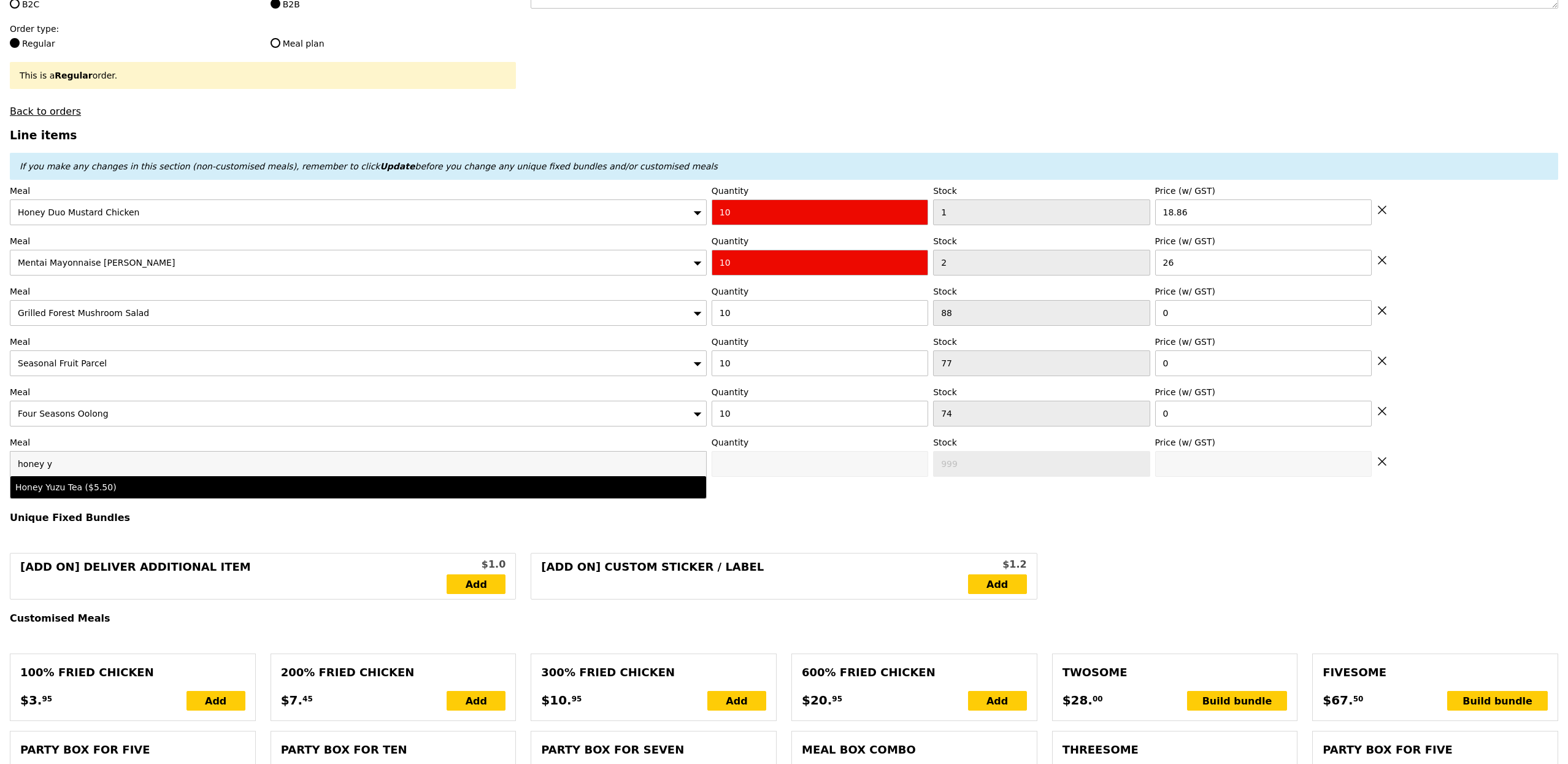
click at [129, 493] on div "Honey Yuzu Tea ($5.50)" at bounding box center [272, 487] width 514 height 12
type input "0"
type input "89"
type input "5.5"
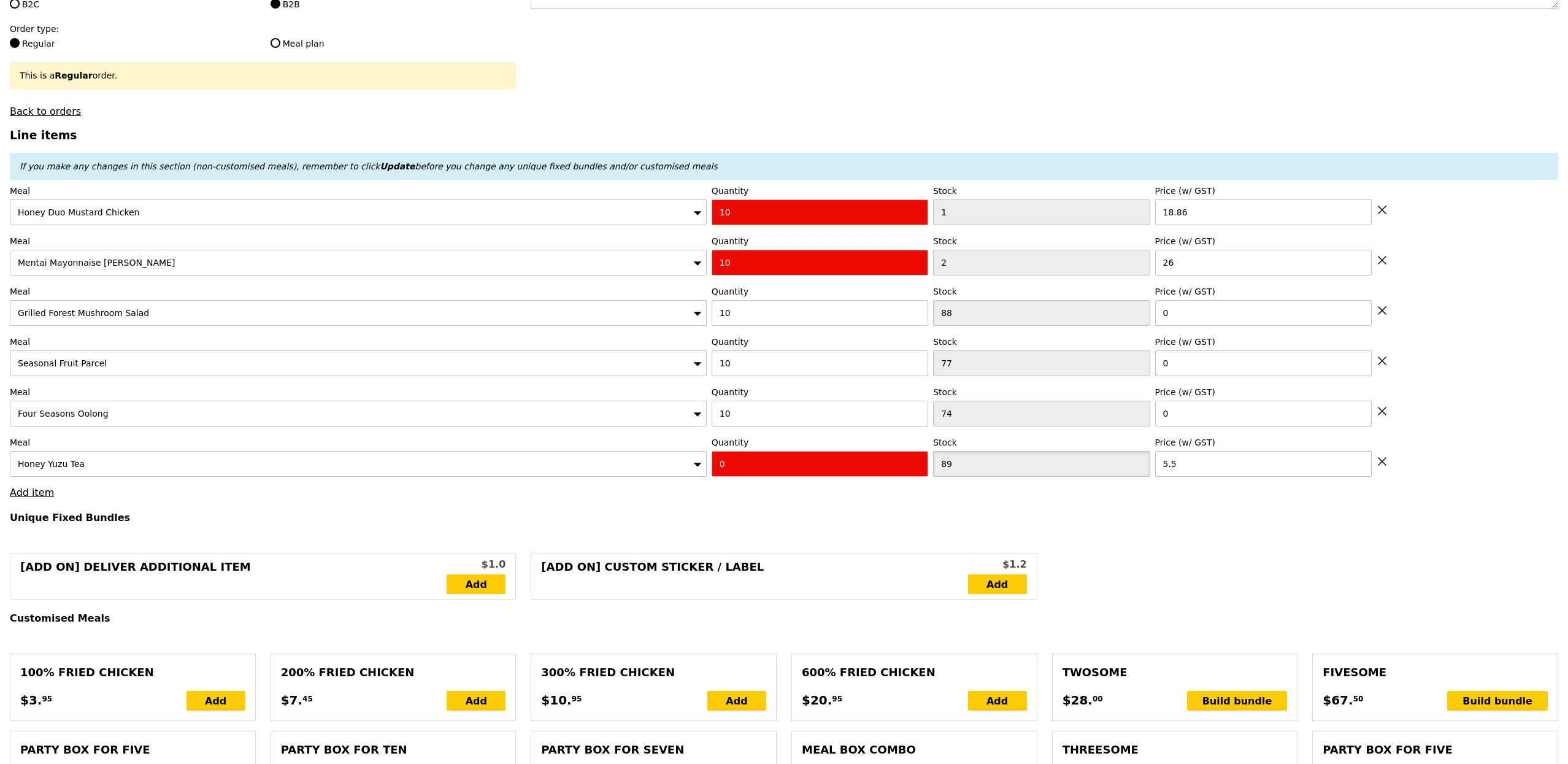
click at [1016, 463] on input "89" at bounding box center [1041, 463] width 217 height 26
click at [854, 464] on input "0" at bounding box center [819, 463] width 217 height 26
type input "10"
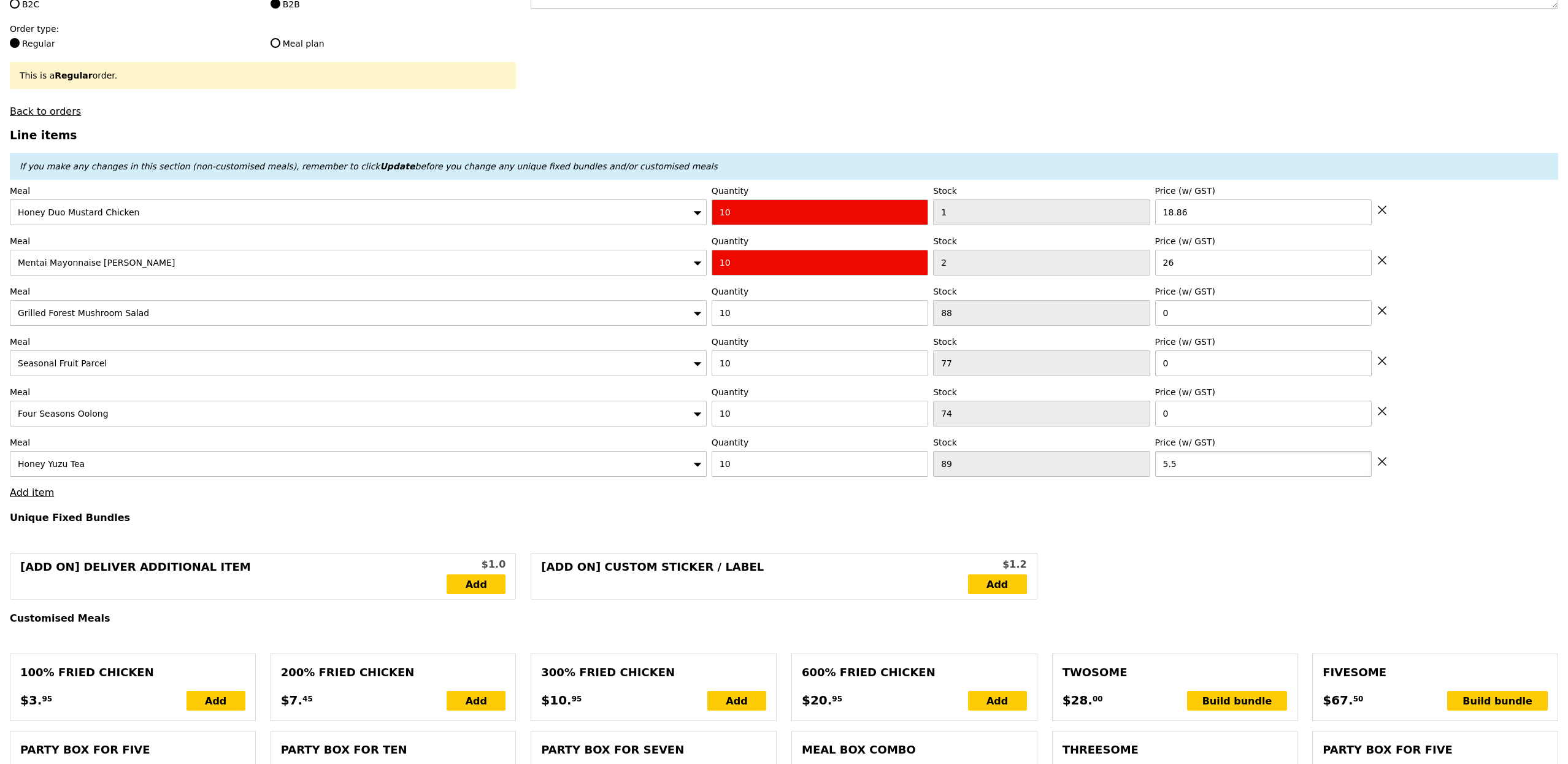
click at [1197, 457] on input "5.5" at bounding box center [1263, 463] width 217 height 26
type input "0"
click at [1059, 523] on h4 "Unique Fixed Bundles" at bounding box center [784, 518] width 1548 height 12
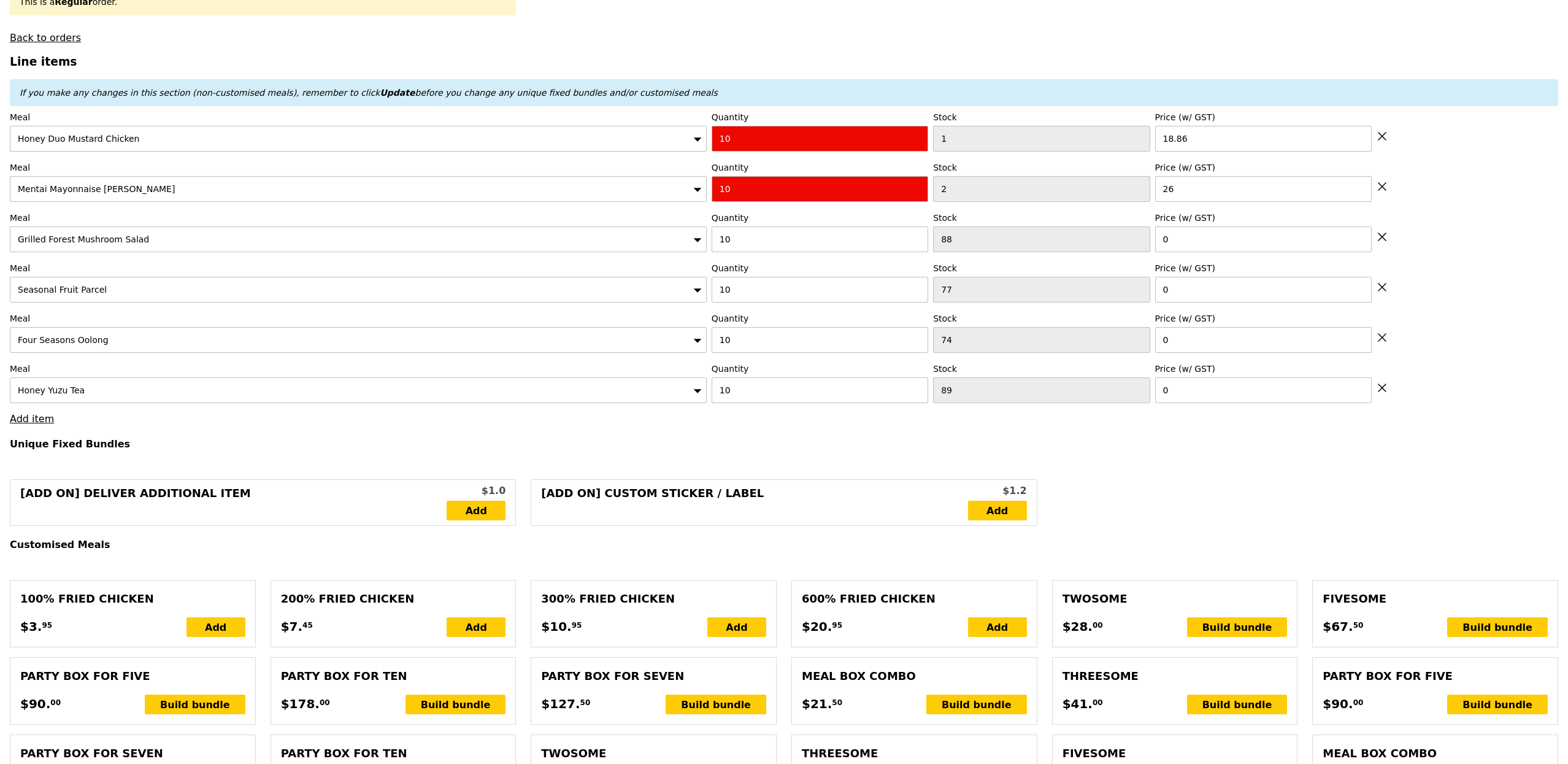
scroll to position [393, 0]
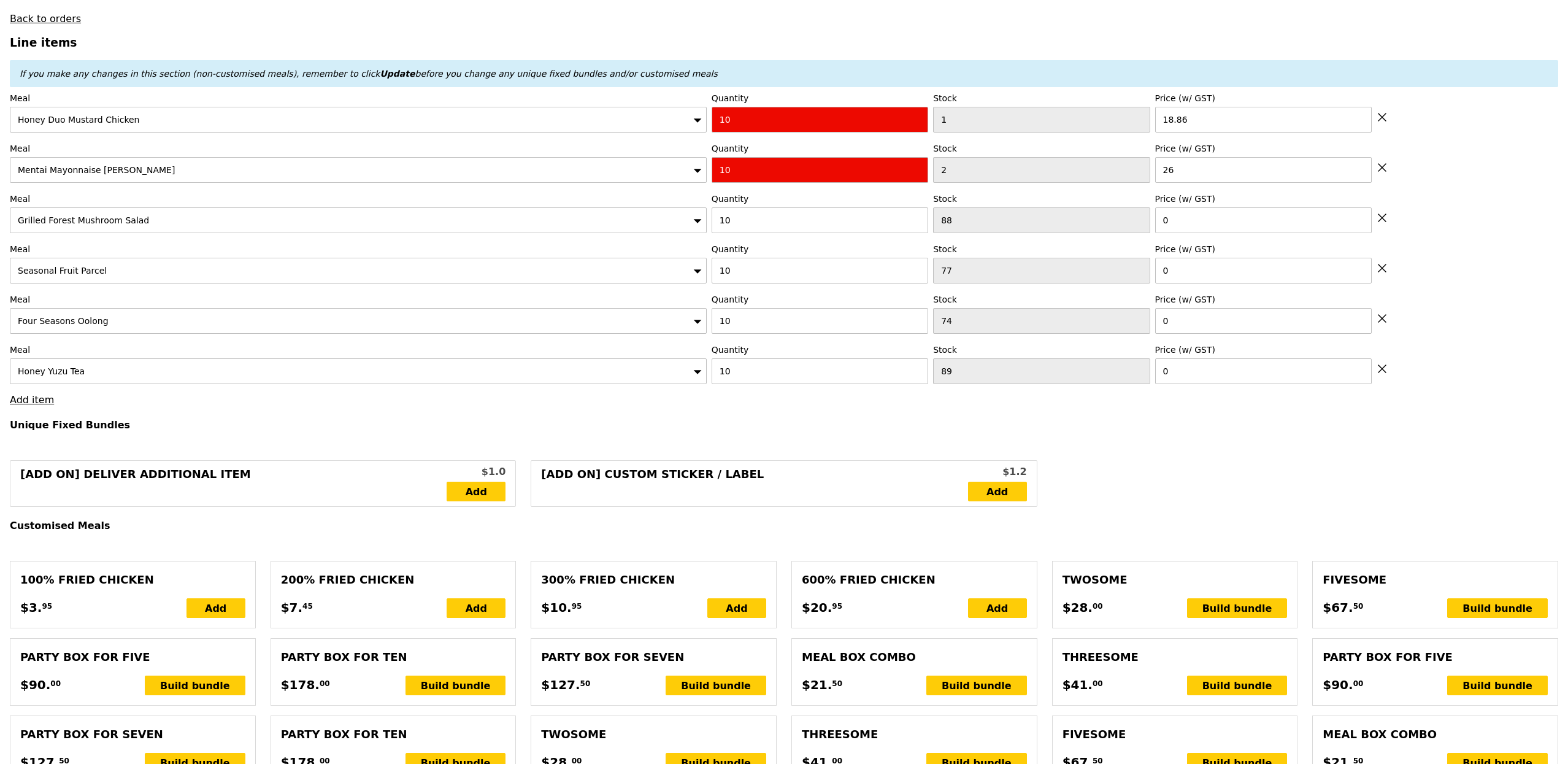
type input "Confirm anyway"
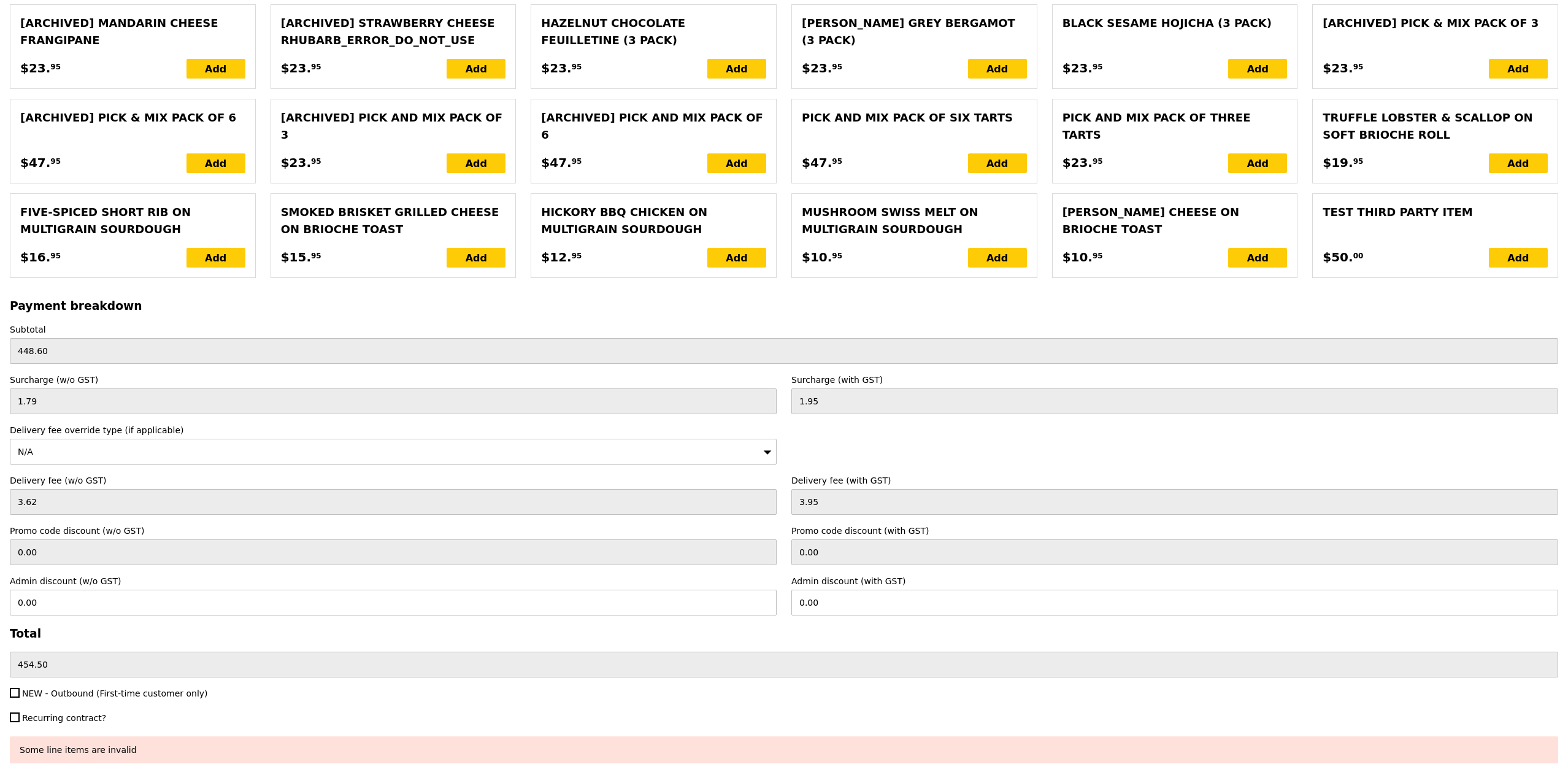
scroll to position [2620, 0]
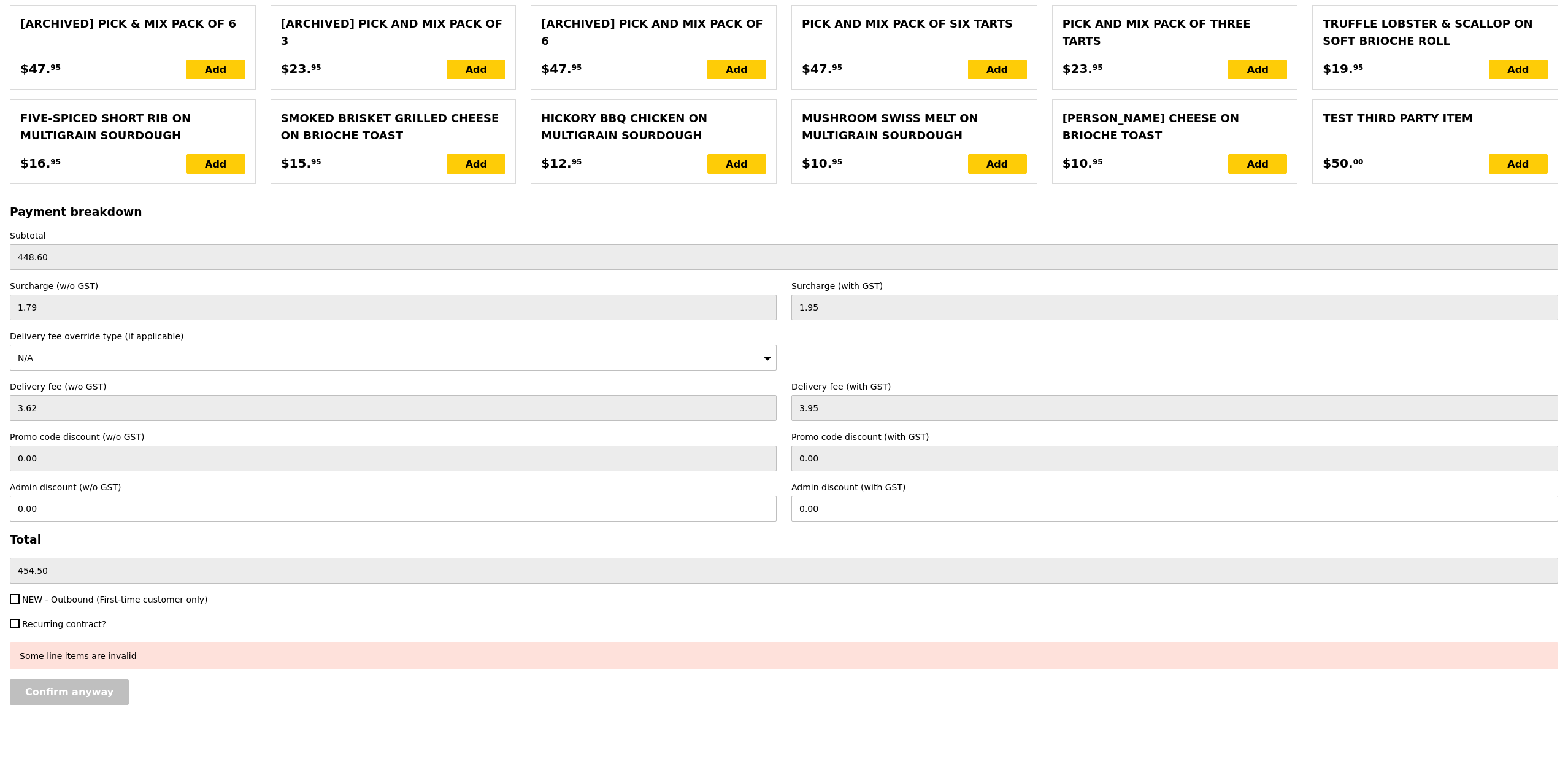
click at [71, 599] on span "NEW - Outbound (First-time customer only)" at bounding box center [115, 599] width 186 height 10
click at [20, 599] on input "NEW - Outbound (First-time customer only)" at bounding box center [14, 599] width 10 height 10
checkbox input "true"
click at [81, 692] on input "Confirm anyway" at bounding box center [69, 692] width 119 height 26
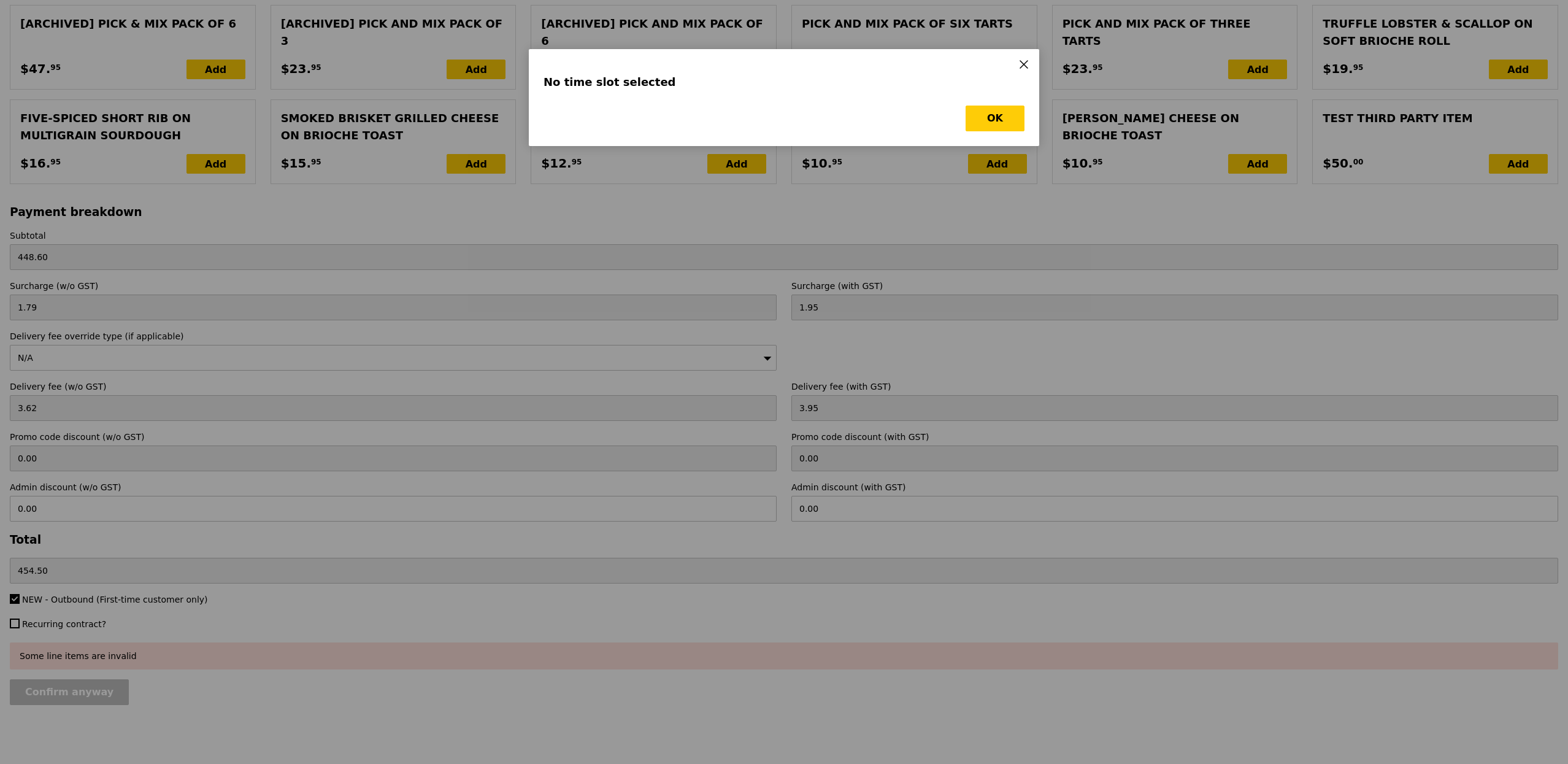
click at [985, 142] on div "No time slot selected OK" at bounding box center [784, 98] width 510 height 97
click at [985, 133] on div "No time slot selected OK" at bounding box center [784, 98] width 510 height 97
click at [985, 131] on button "OK" at bounding box center [995, 118] width 59 height 26
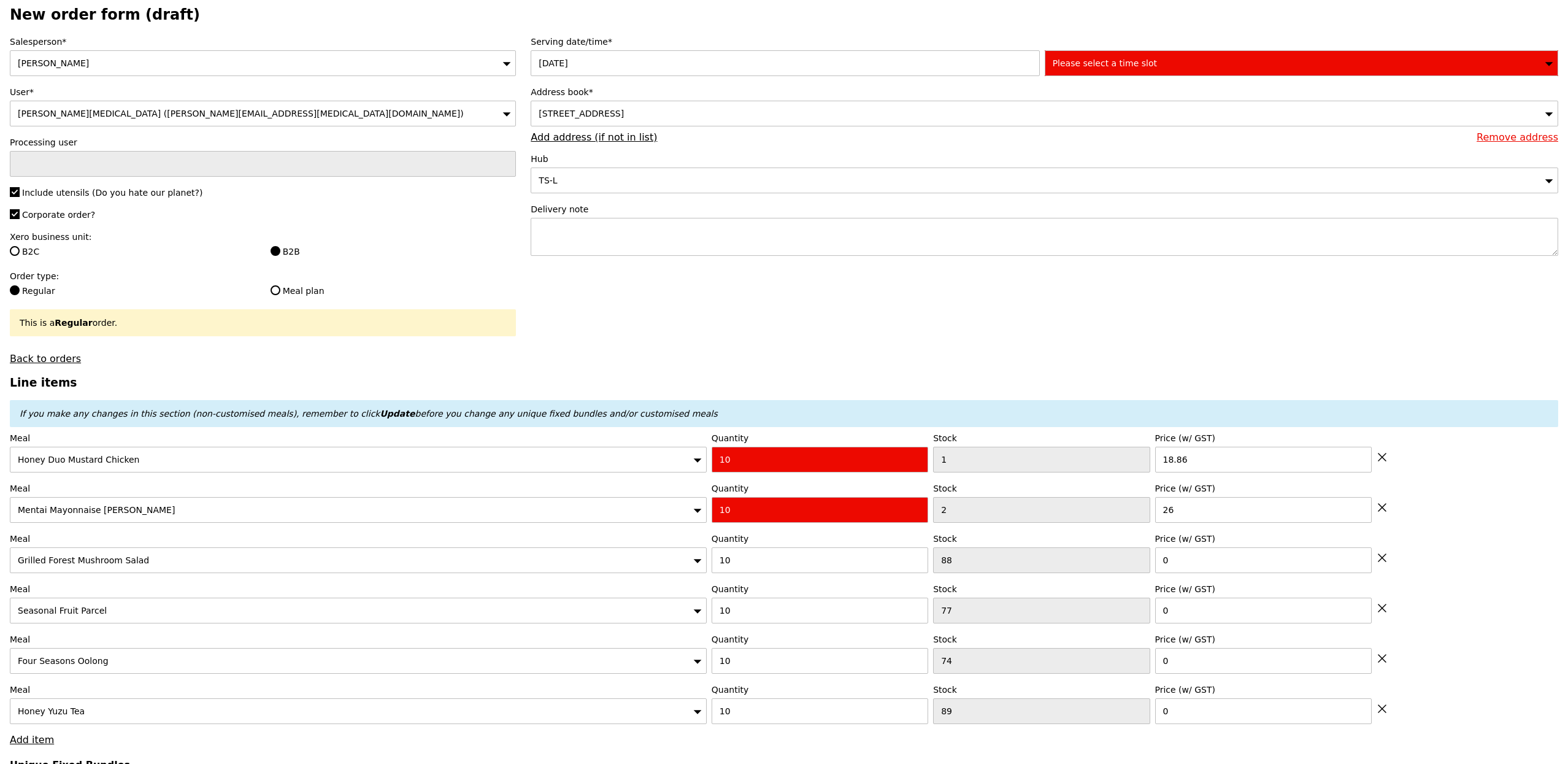
scroll to position [0, 0]
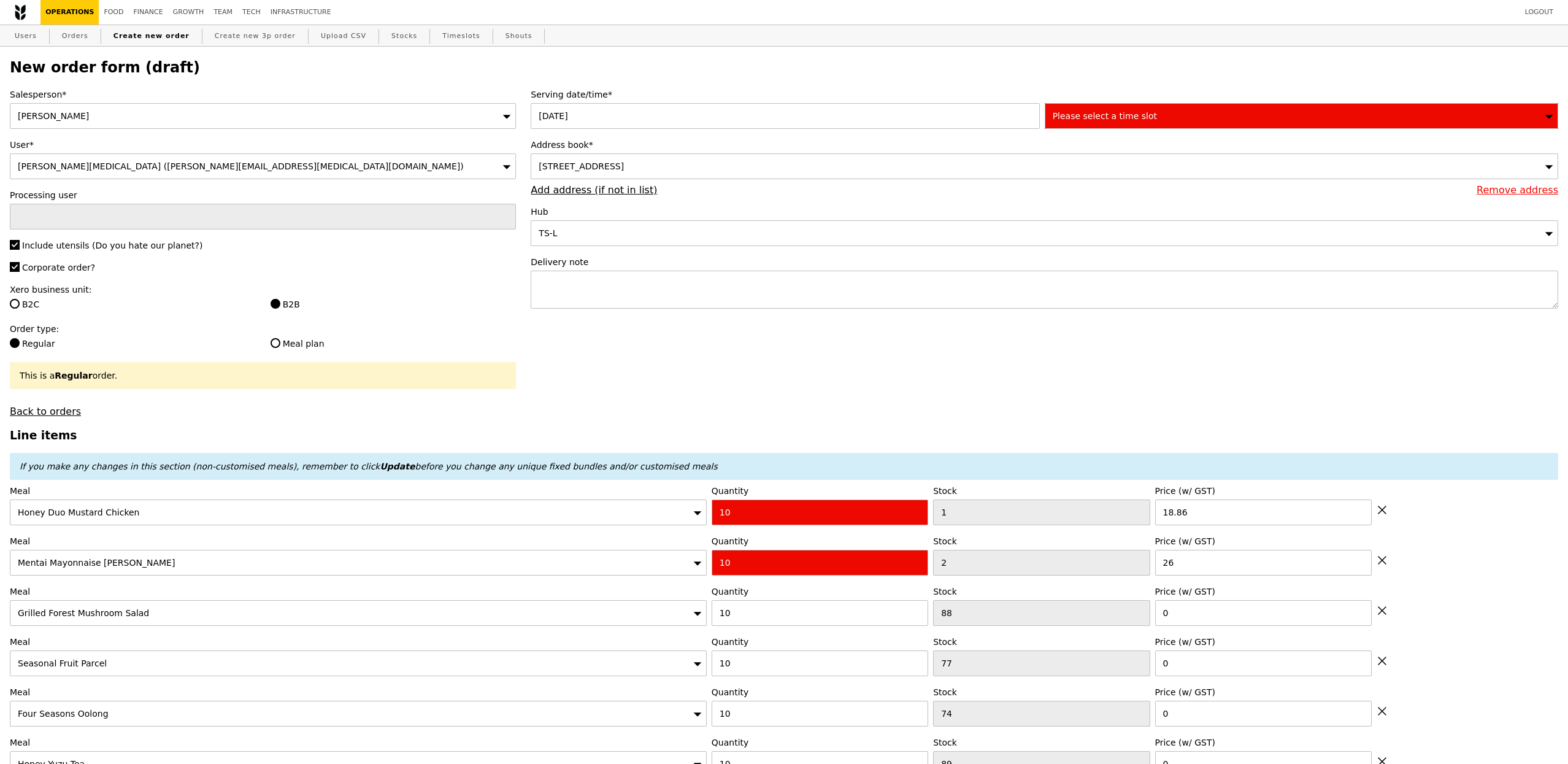
click at [1091, 119] on span "Please select a time slot" at bounding box center [1104, 116] width 104 height 10
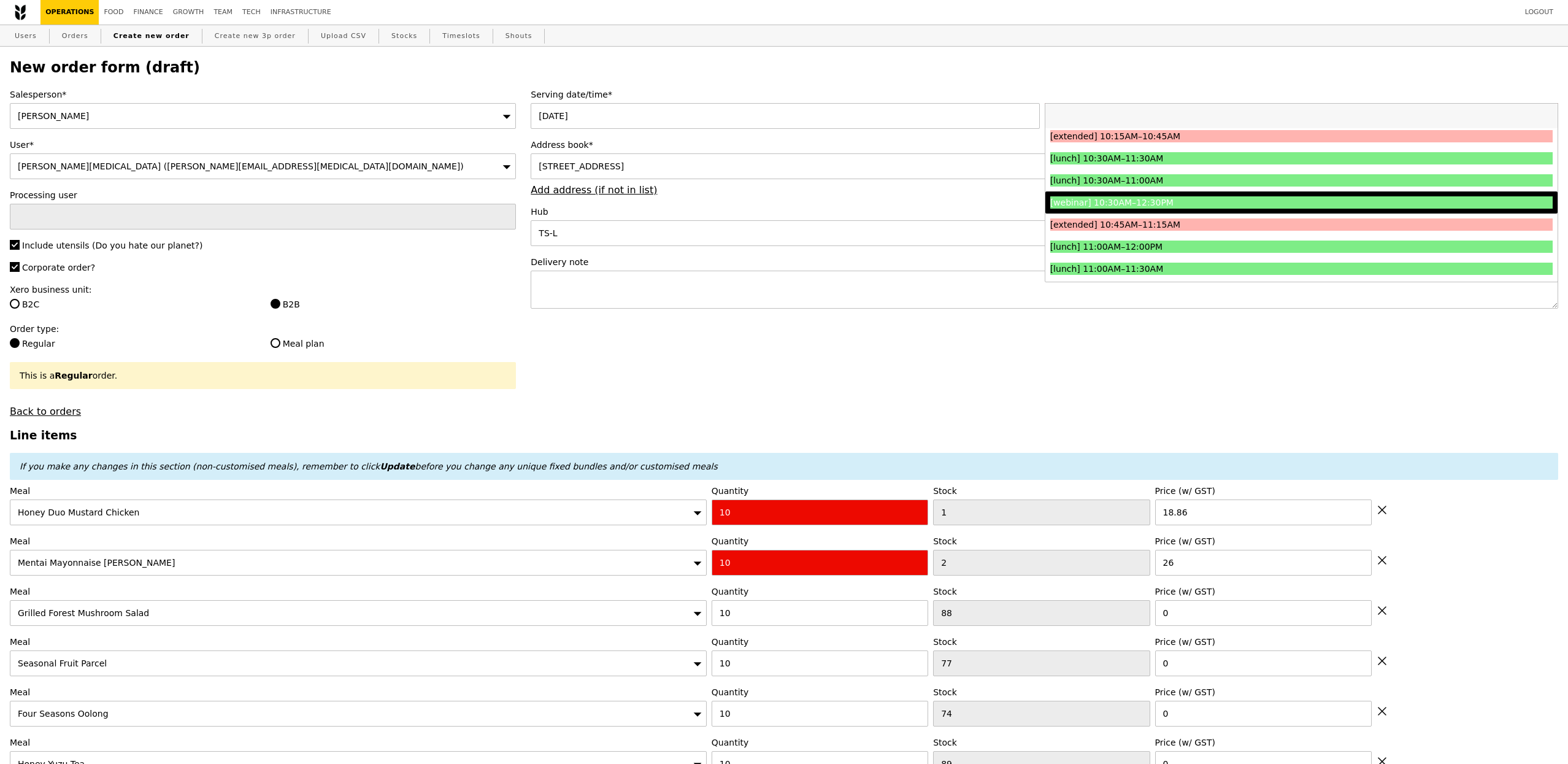
scroll to position [288, 0]
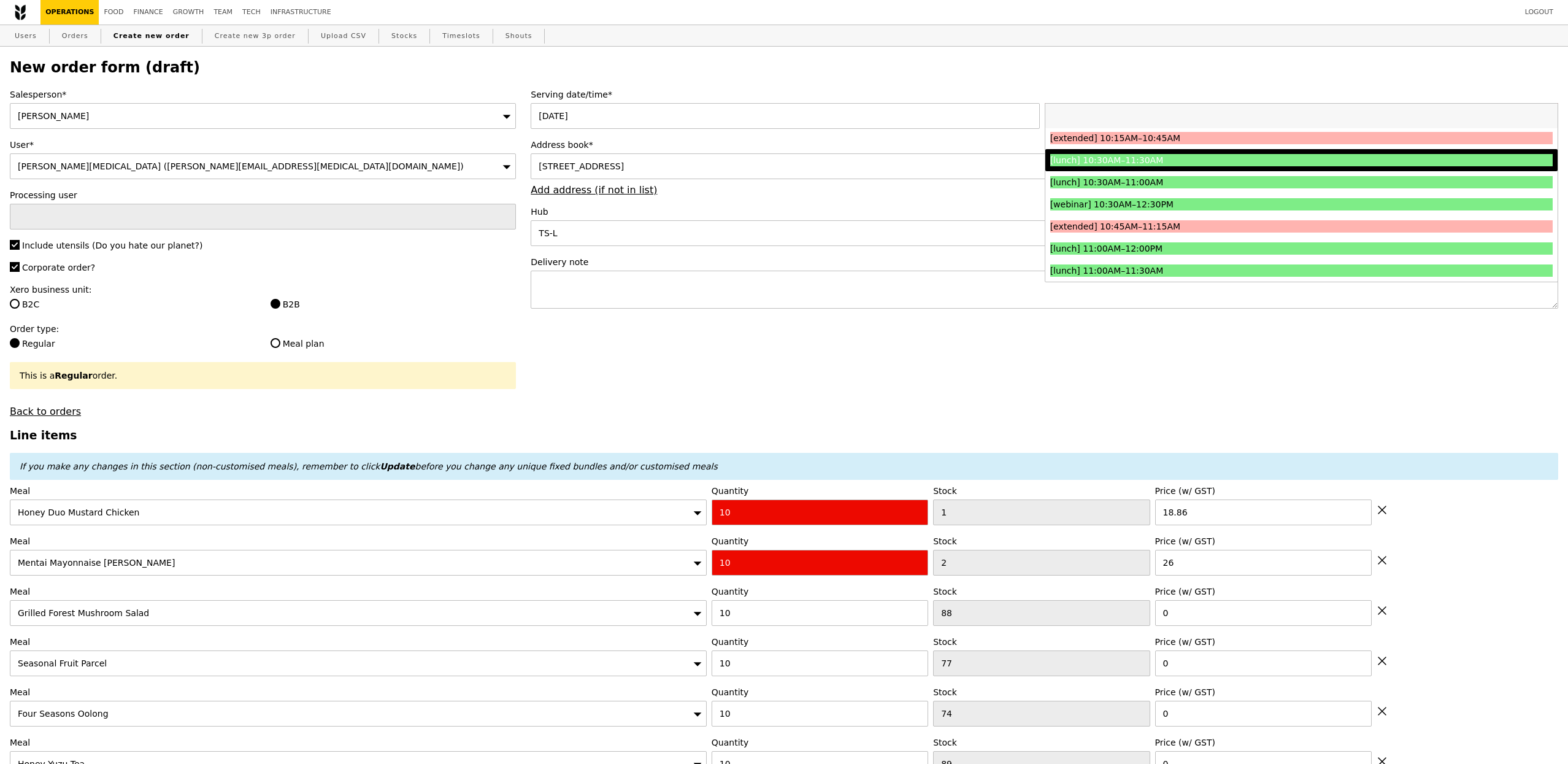
click at [1142, 160] on div "[lunch] 10:30AM–11:30AM" at bounding box center [1238, 160] width 377 height 12
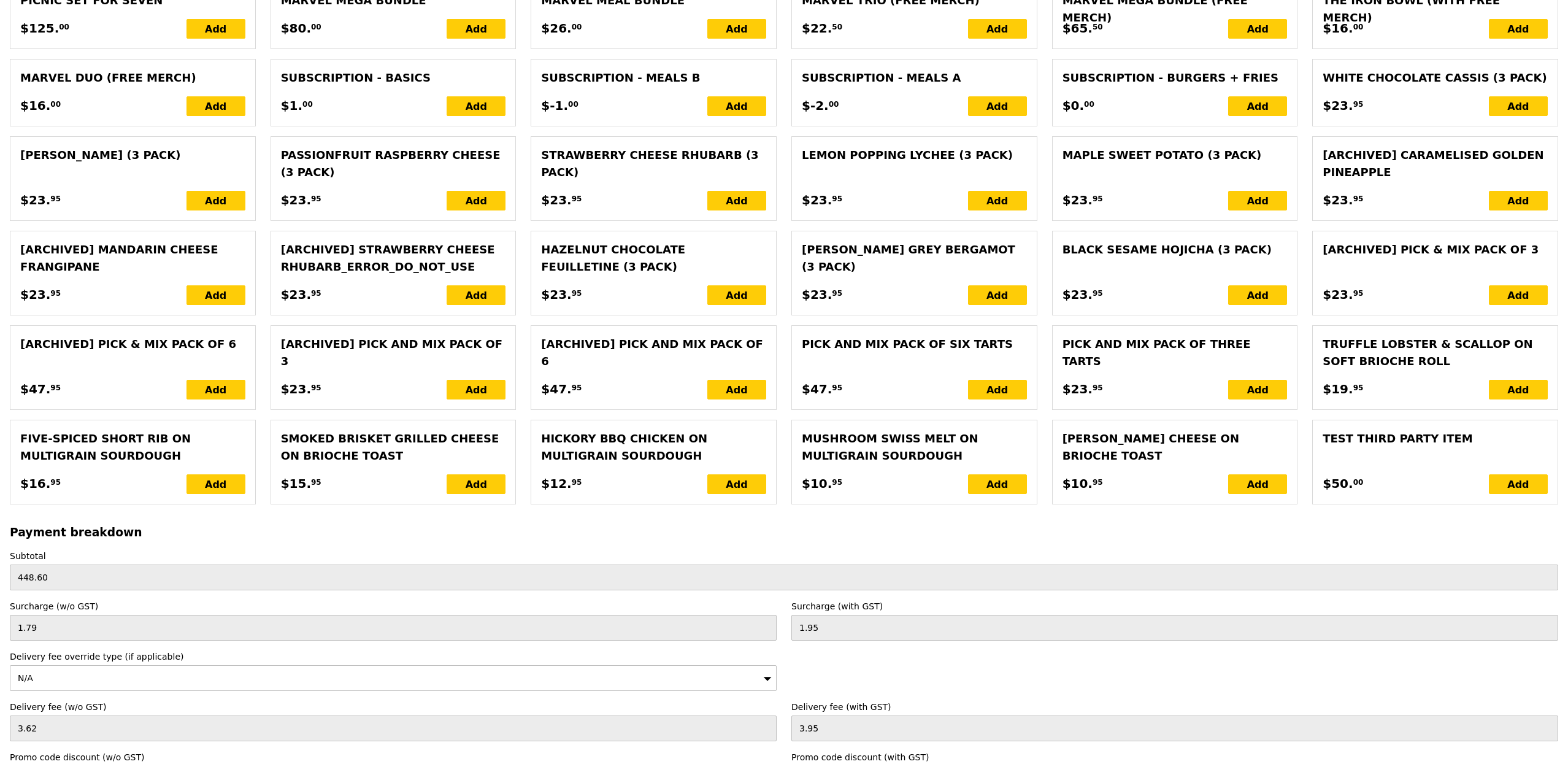
scroll to position [2620, 0]
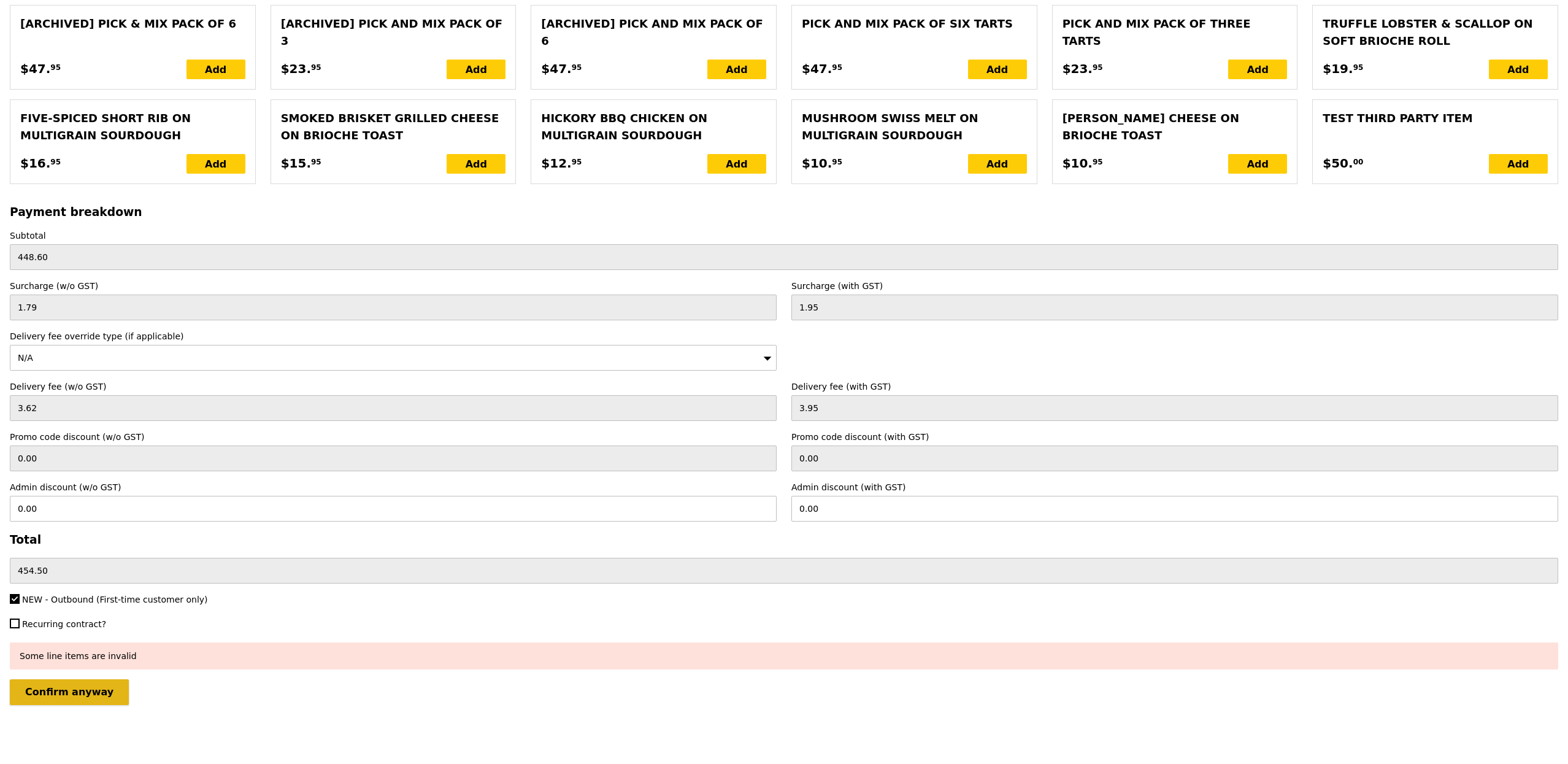
click at [82, 687] on input "Confirm anyway" at bounding box center [69, 692] width 119 height 26
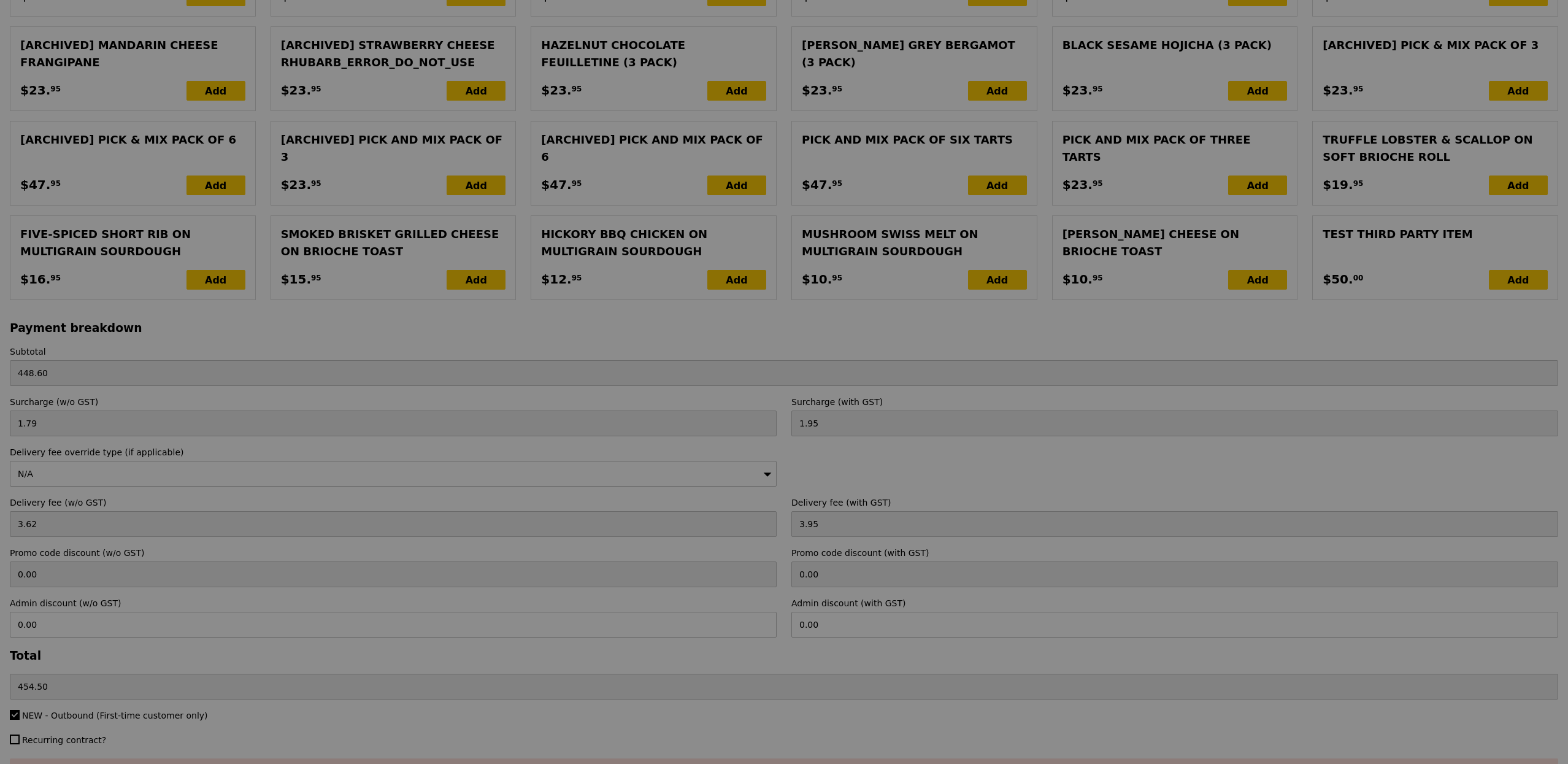
scroll to position [2482, 0]
type input "Loading..."
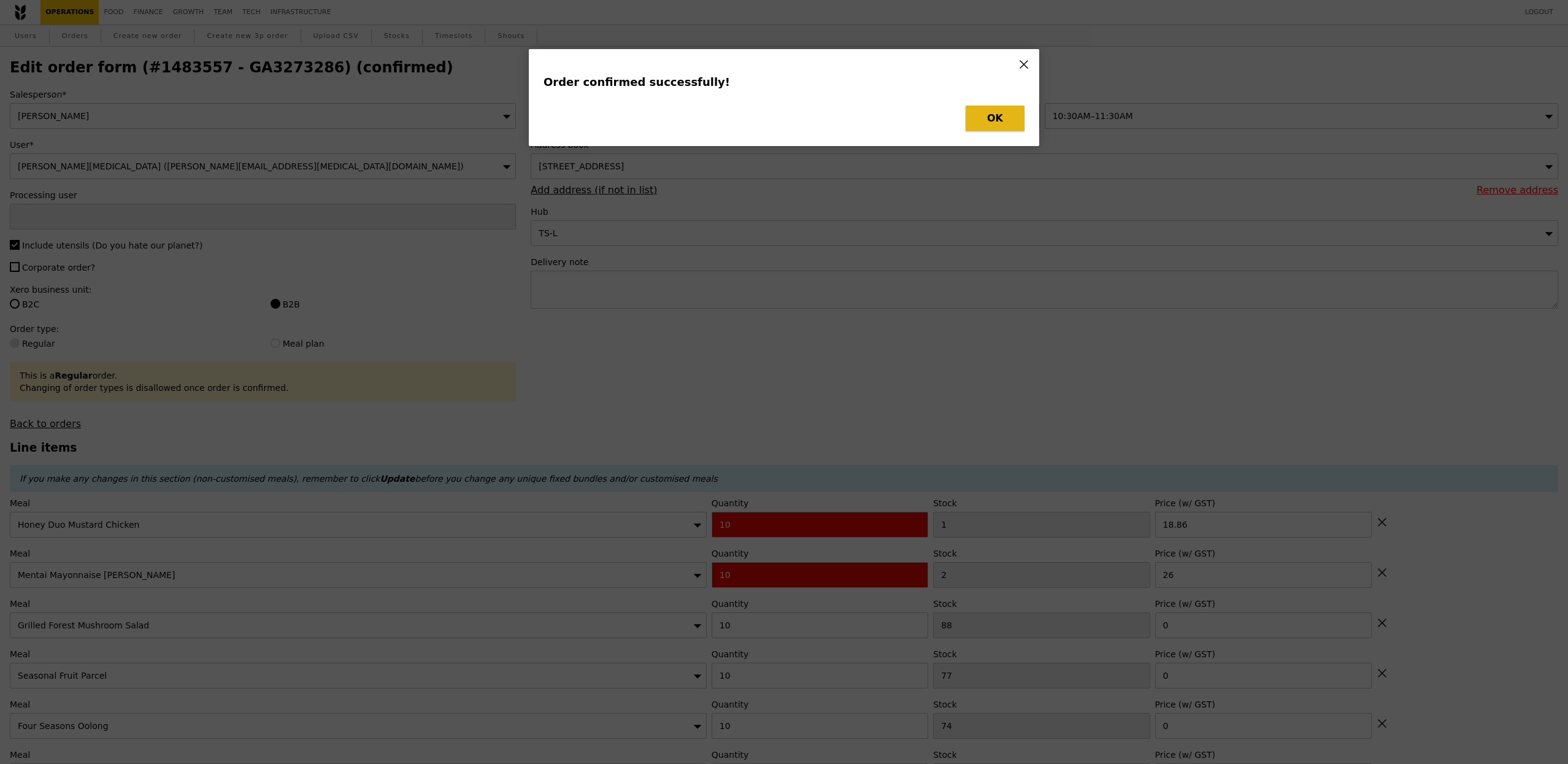
type input "[PERSON_NAME]"
type input "Loading..."
checkbox input "false"
type input "89"
type input "0.00"
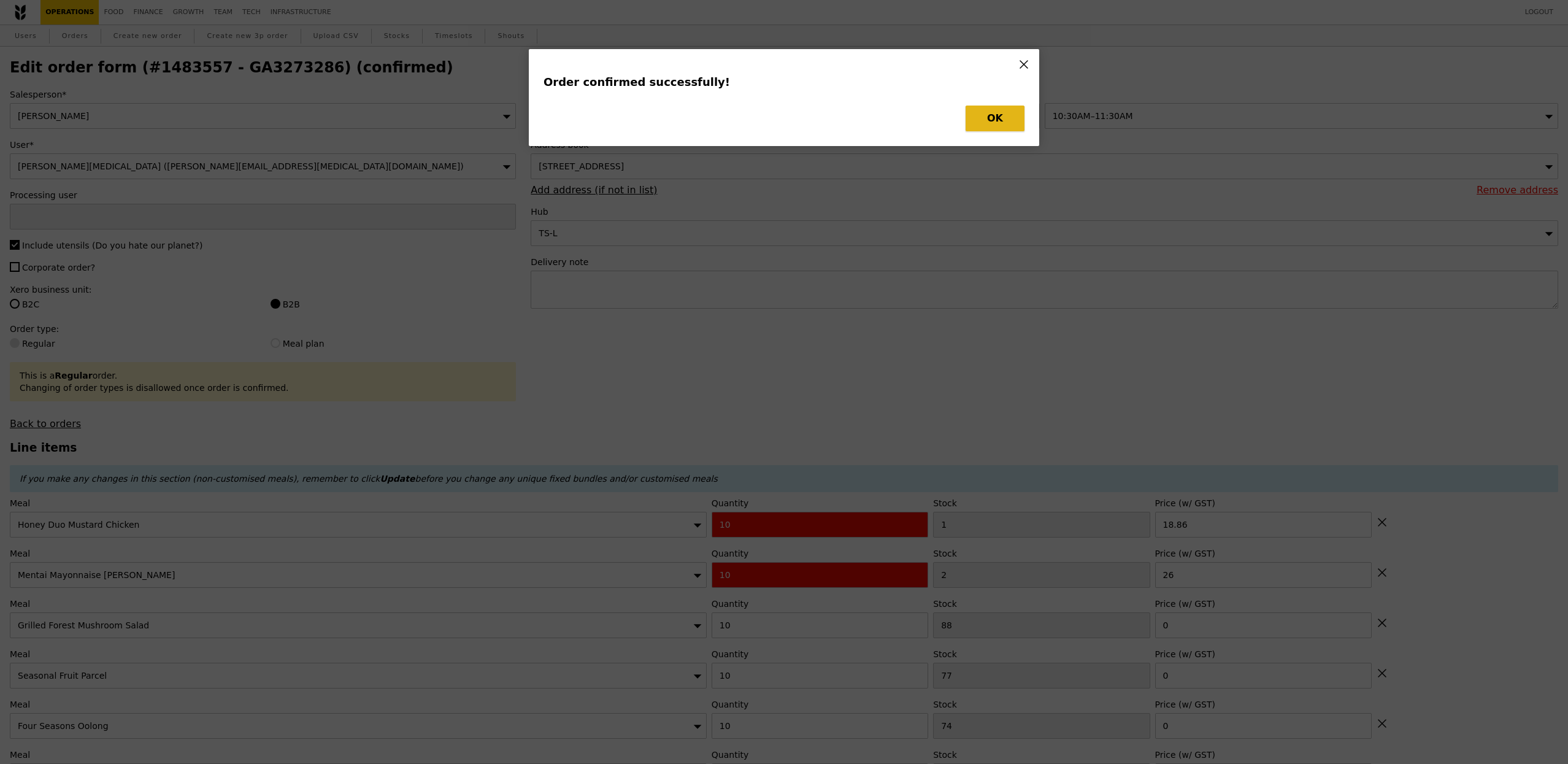
type input "74"
type input "0.00"
type input "77"
type input "0.00"
type input "88"
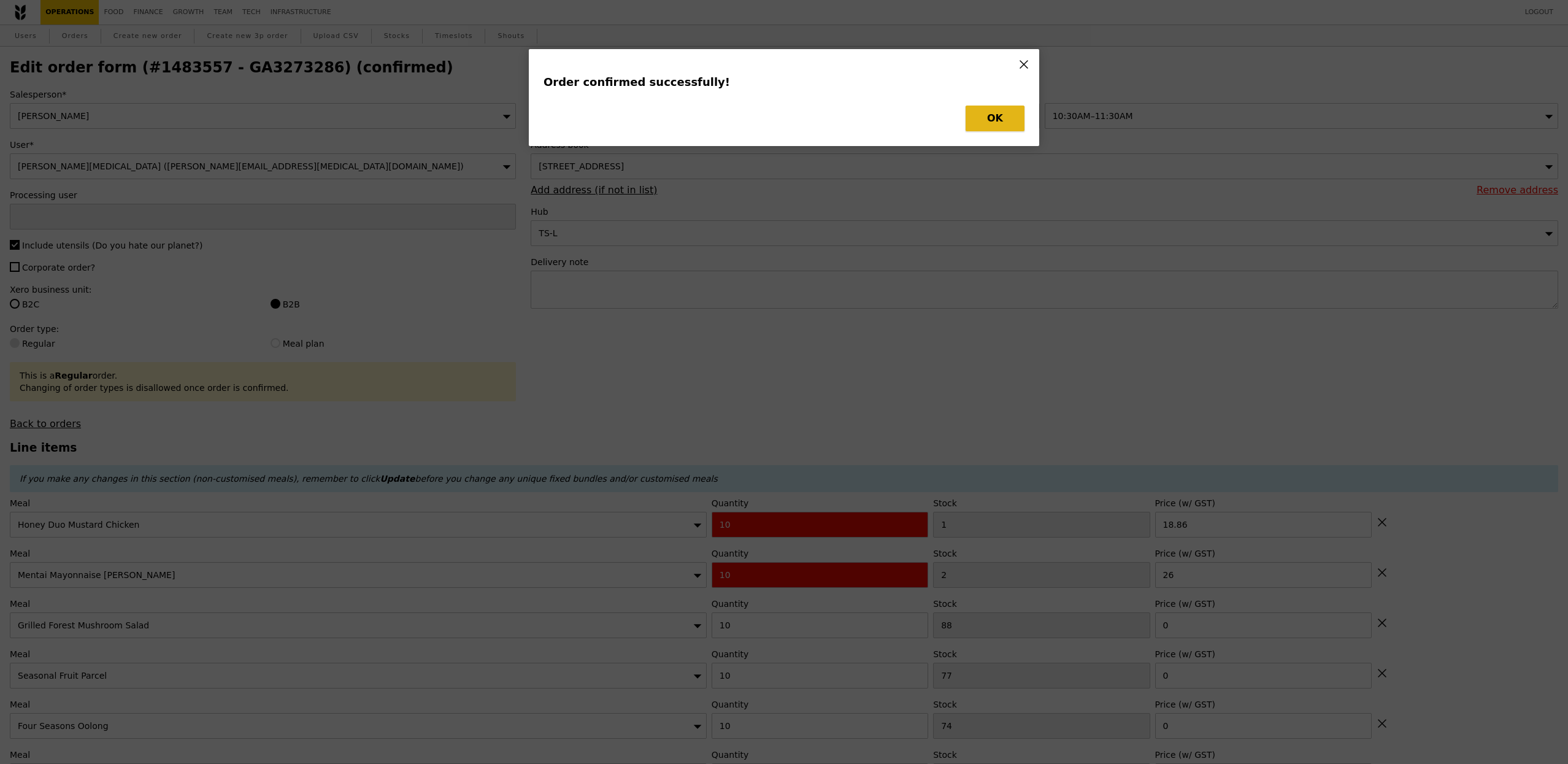
type input "0.00"
type input "2"
type input "26.00"
type input "1"
type input "18.86"
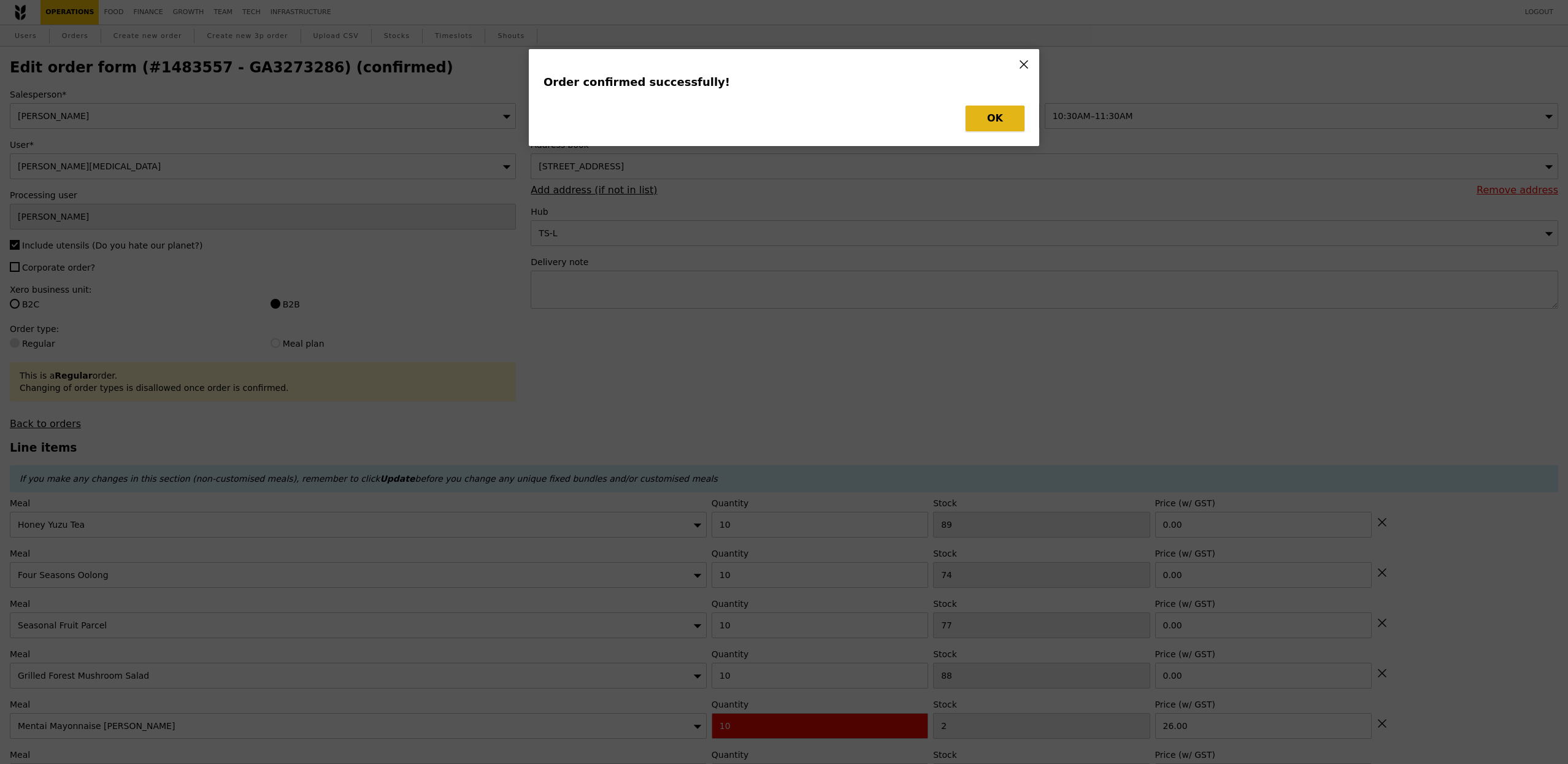
click at [988, 114] on button "OK" at bounding box center [995, 118] width 59 height 26
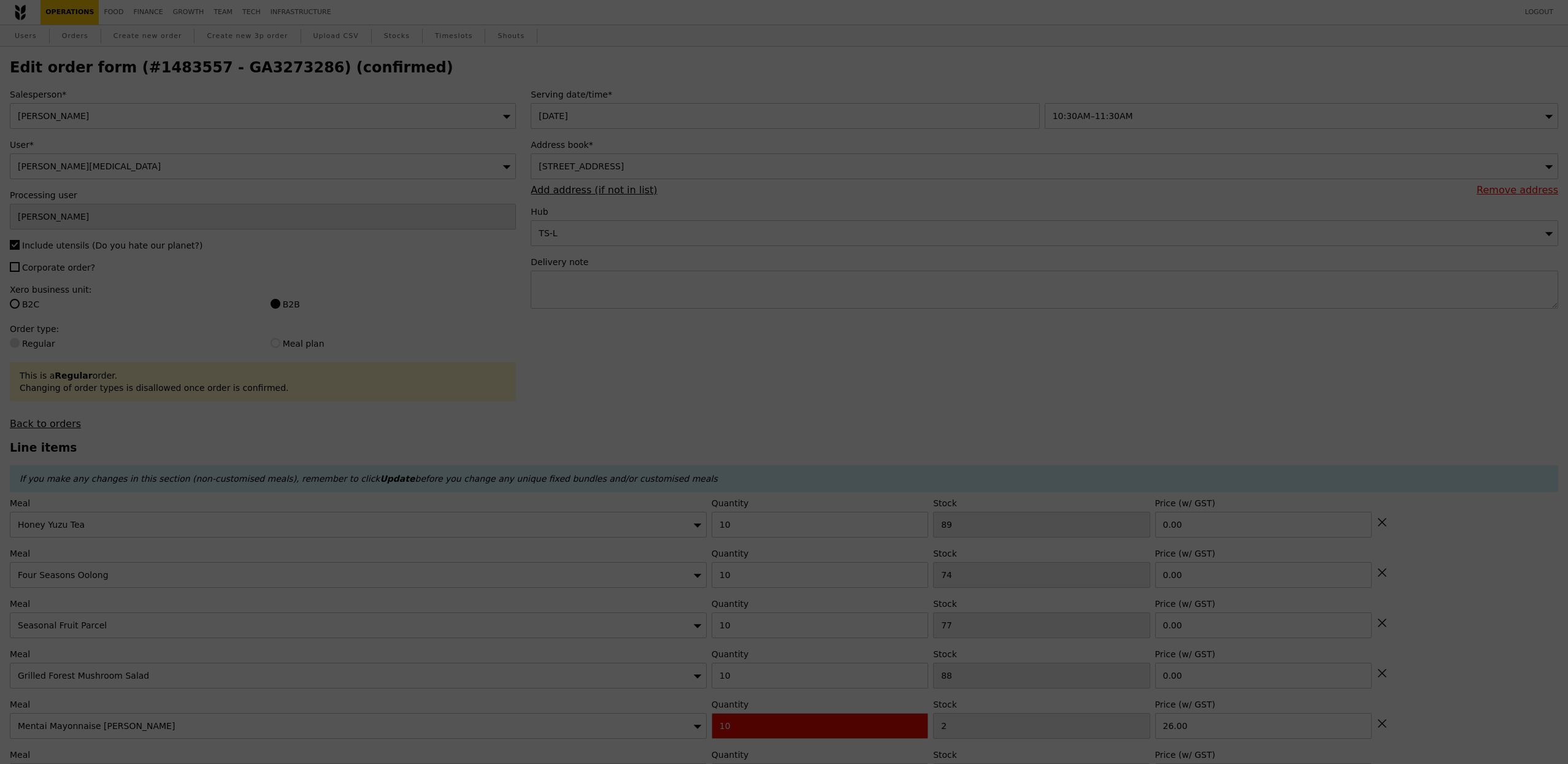
type input "471"
type input "485"
type input "450"
type input "478"
type input "468"
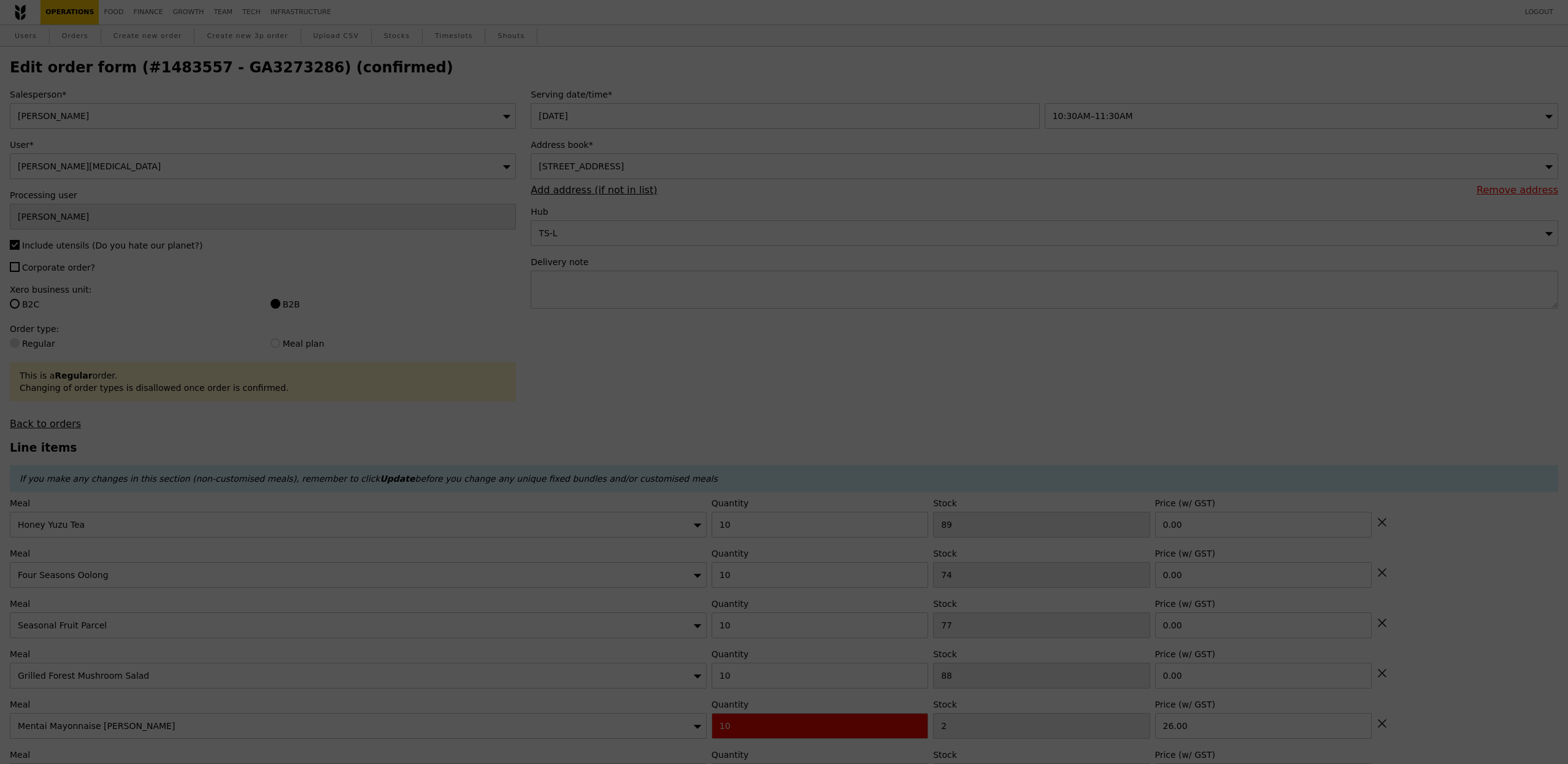
type input "468"
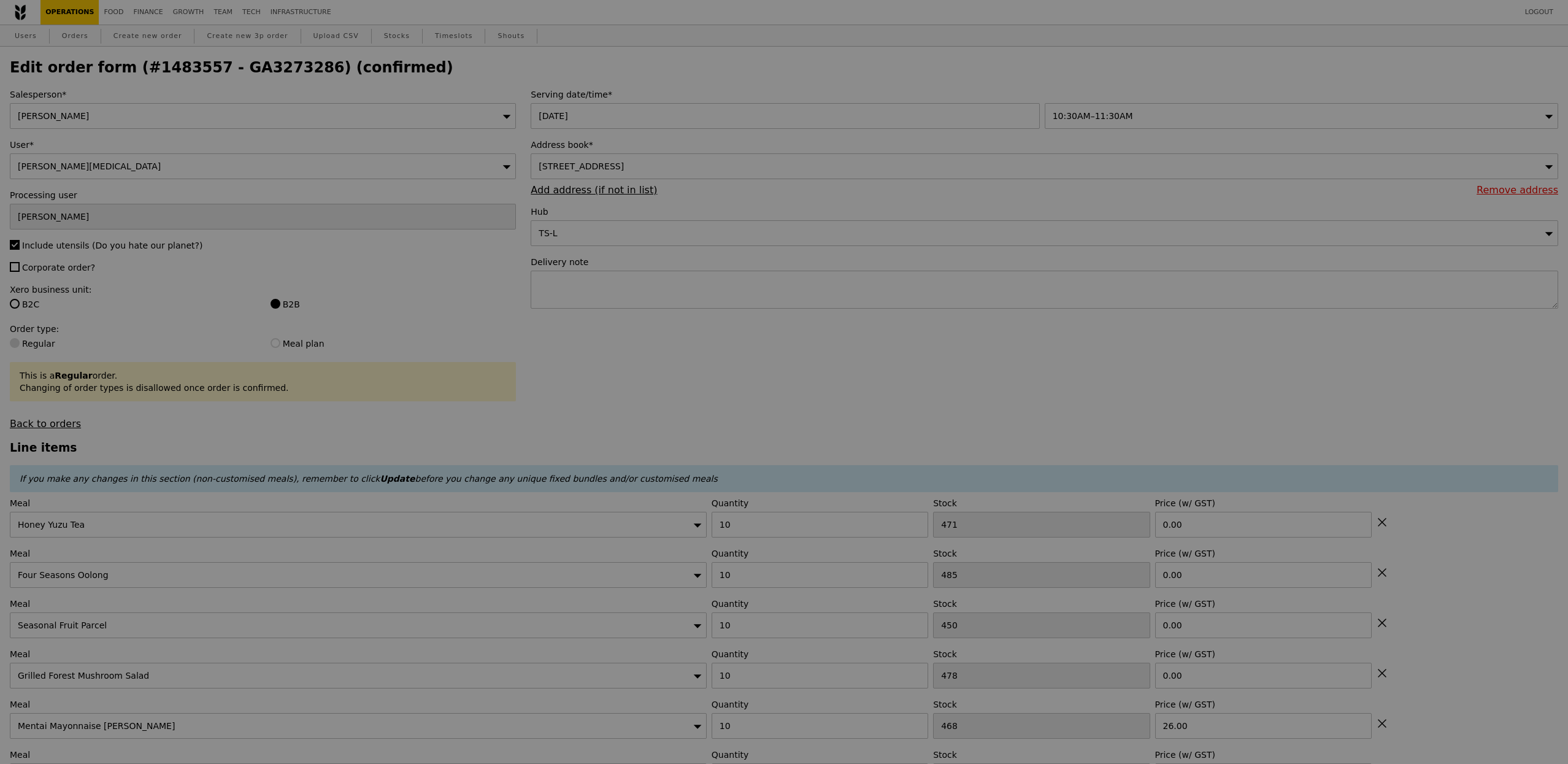
type input "Update"
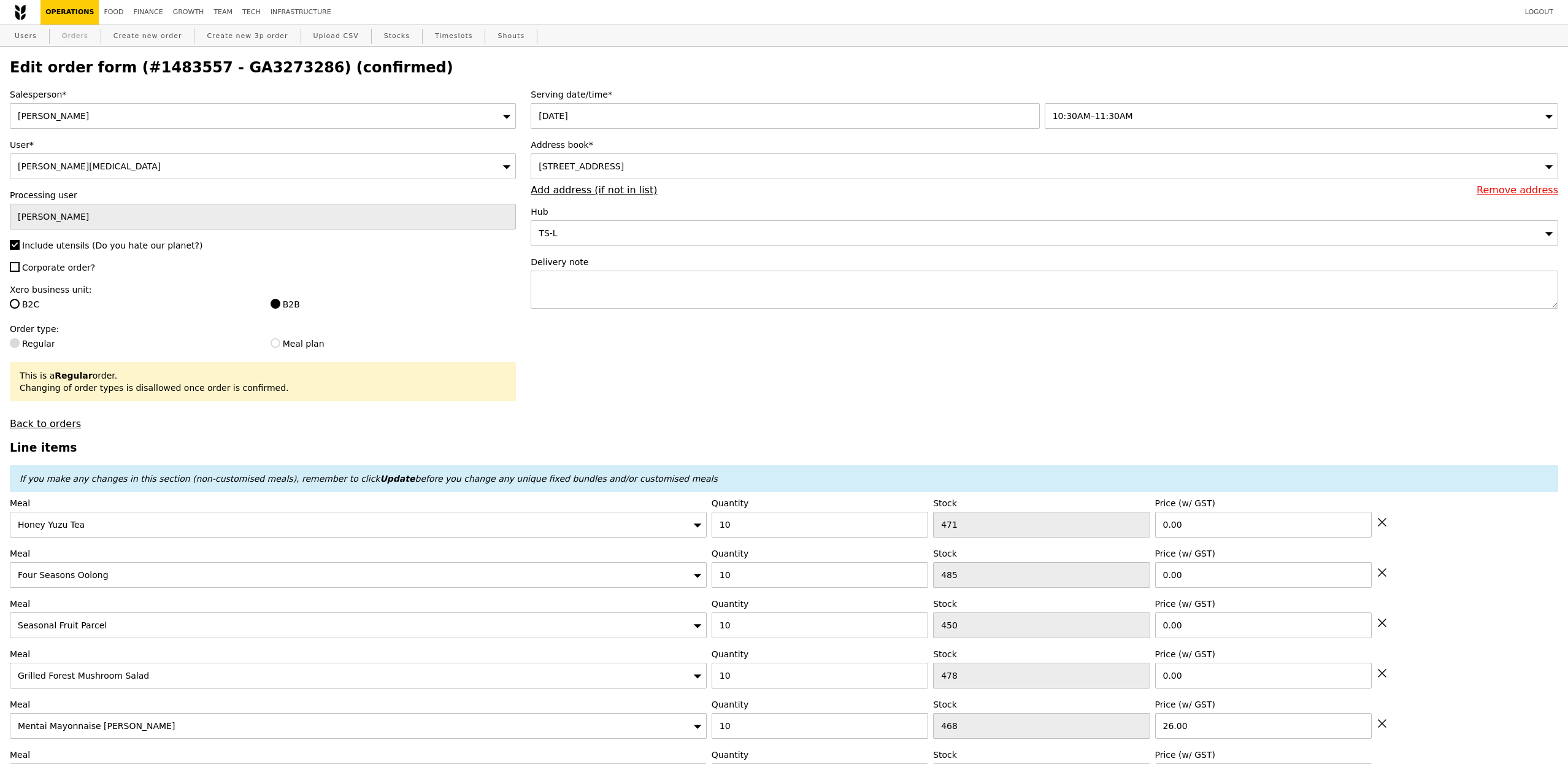
click at [76, 35] on link "Orders" at bounding box center [75, 36] width 36 height 22
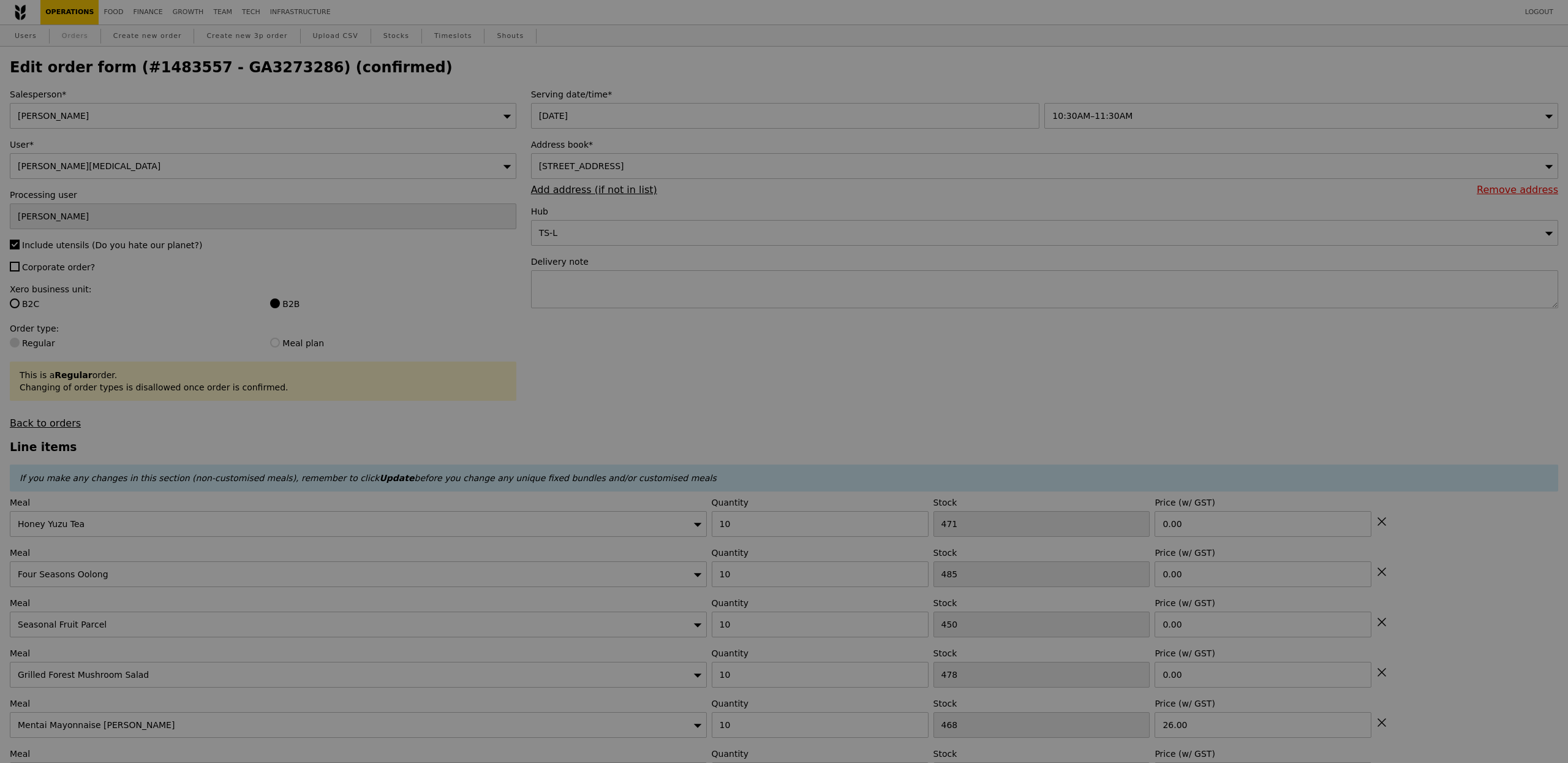
select select "100"
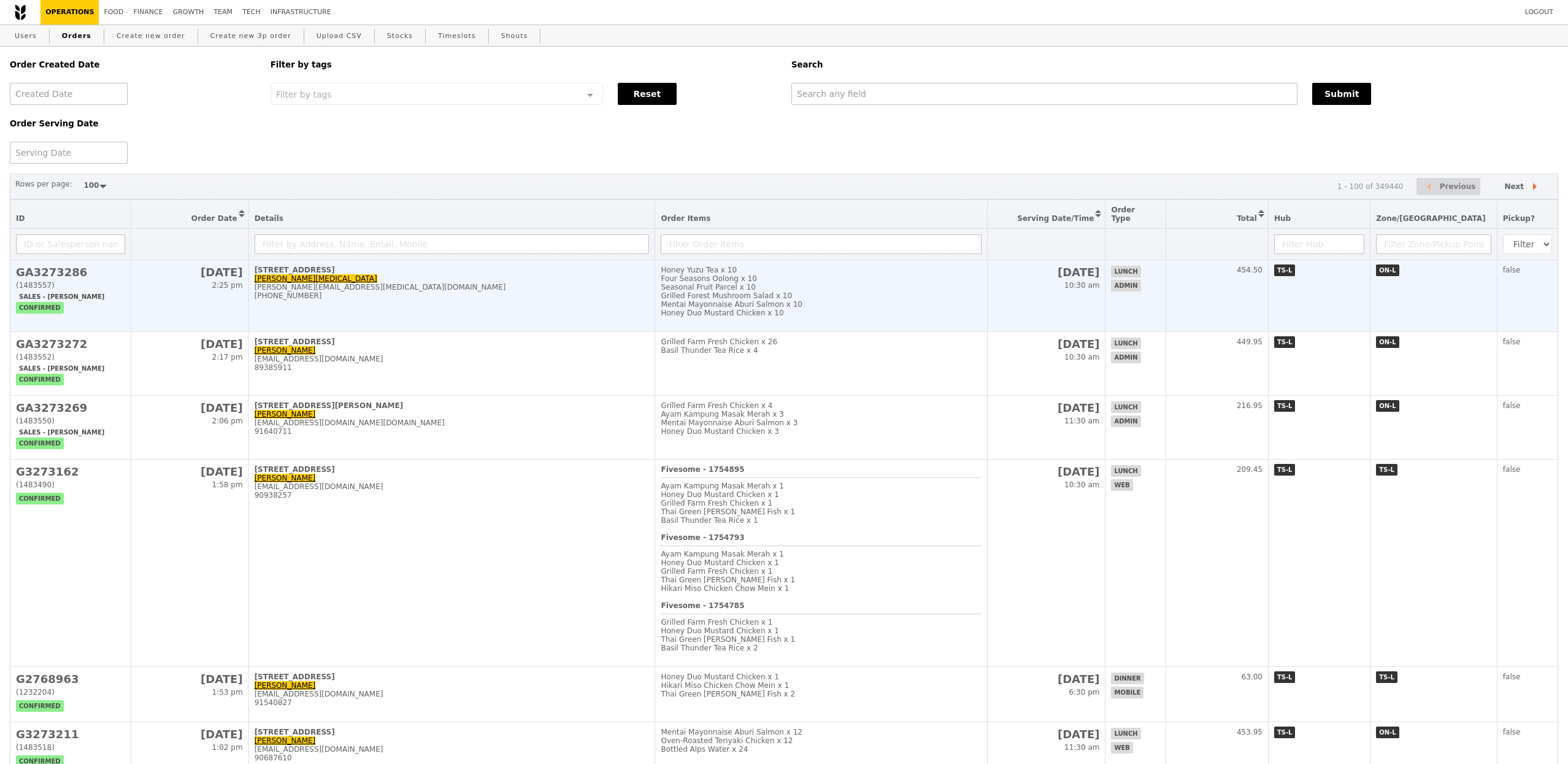
click at [508, 306] on td "[STREET_ADDRESS] [PERSON_NAME][MEDICAL_DATA] [PERSON_NAME][EMAIL_ADDRESS][MEDIC…" at bounding box center [452, 295] width 407 height 72
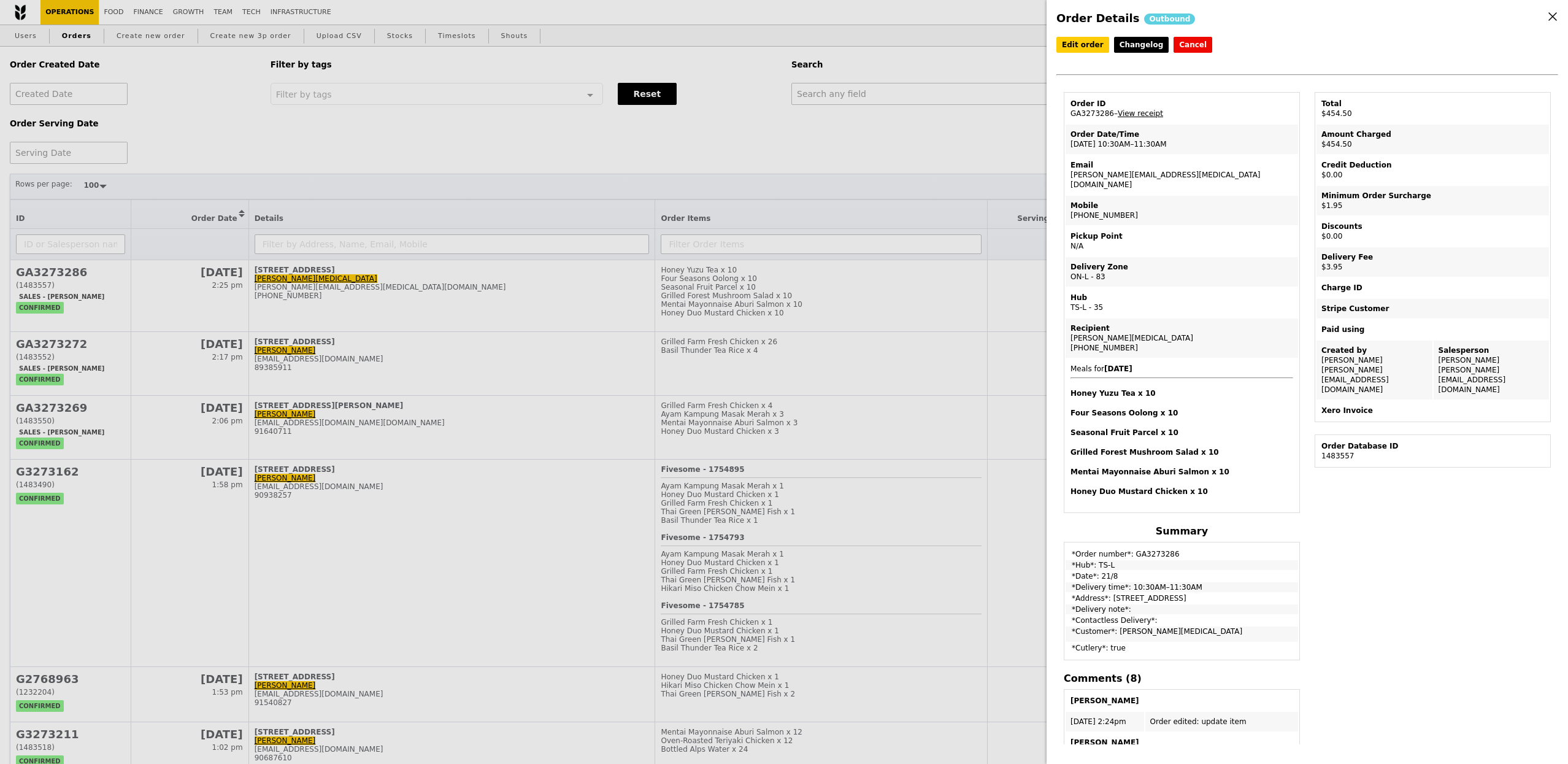
click at [1138, 110] on link "View receipt" at bounding box center [1140, 113] width 45 height 9
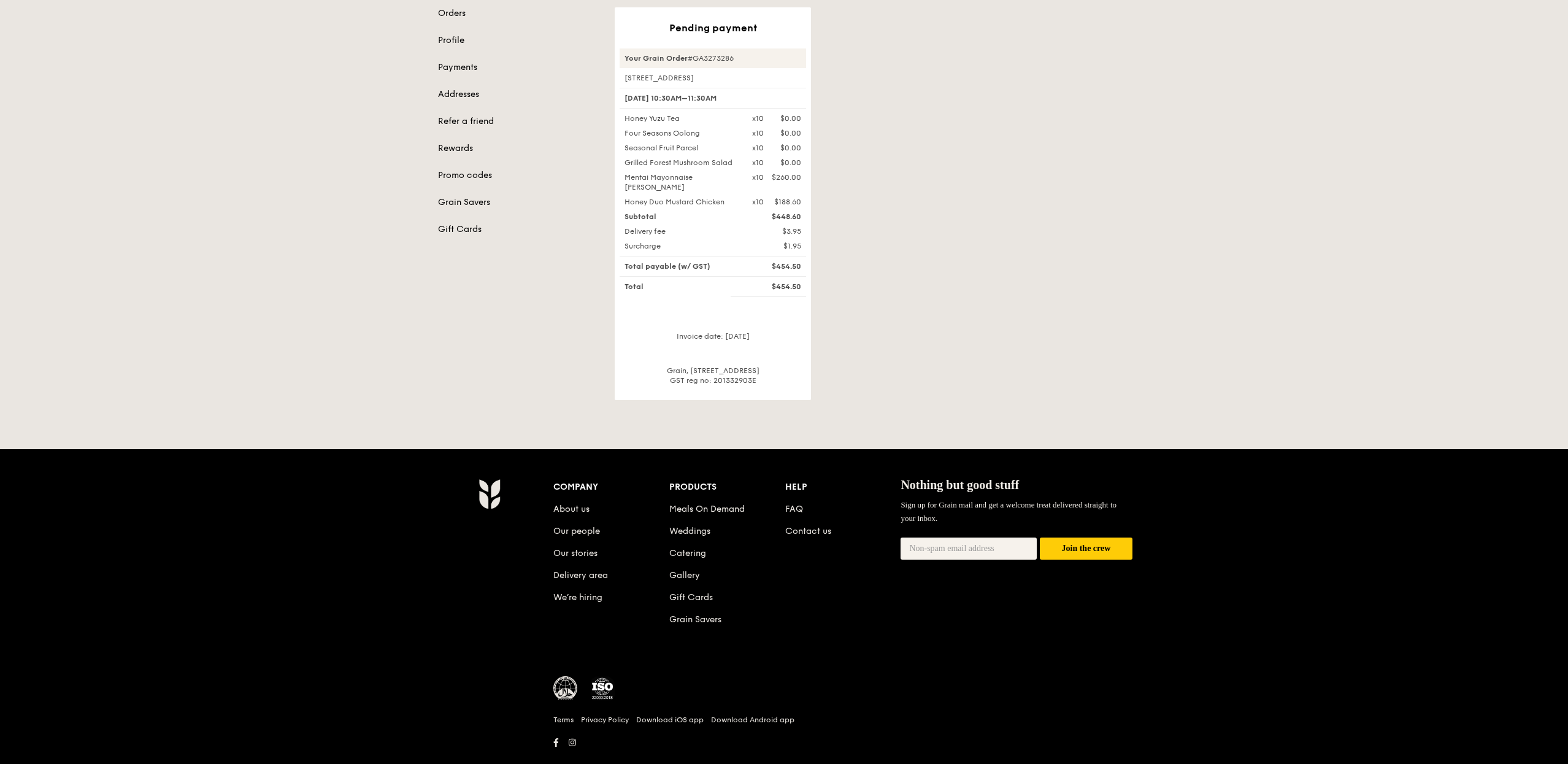
scroll to position [137, 0]
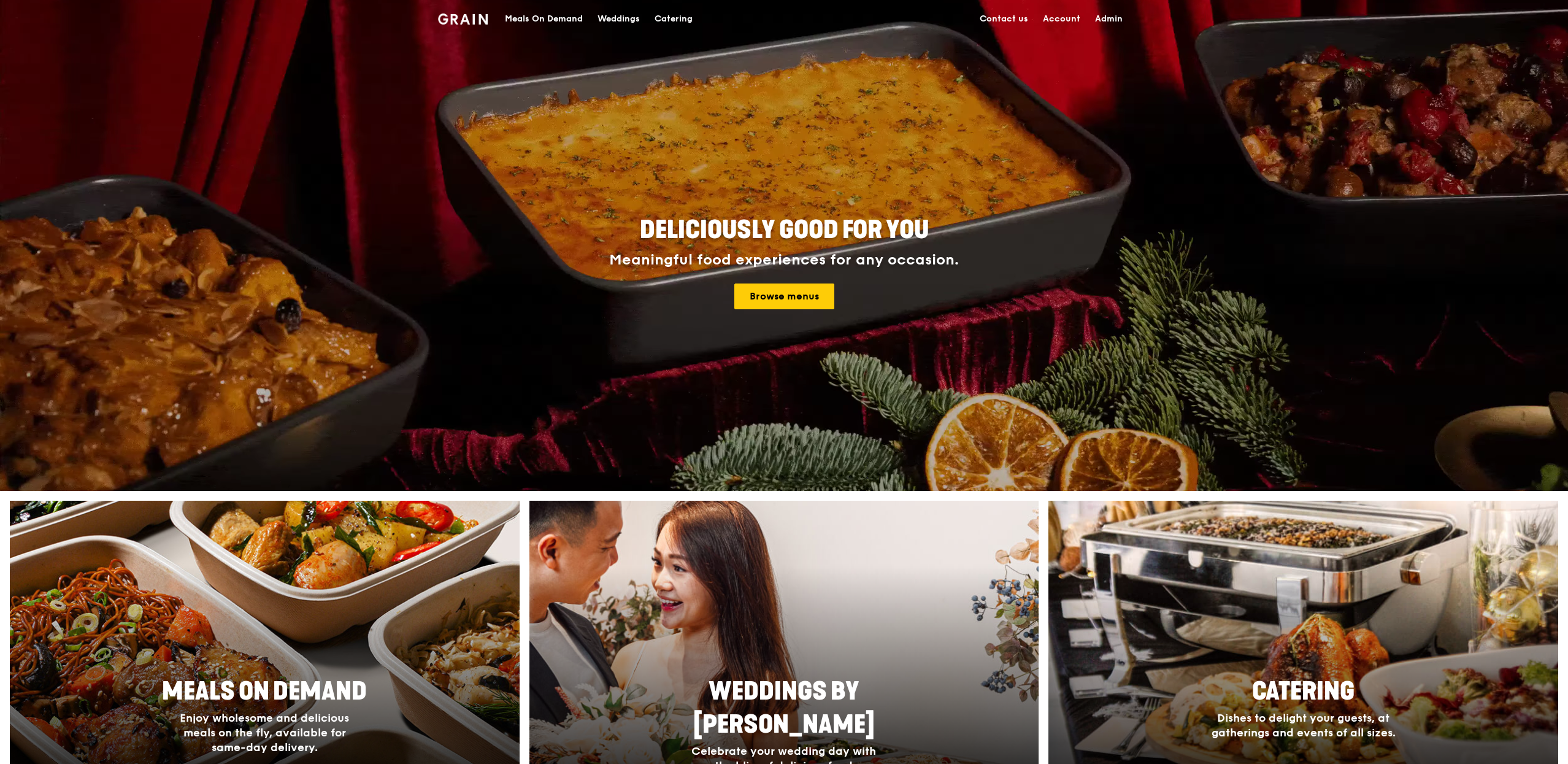
click at [517, 19] on div "Meals On Demand" at bounding box center [543, 19] width 78 height 37
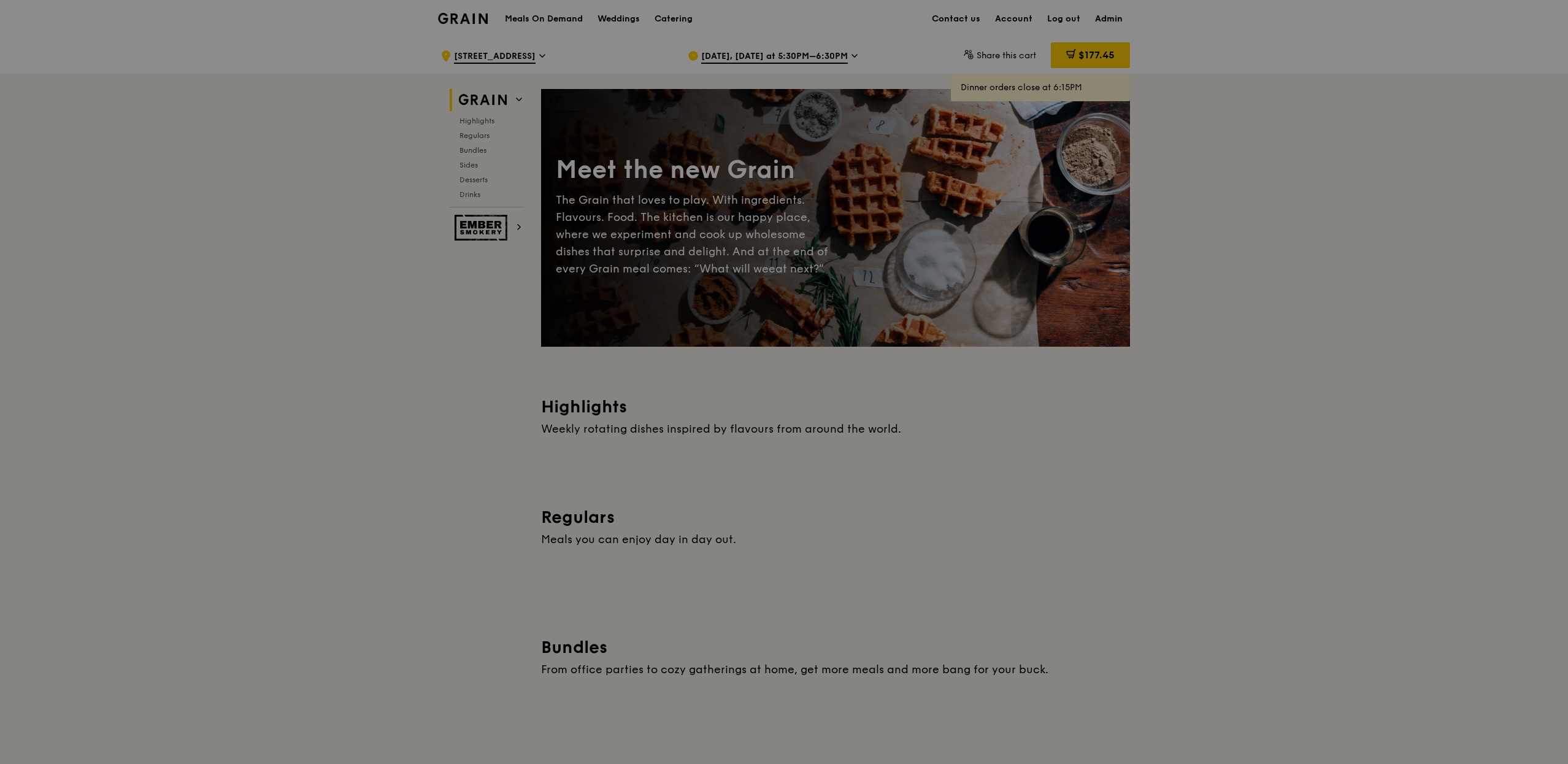
click at [1113, 26] on link "Admin" at bounding box center [1109, 19] width 43 height 37
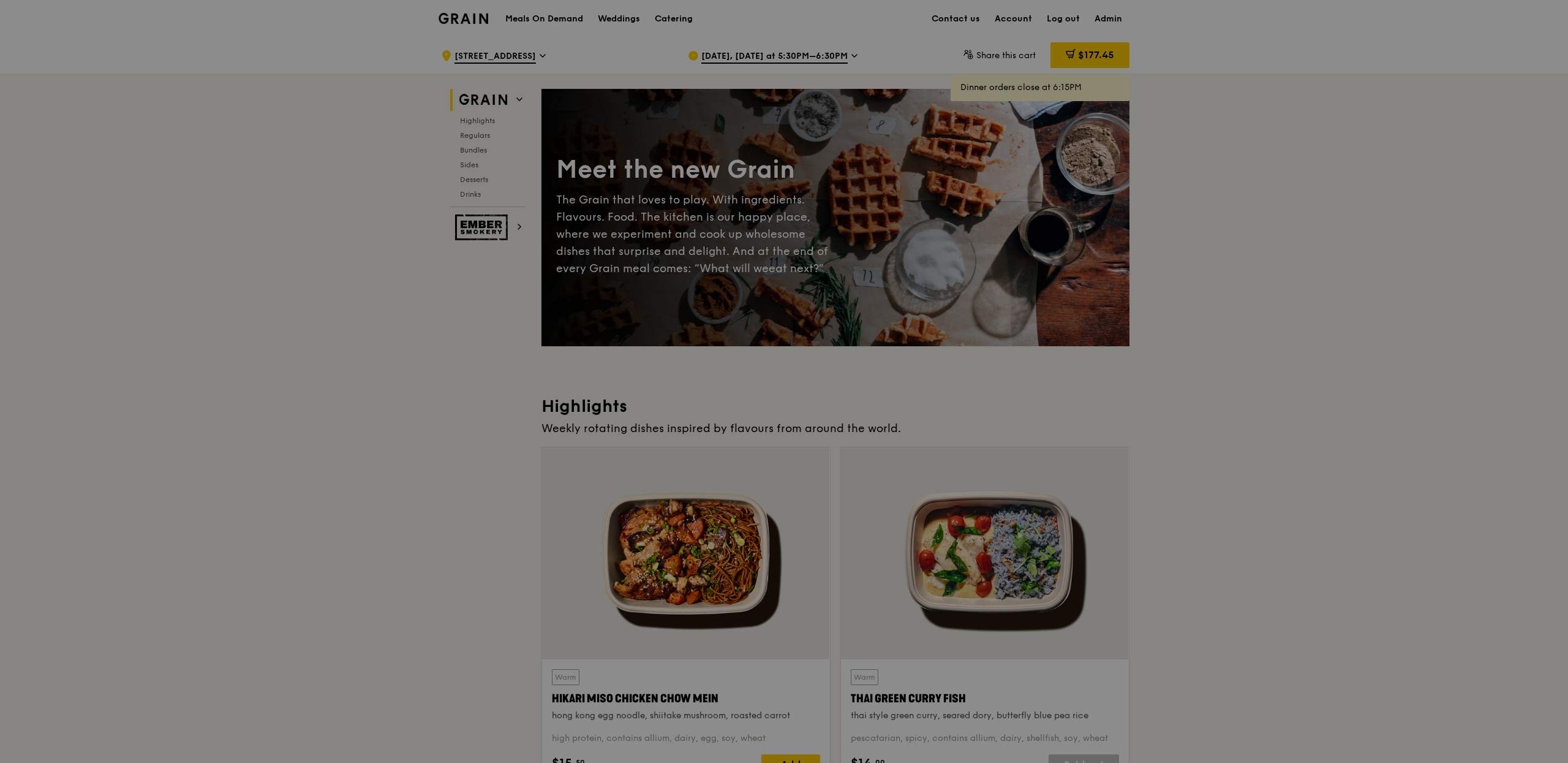
select select "100"
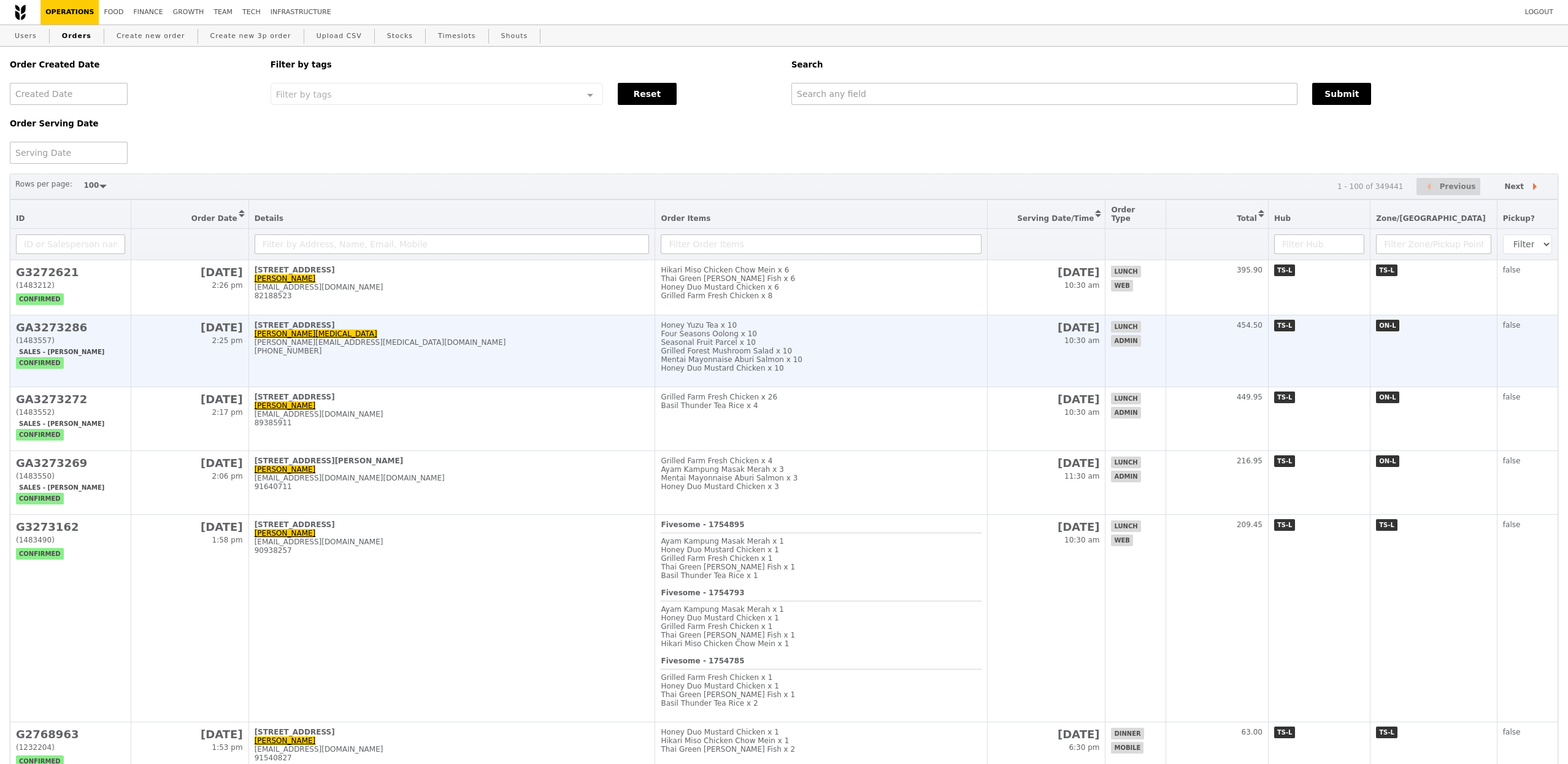
click at [499, 343] on div "[PERSON_NAME][EMAIL_ADDRESS][MEDICAL_DATA][DOMAIN_NAME]" at bounding box center [452, 342] width 395 height 9
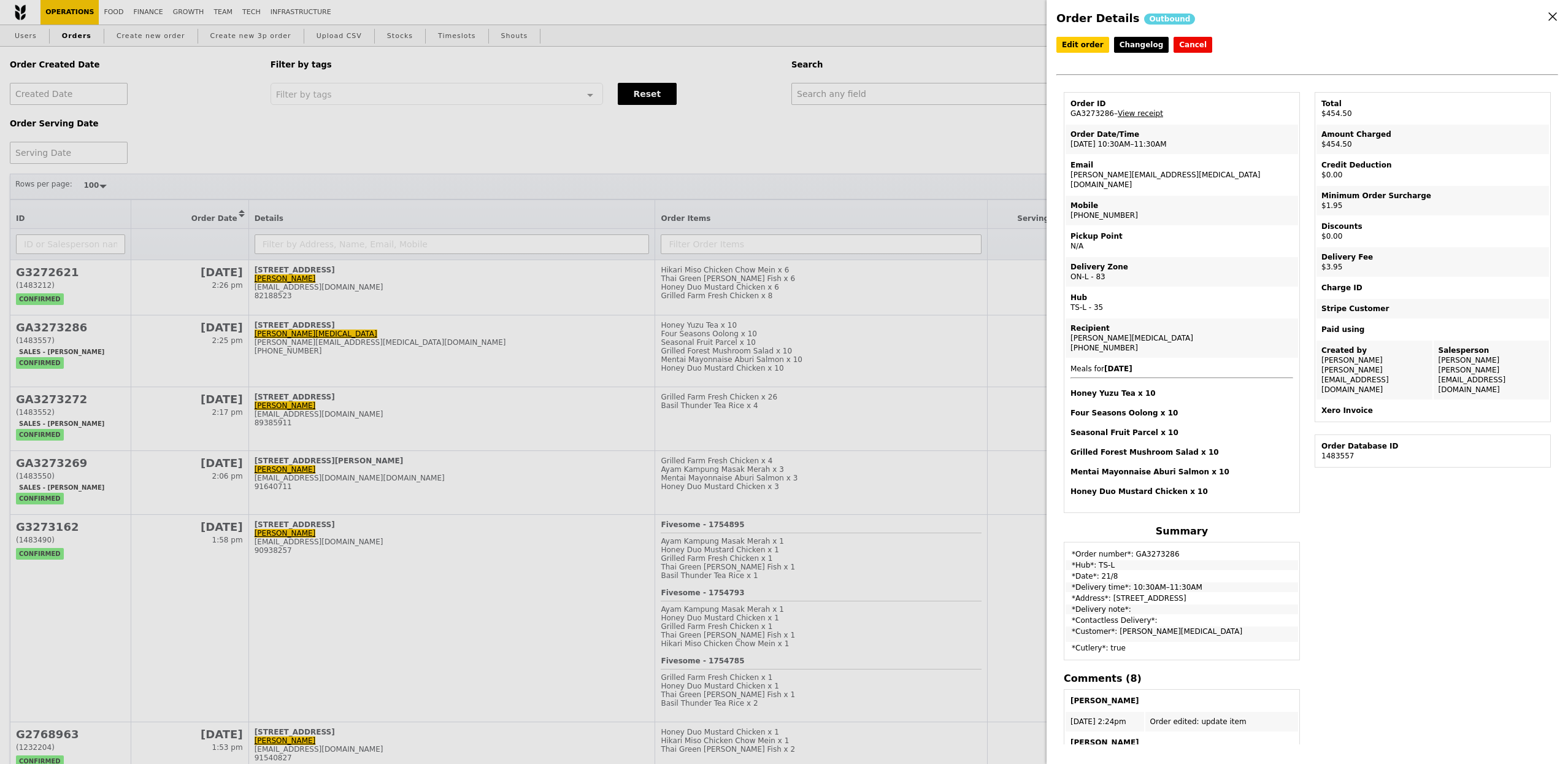
click at [1083, 111] on td "Order ID GA3273286 – View receipt" at bounding box center [1182, 108] width 232 height 30
copy td "GA3273286"
click at [915, 104] on div "Order Details Outbound Edit order Changelog Cancel Order ID GA3273286 – View re…" at bounding box center [784, 382] width 1568 height 764
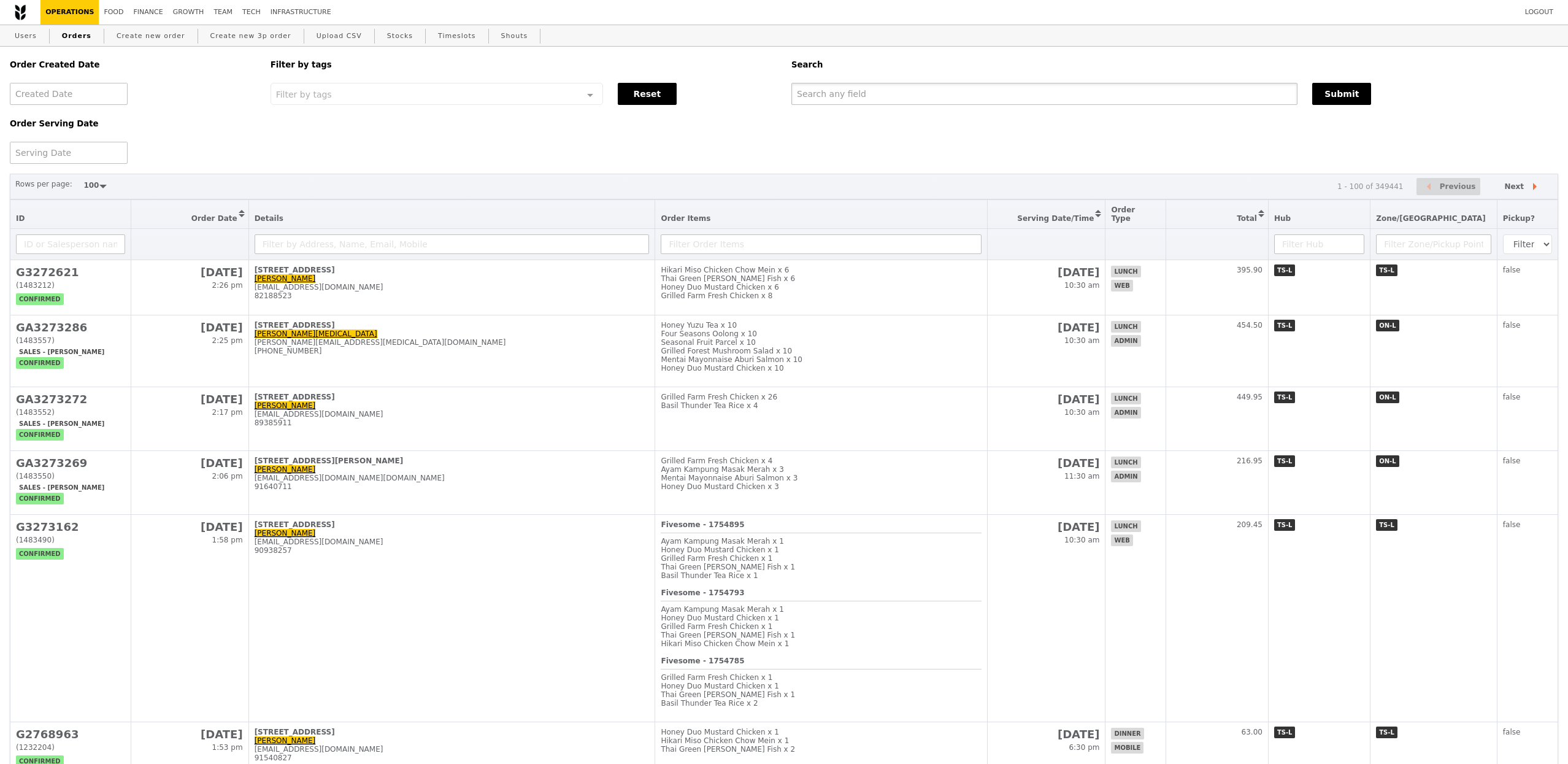
click at [915, 98] on input "text" at bounding box center [1044, 94] width 506 height 22
paste input "GA3273286"
type input "GA3273286"
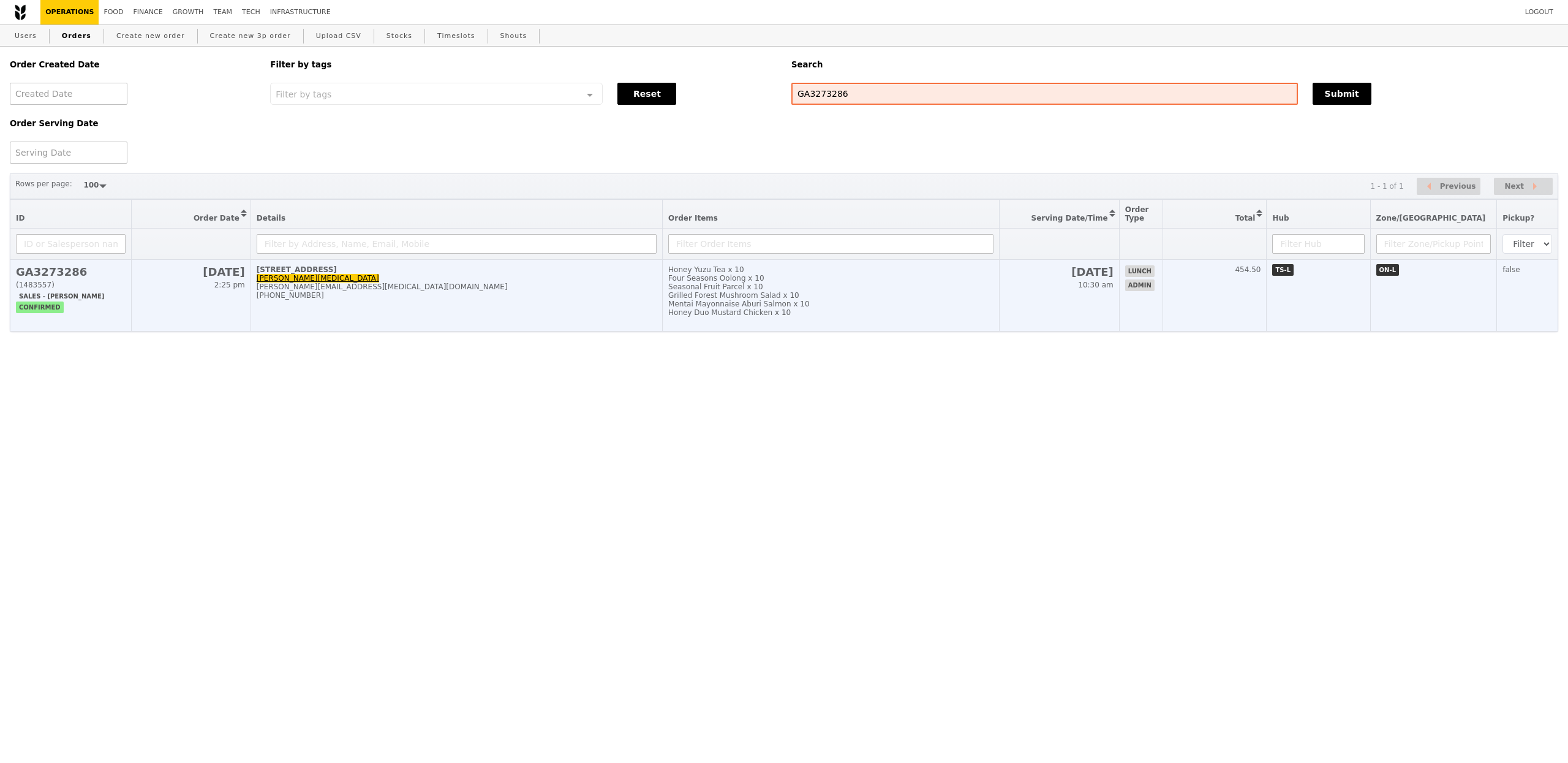
click at [498, 300] on div "[PHONE_NUMBER]" at bounding box center [457, 295] width 400 height 9
